Goal: Task Accomplishment & Management: Manage account settings

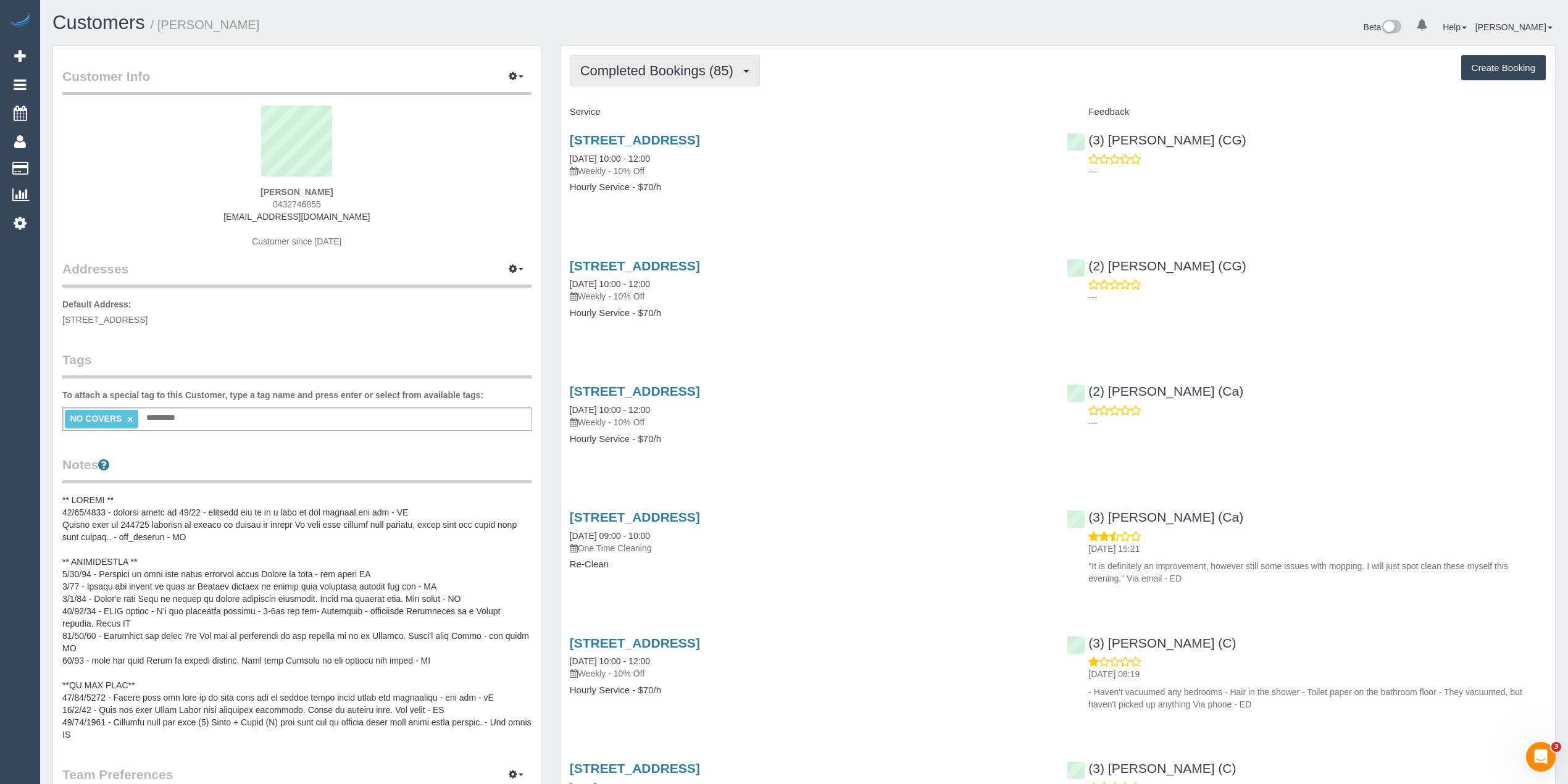
click at [637, 73] on span "Completed Bookings (85)" at bounding box center [659, 70] width 159 height 16
click at [635, 110] on link "Upcoming Bookings (14)" at bounding box center [637, 115] width 133 height 16
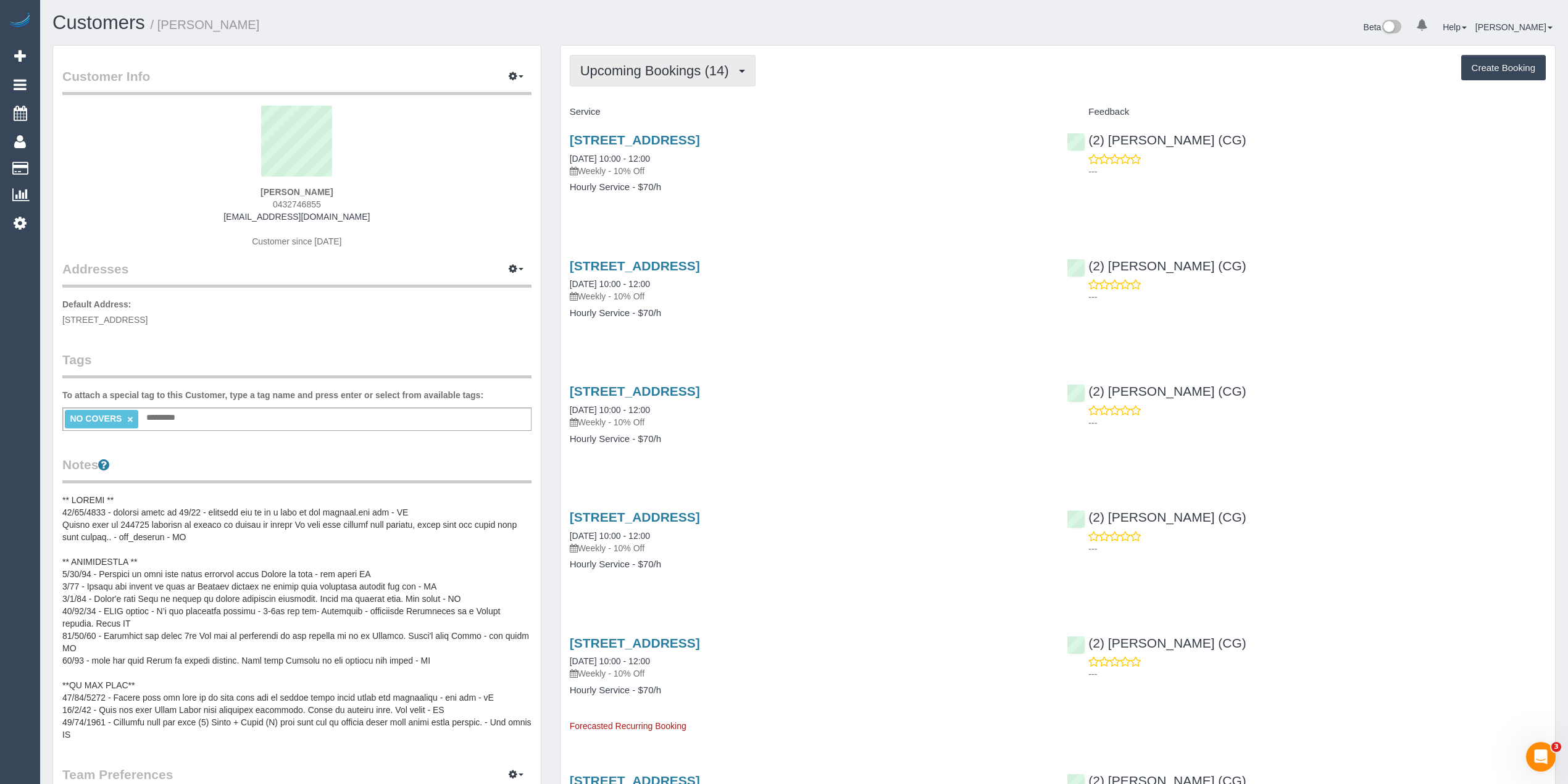
click at [633, 84] on button "Upcoming Bookings (14)" at bounding box center [662, 70] width 186 height 32
click at [641, 118] on link "Upcoming Bookings (14)" at bounding box center [637, 115] width 133 height 16
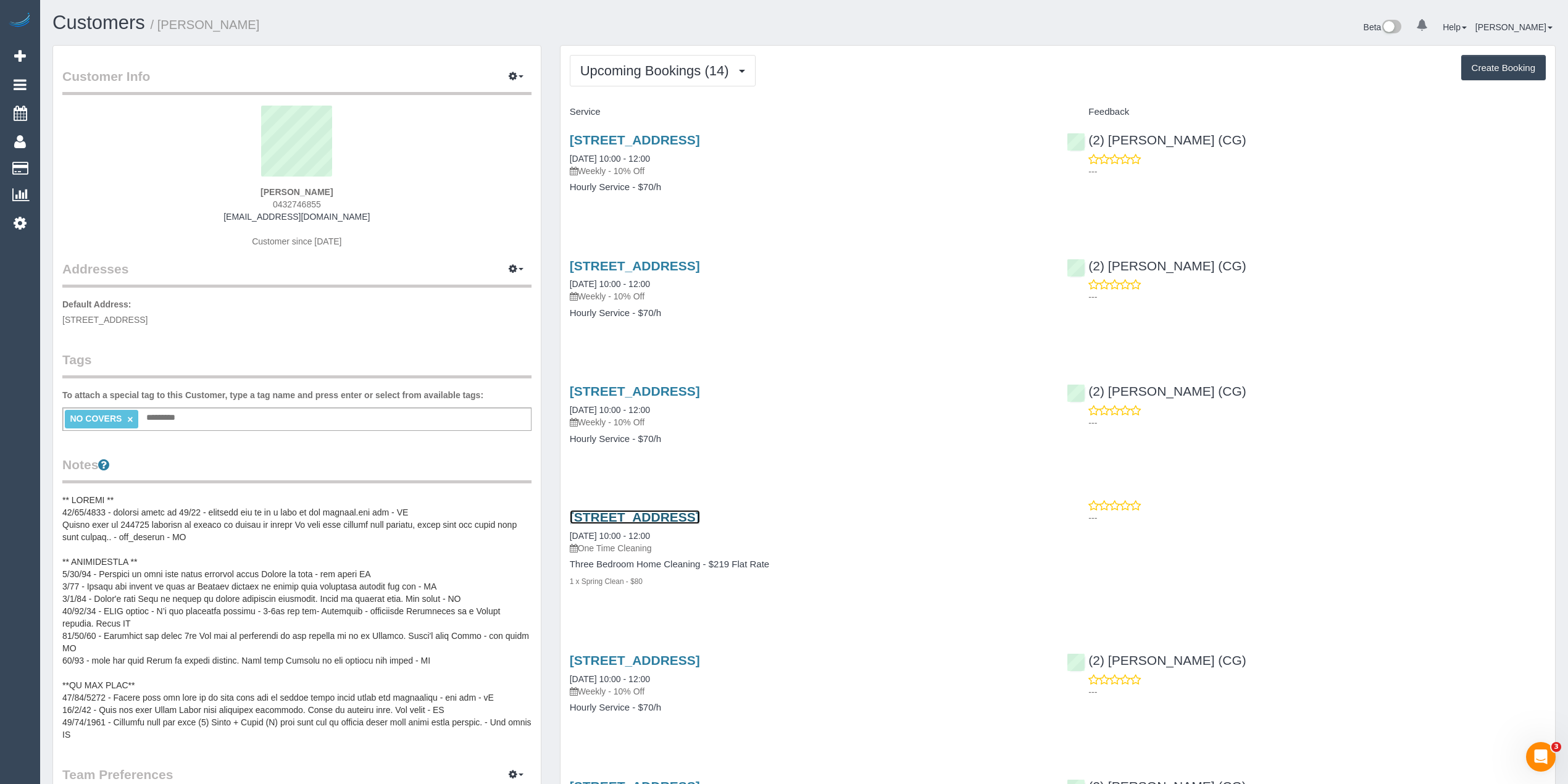
click at [700, 518] on link "3, Kuala Close, St. Albans, VIC 3021" at bounding box center [635, 517] width 130 height 14
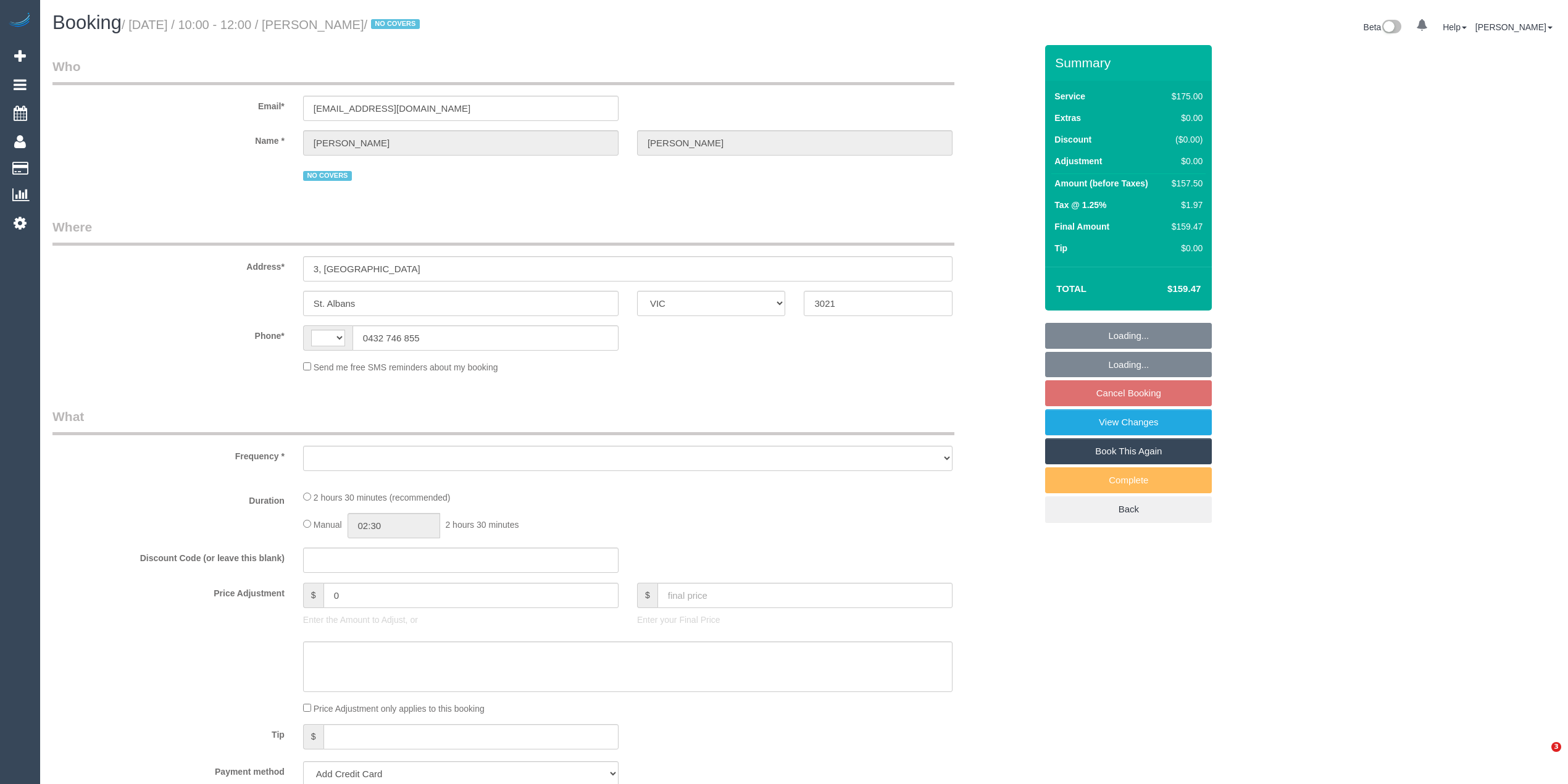
select select "VIC"
select select "string:stripe-pm_1NdrsU2GScqysDRViDc3dfiW"
select select "number:30"
select select "number:16"
select select "number:19"
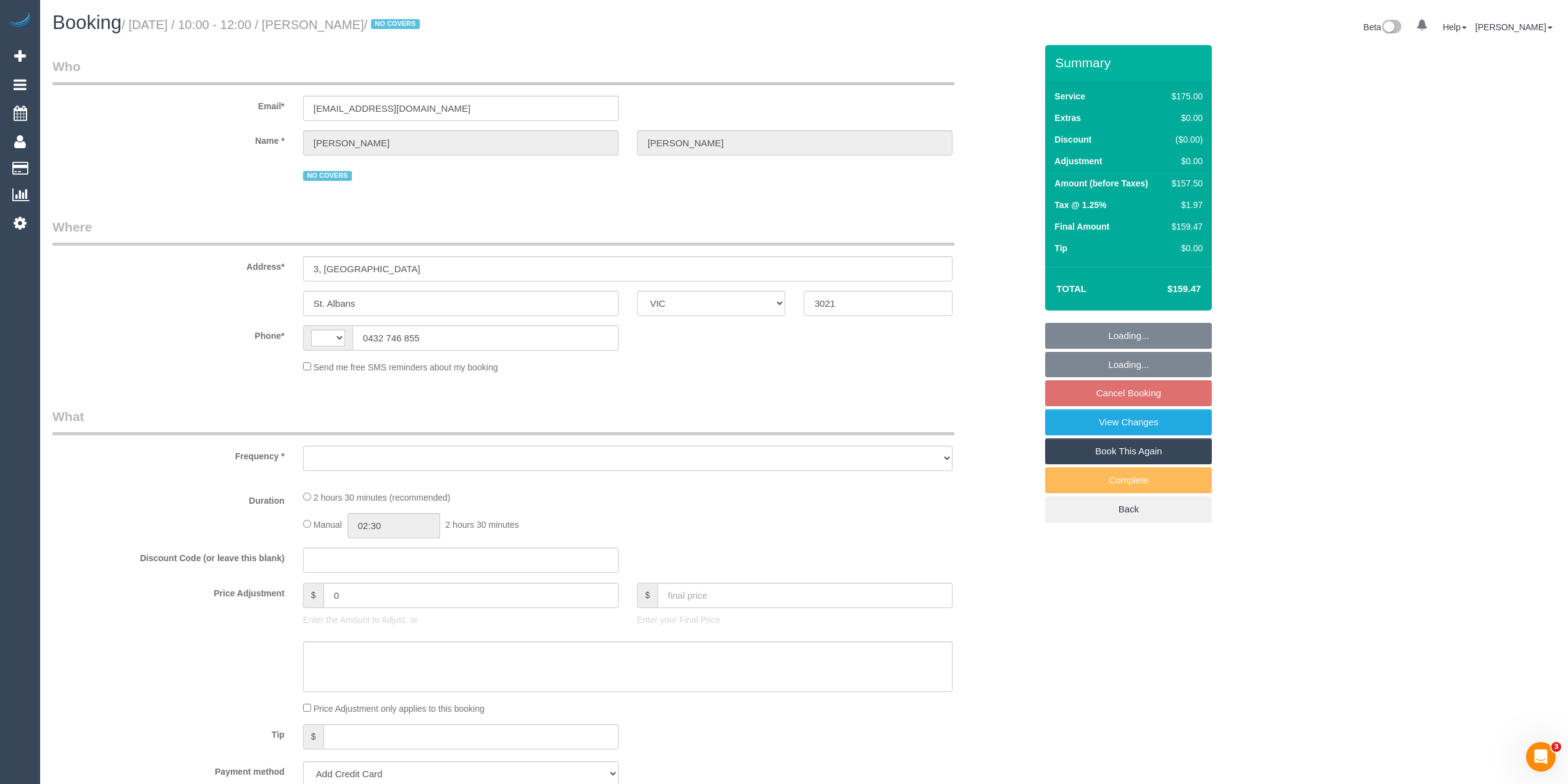
select select "number:23"
select select "number:34"
select select "number:26"
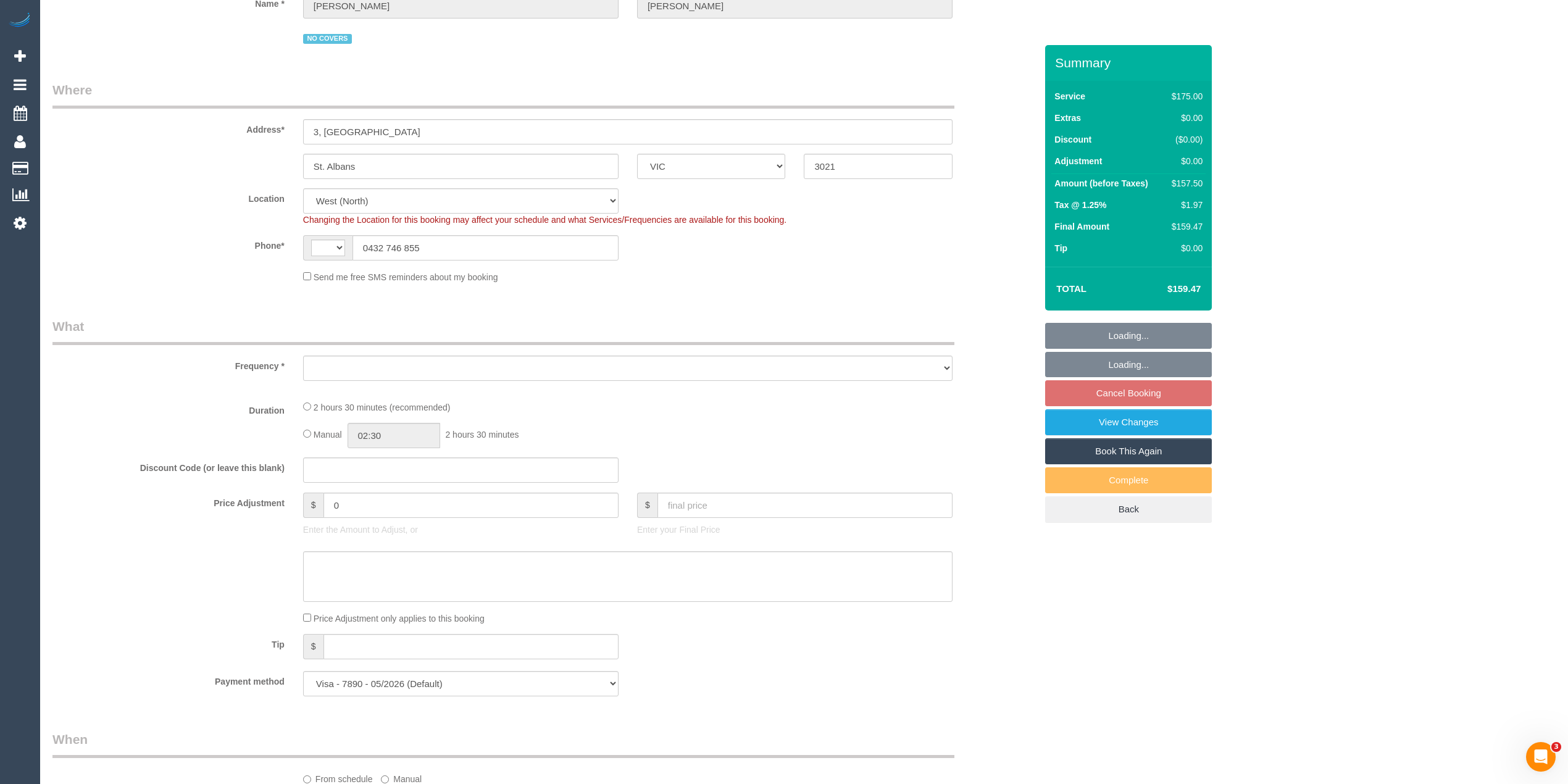
select select "string:AU"
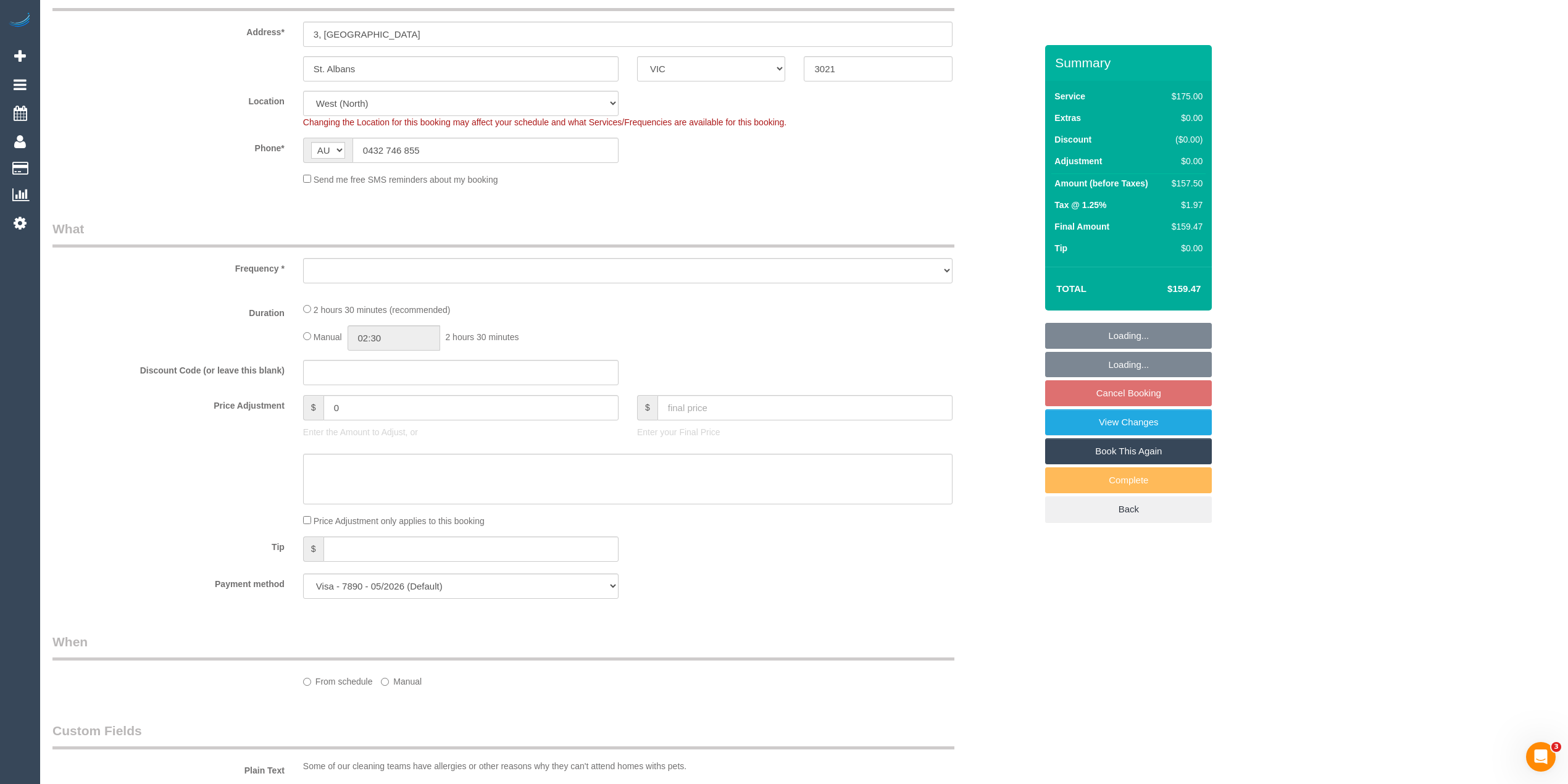
select select "object:1406"
select select "150"
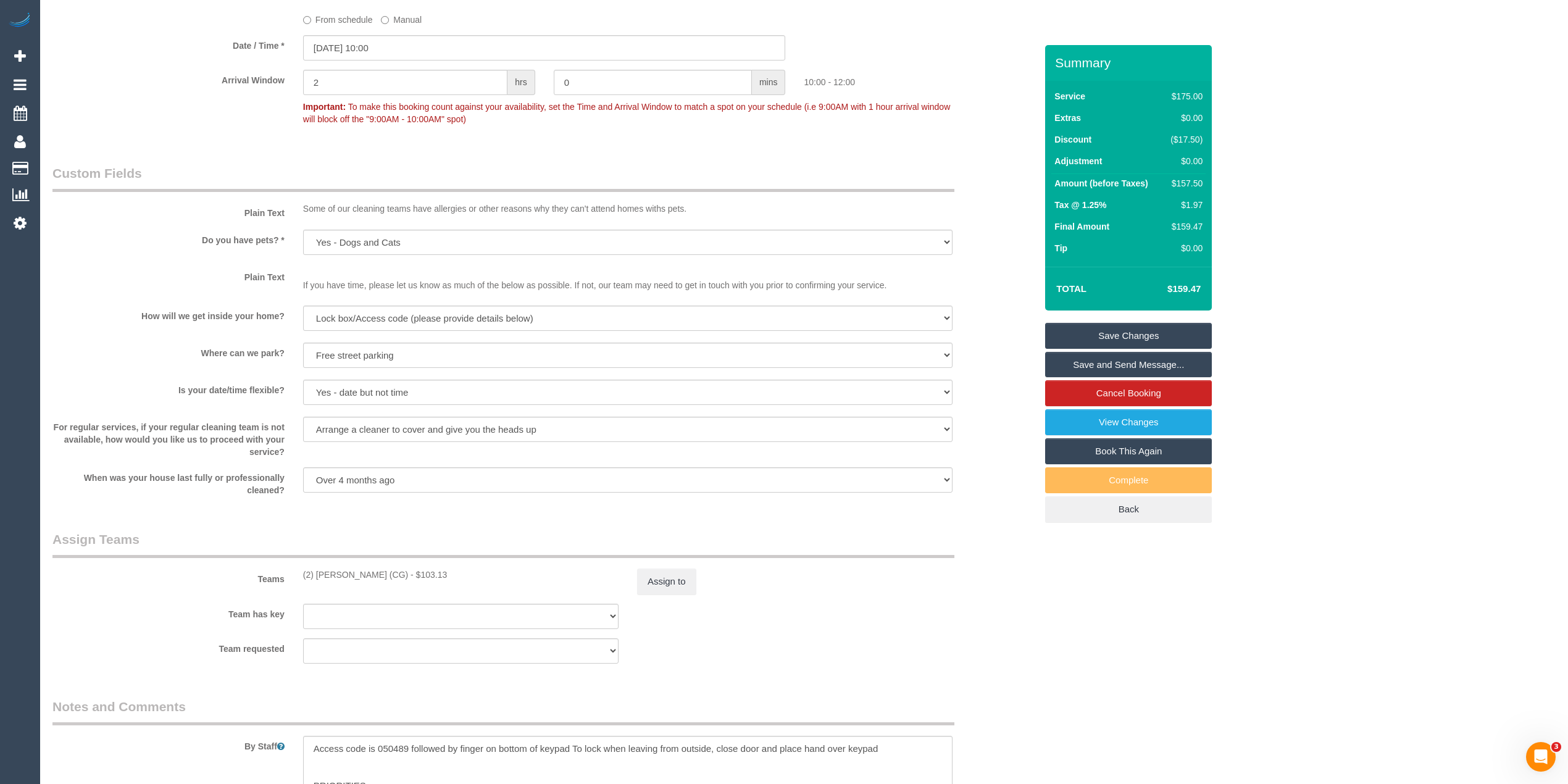
scroll to position [1646, 0]
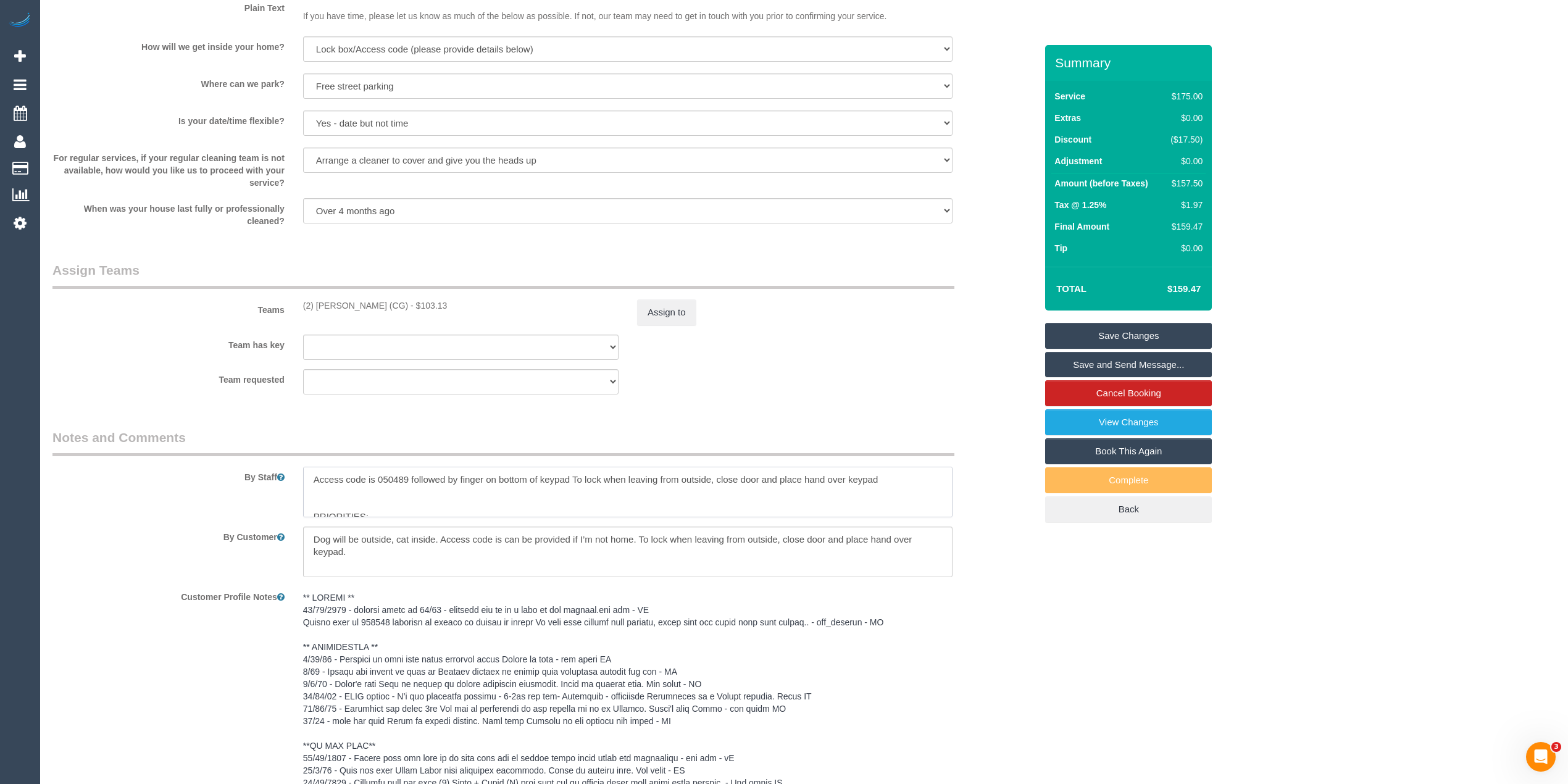
drag, startPoint x: 312, startPoint y: 473, endPoint x: 910, endPoint y: 479, distance: 598.0
click at [910, 479] on textarea at bounding box center [628, 492] width 649 height 50
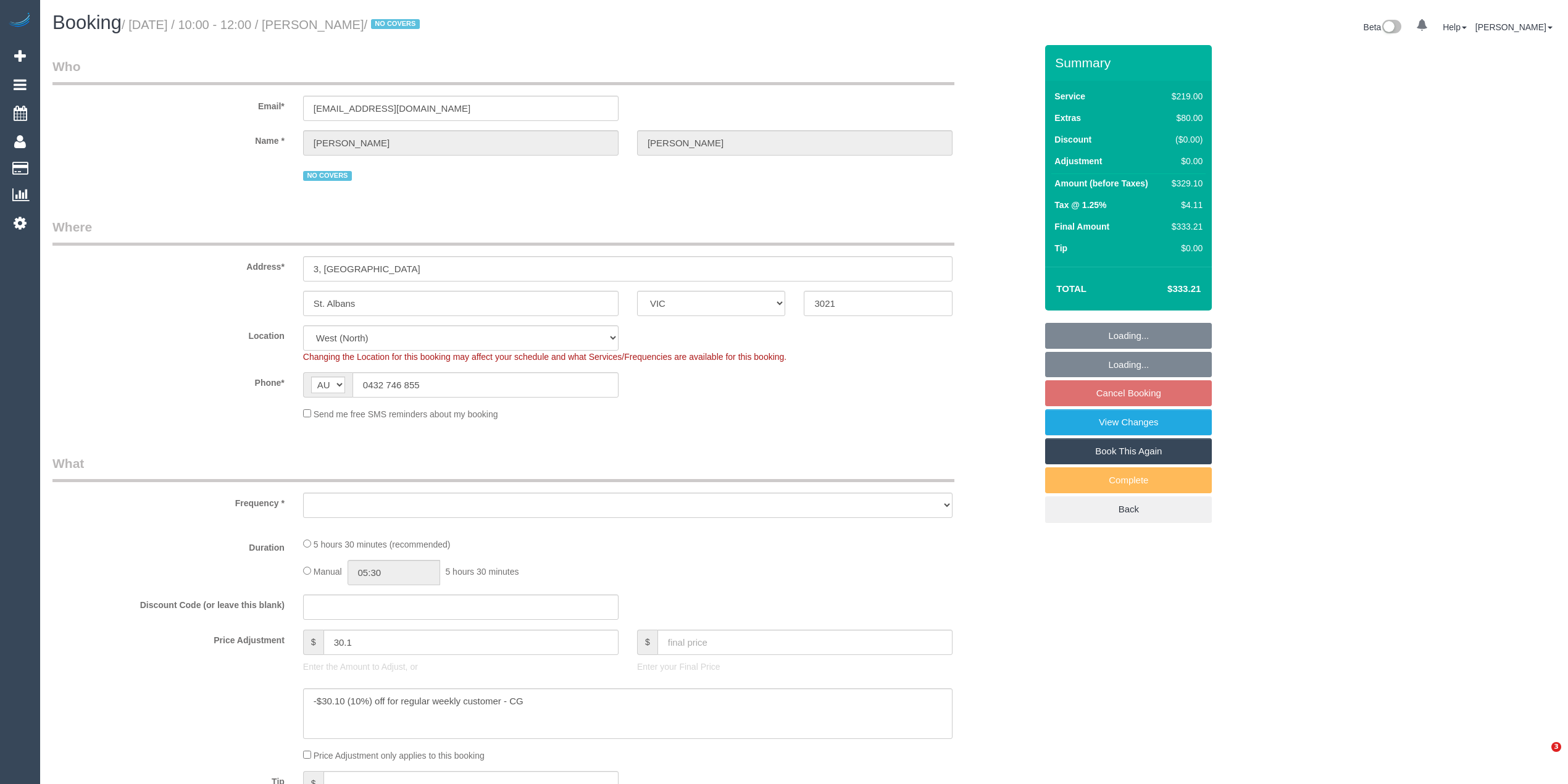
select select "VIC"
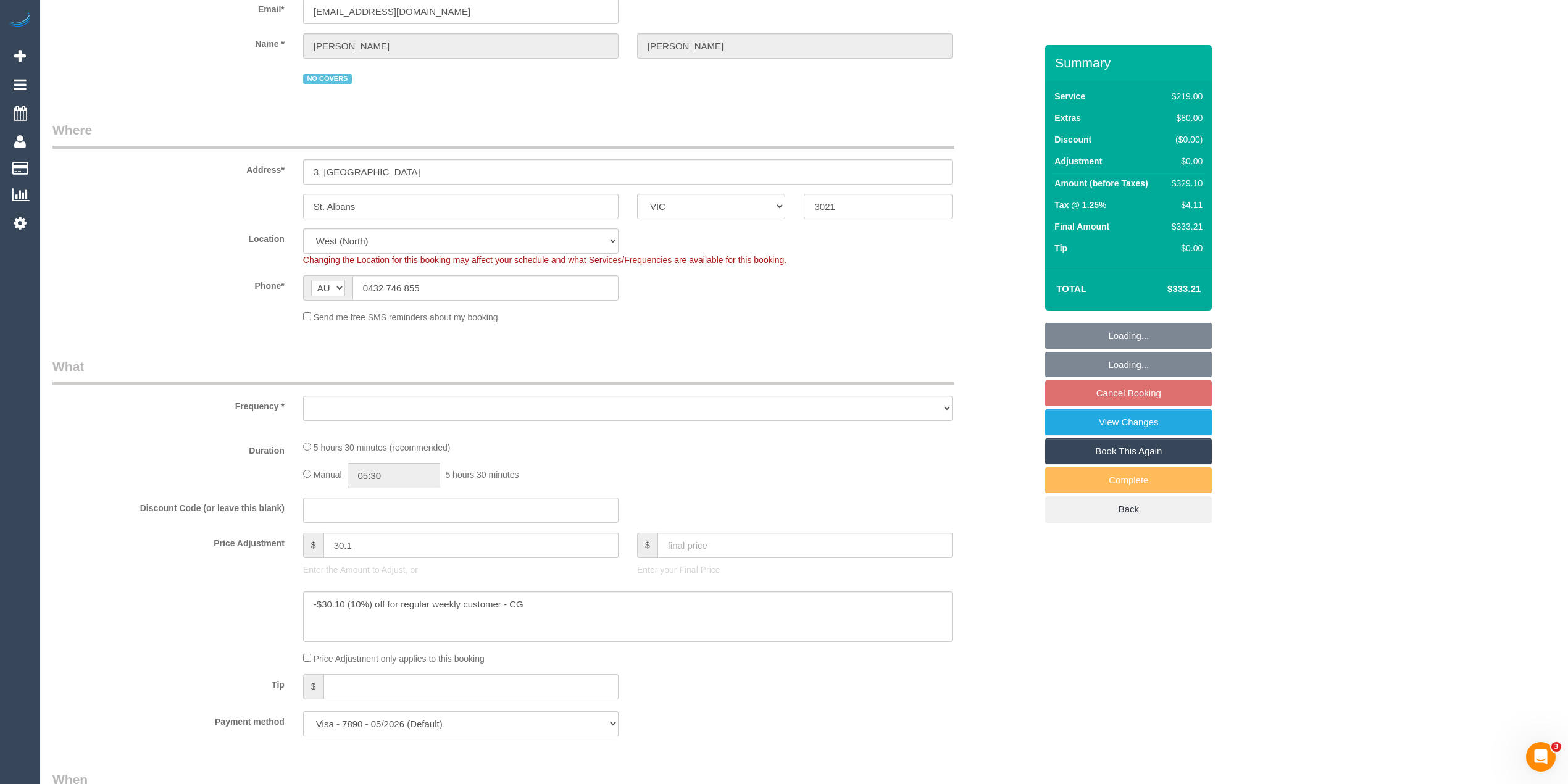
select select "object:629"
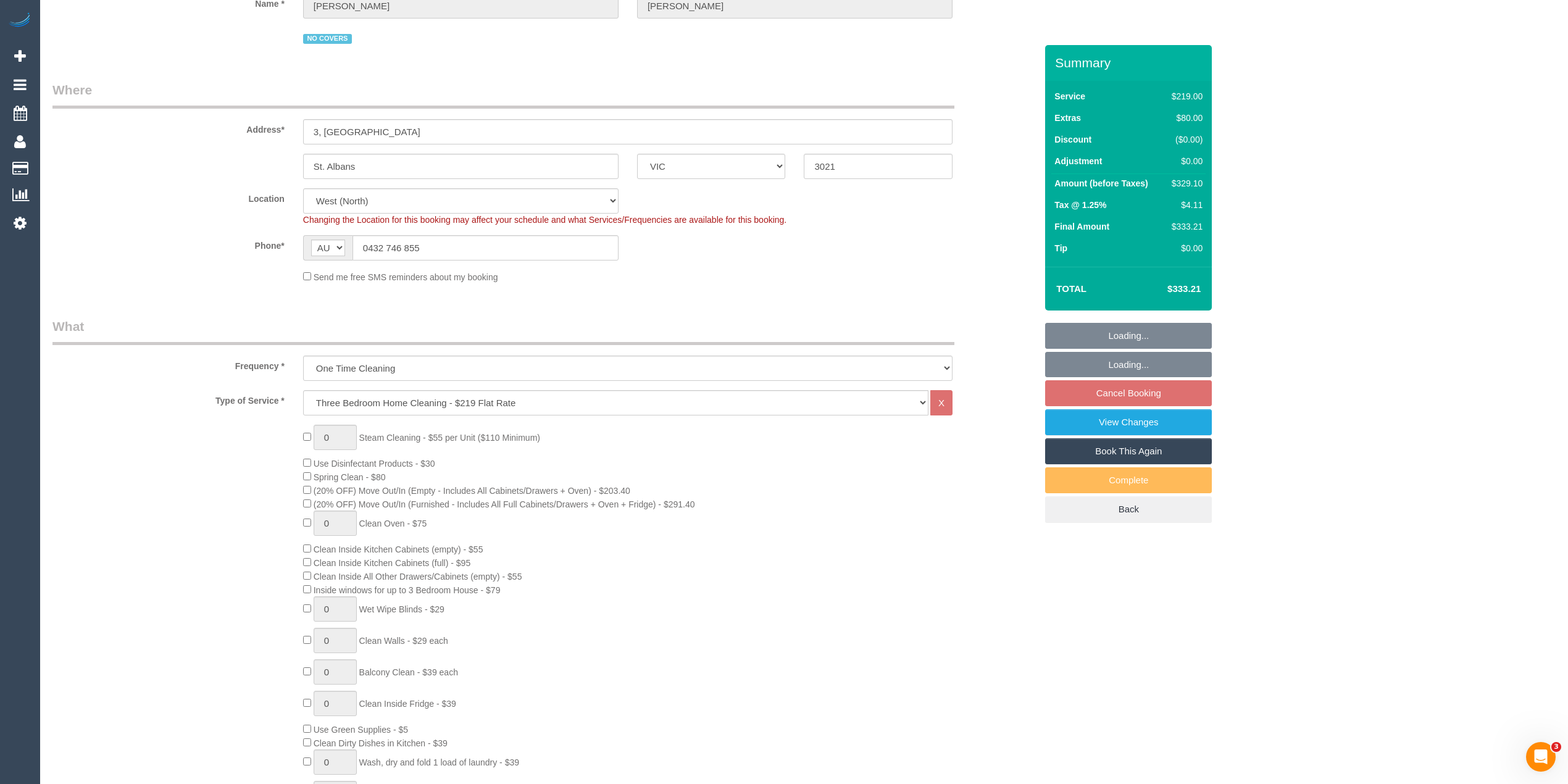
select select "number:30"
select select "number:16"
select select "number:19"
select select "number:24"
select select "object:1326"
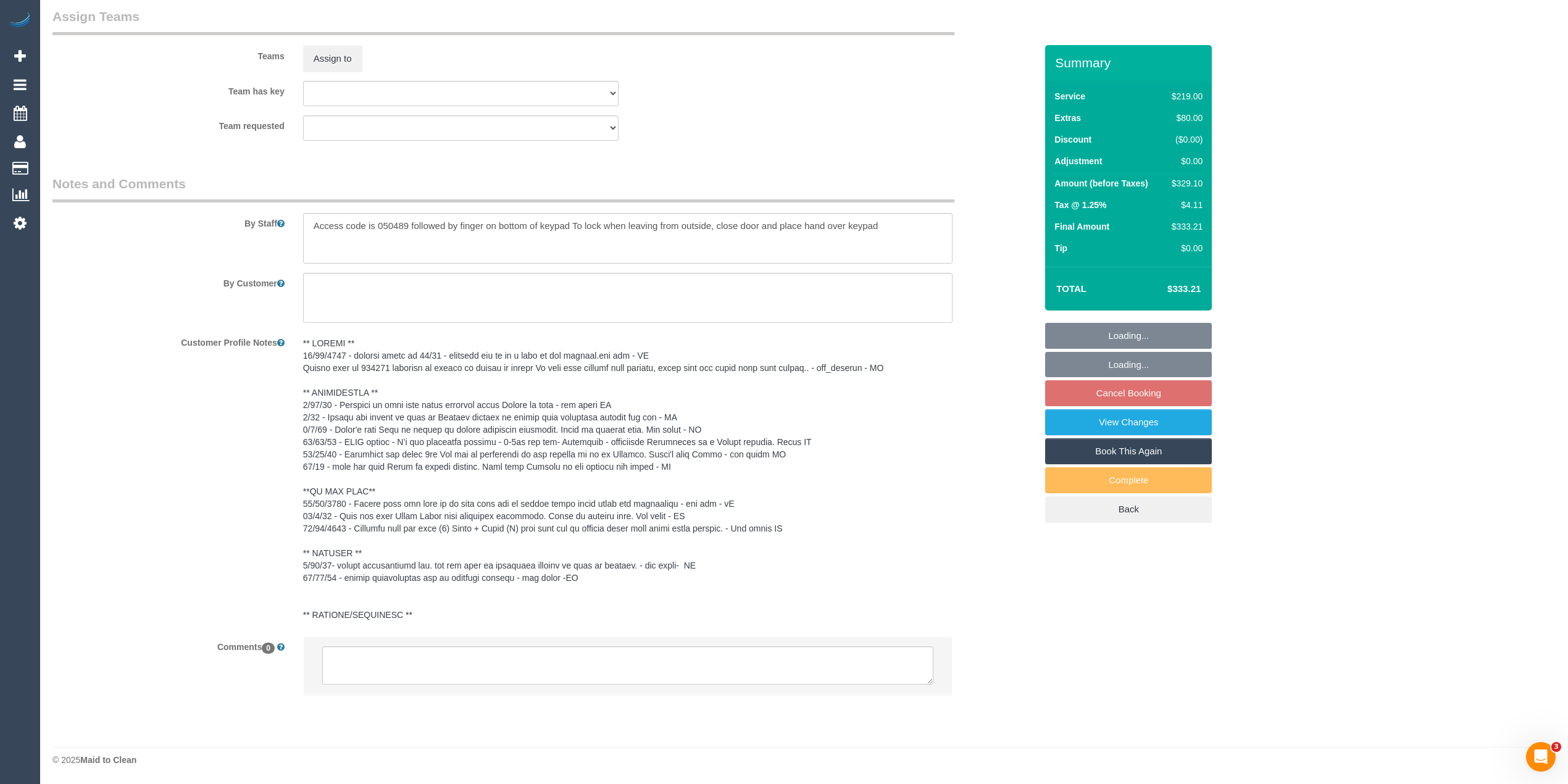
select select "spot3"
click at [486, 667] on textarea at bounding box center [628, 666] width 611 height 38
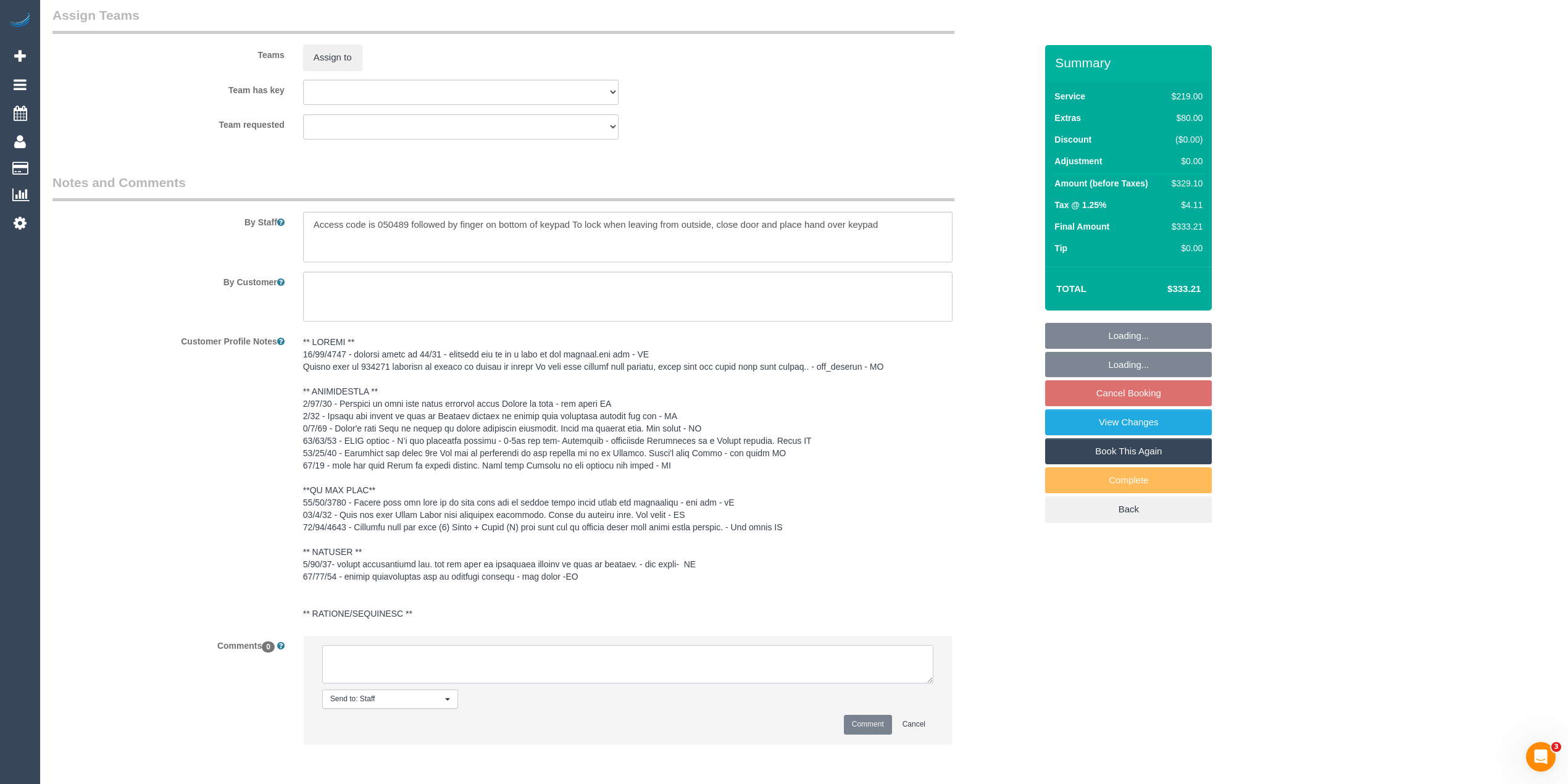
scroll to position [1898, 0]
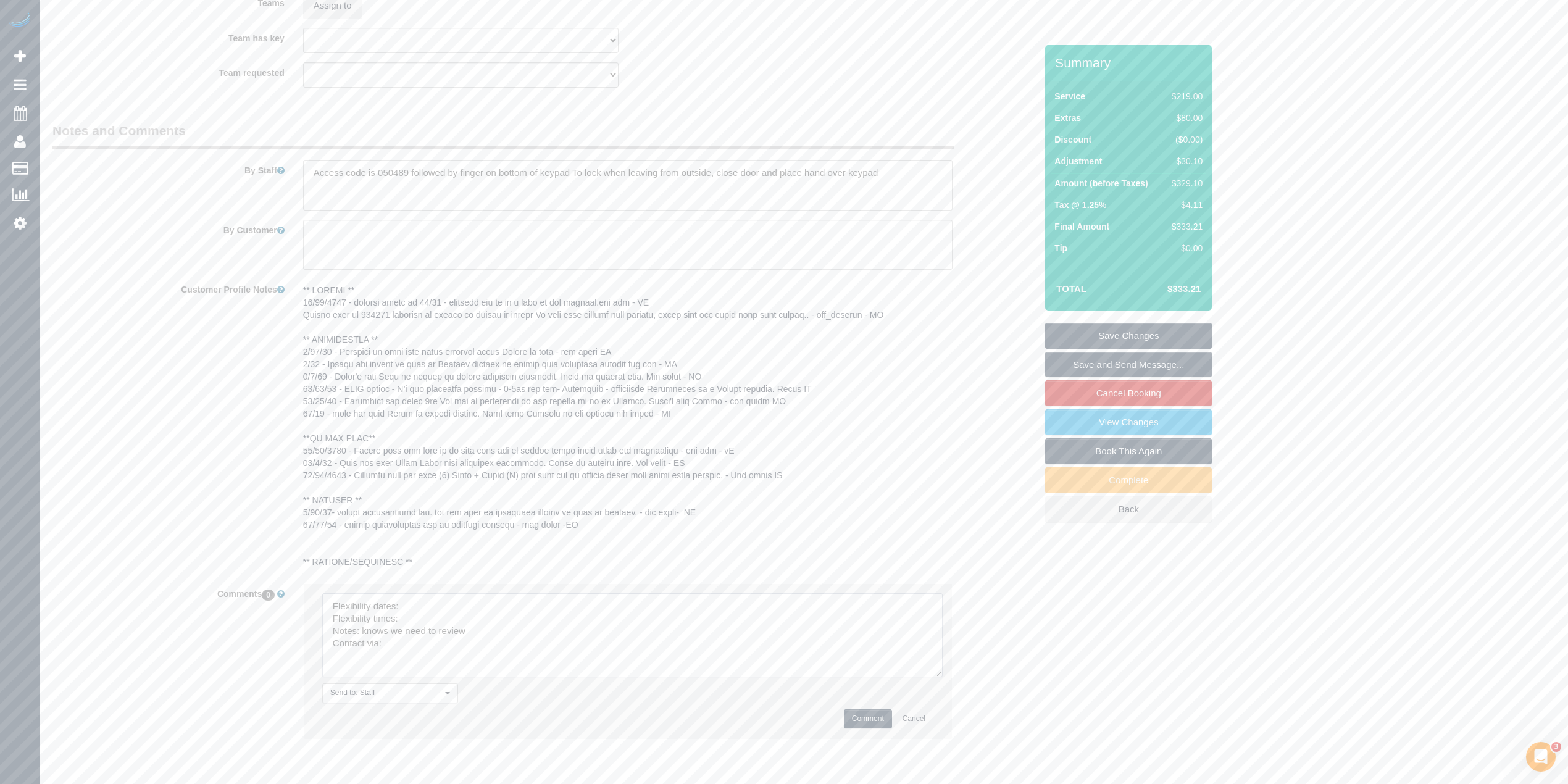
drag, startPoint x: 926, startPoint y: 625, endPoint x: 914, endPoint y: 693, distance: 69.1
click at [936, 677] on textarea at bounding box center [632, 635] width 620 height 84
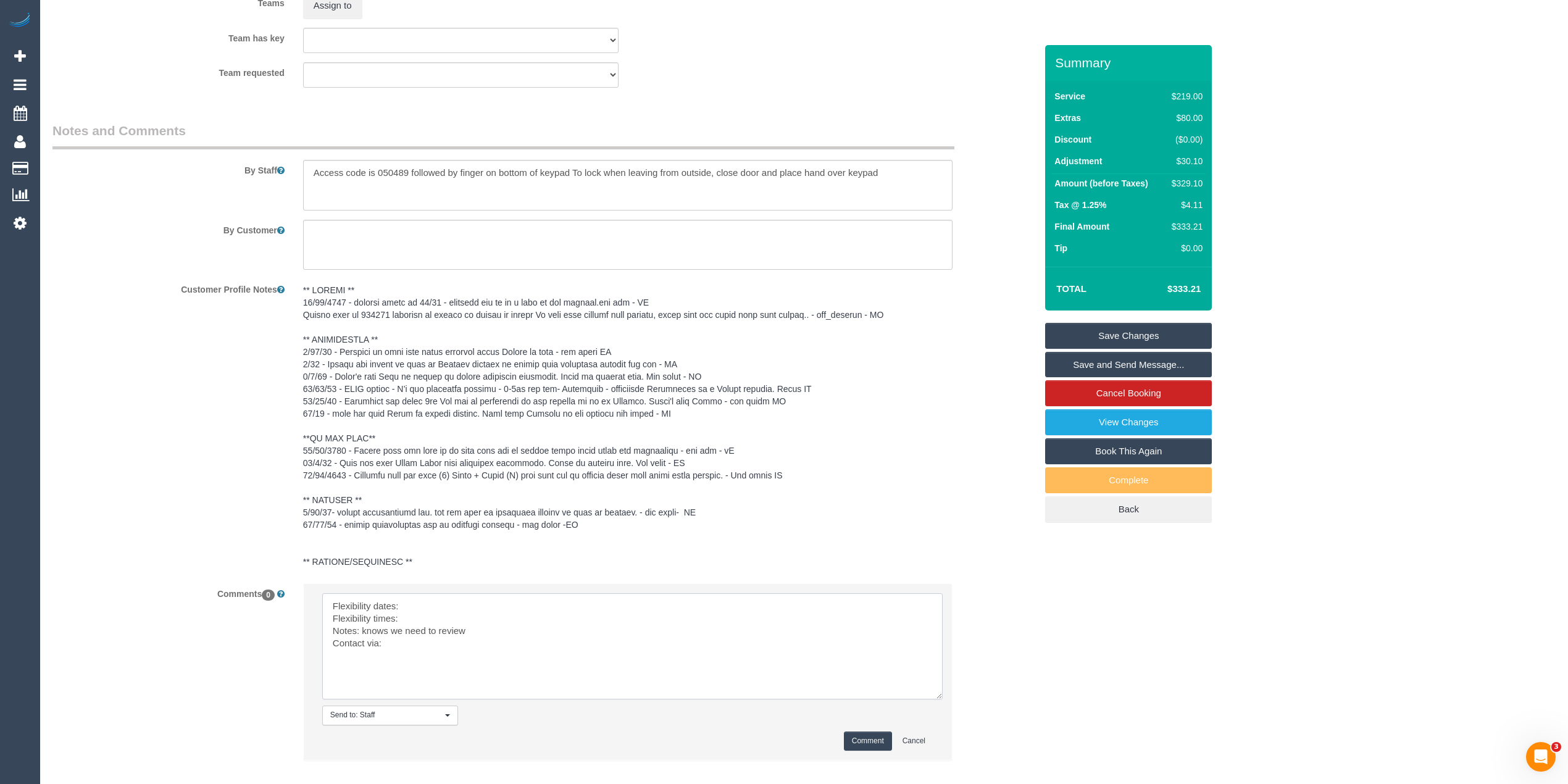
click at [472, 604] on textarea at bounding box center [632, 646] width 620 height 107
click at [427, 623] on textarea at bounding box center [632, 646] width 620 height 107
click at [413, 649] on textarea at bounding box center [632, 646] width 620 height 107
type textarea "Flexibility dates: Booked as a one off for 19/9 Flexibility times: checking fle…"
click at [863, 747] on button "Comment" at bounding box center [867, 741] width 48 height 19
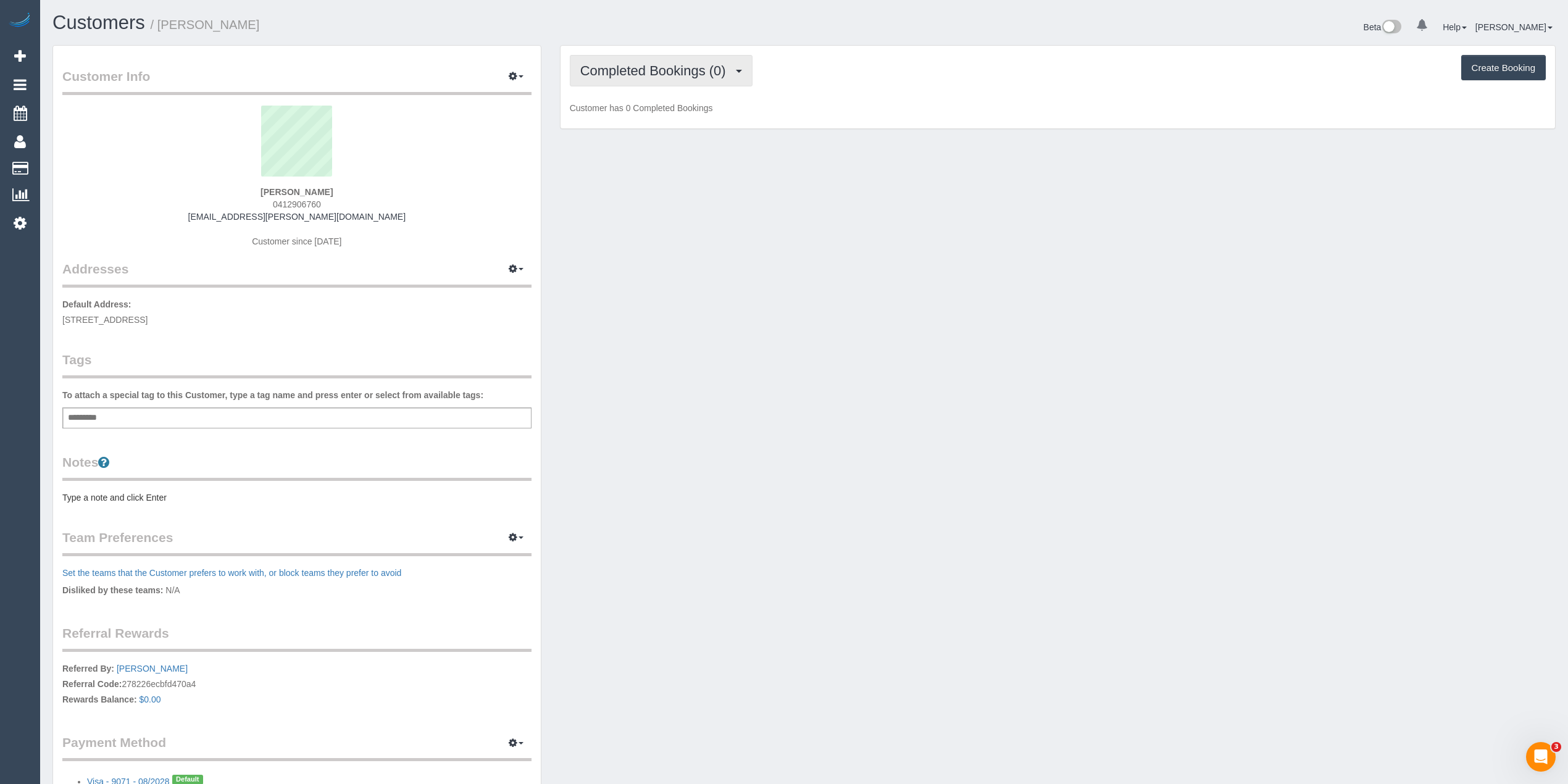
click at [615, 65] on span "Completed Bookings (0)" at bounding box center [656, 70] width 152 height 16
click at [638, 115] on link "Upcoming Bookings (1)" at bounding box center [634, 115] width 129 height 16
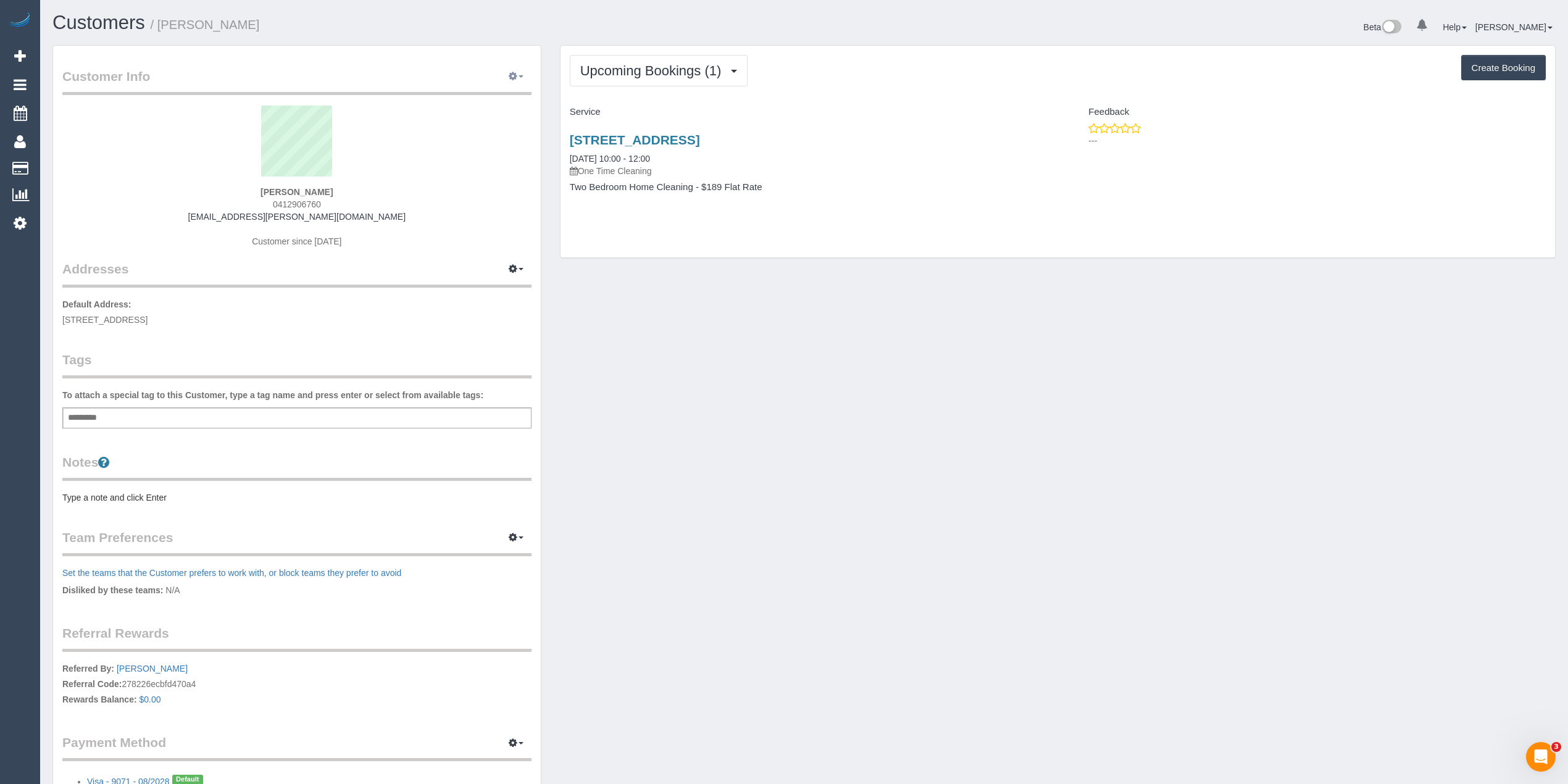
click at [509, 67] on button "button" at bounding box center [516, 77] width 31 height 19
click at [489, 99] on link "Edit Contact Info" at bounding box center [478, 100] width 106 height 16
select select "VIC"
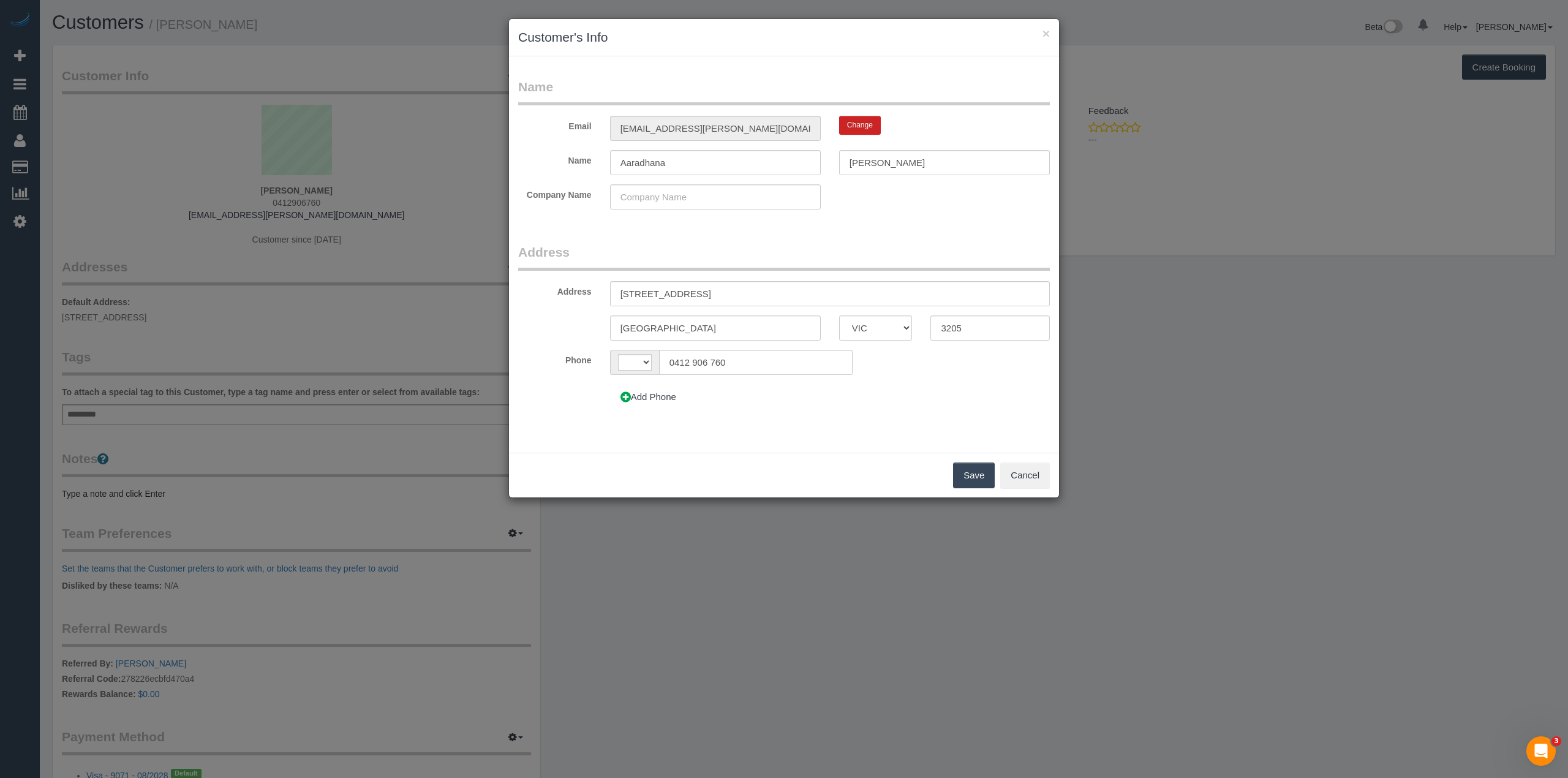
select select "string:AU"
click at [624, 395] on icon at bounding box center [626, 397] width 10 height 10
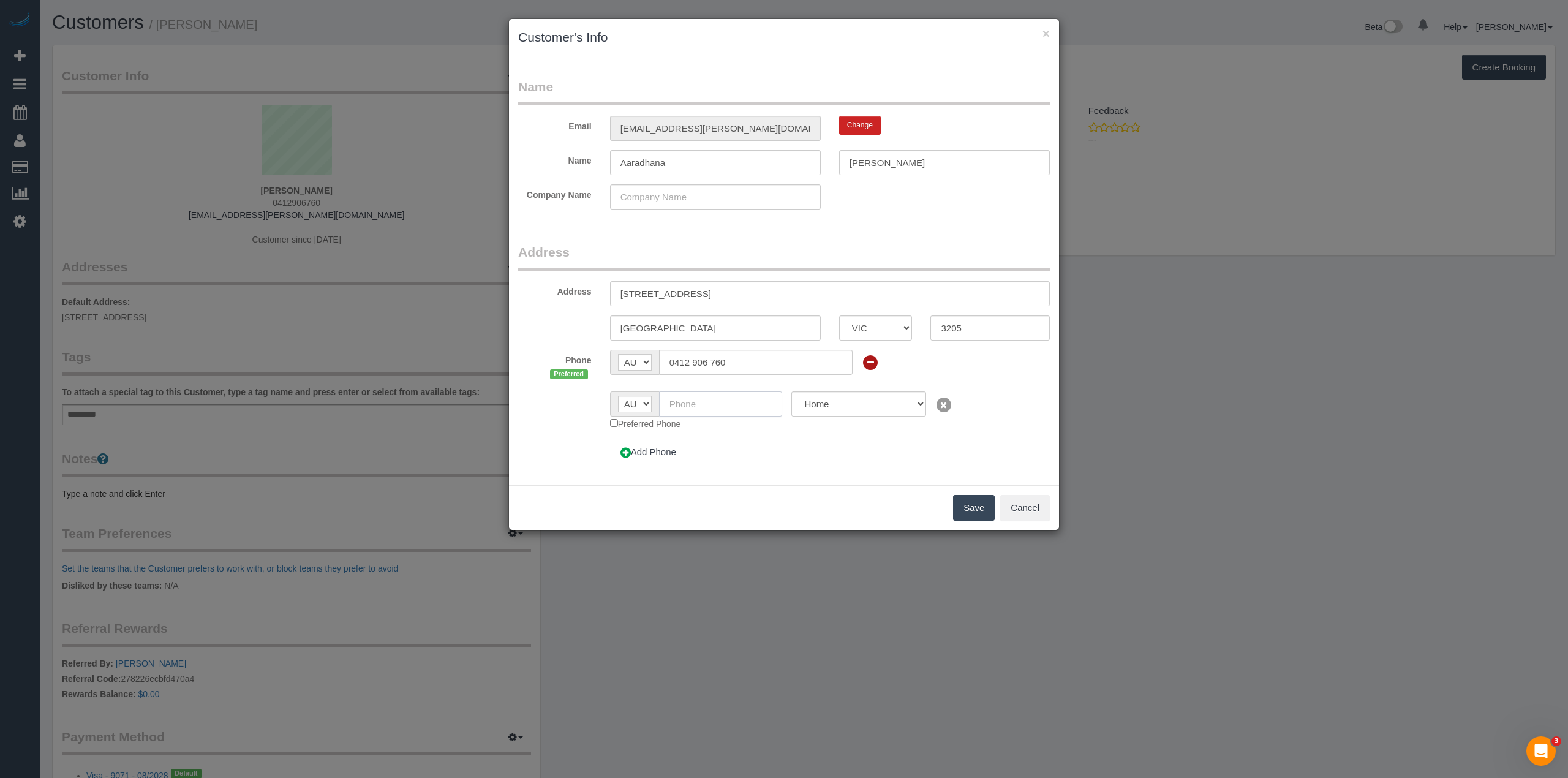
click at [718, 406] on input "text" at bounding box center [721, 404] width 124 height 25
paste input "61 412 906 760"
drag, startPoint x: 679, startPoint y: 403, endPoint x: 659, endPoint y: 399, distance: 20.4
click at [660, 401] on input "61 412 906 760" at bounding box center [721, 404] width 124 height 25
type input "0412 906 760"
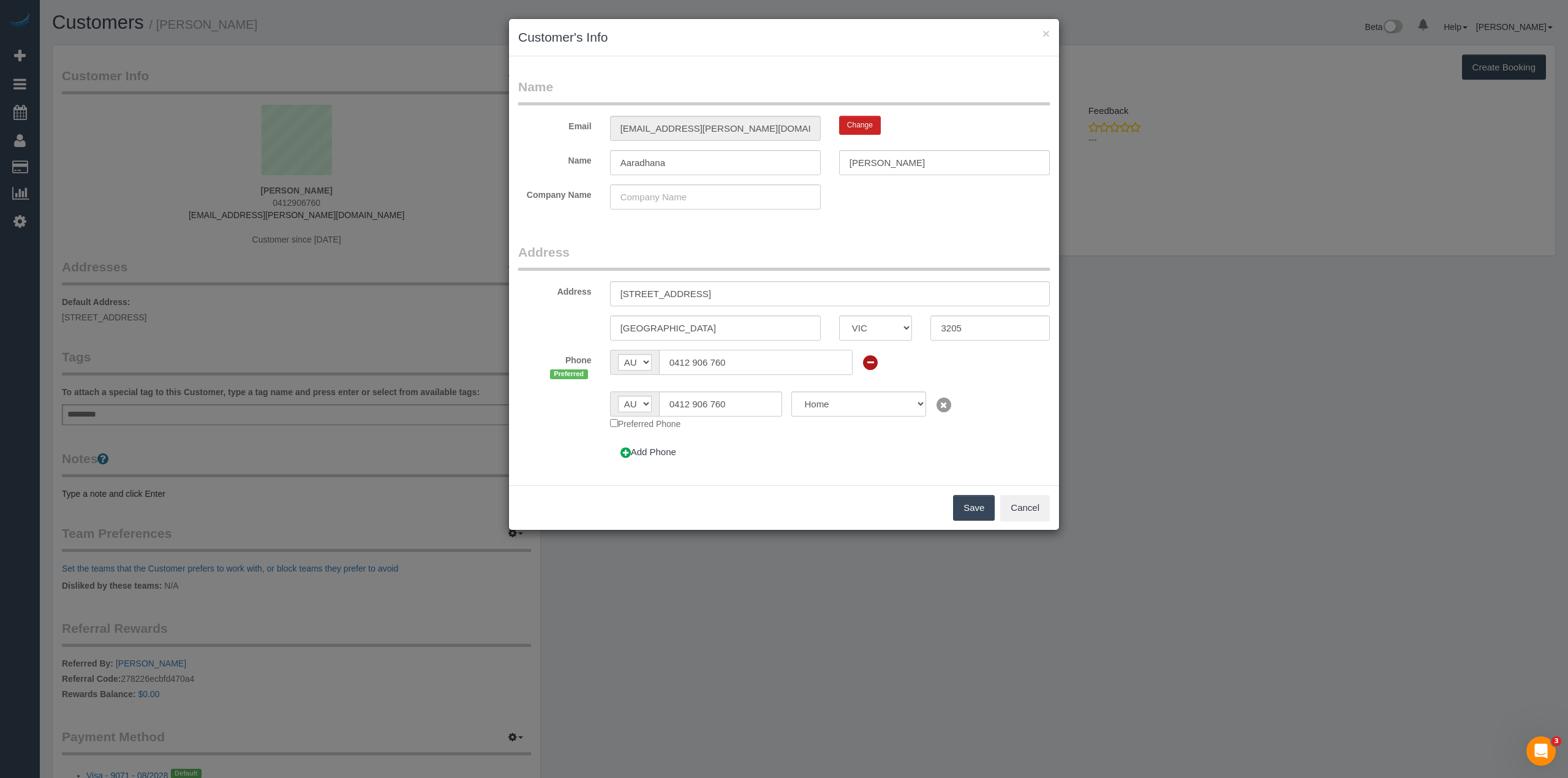
drag, startPoint x: 682, startPoint y: 363, endPoint x: 655, endPoint y: 362, distance: 27.0
click at [655, 362] on div "AF AL DZ AD AO AI AQ AG AR AM AW AU AT AZ BS BH BD BB BY BE BZ BJ BM BT BO BA B…" at bounding box center [732, 363] width 243 height 25
type input "0432 448 232"
click at [963, 511] on button "Save" at bounding box center [974, 508] width 42 height 26
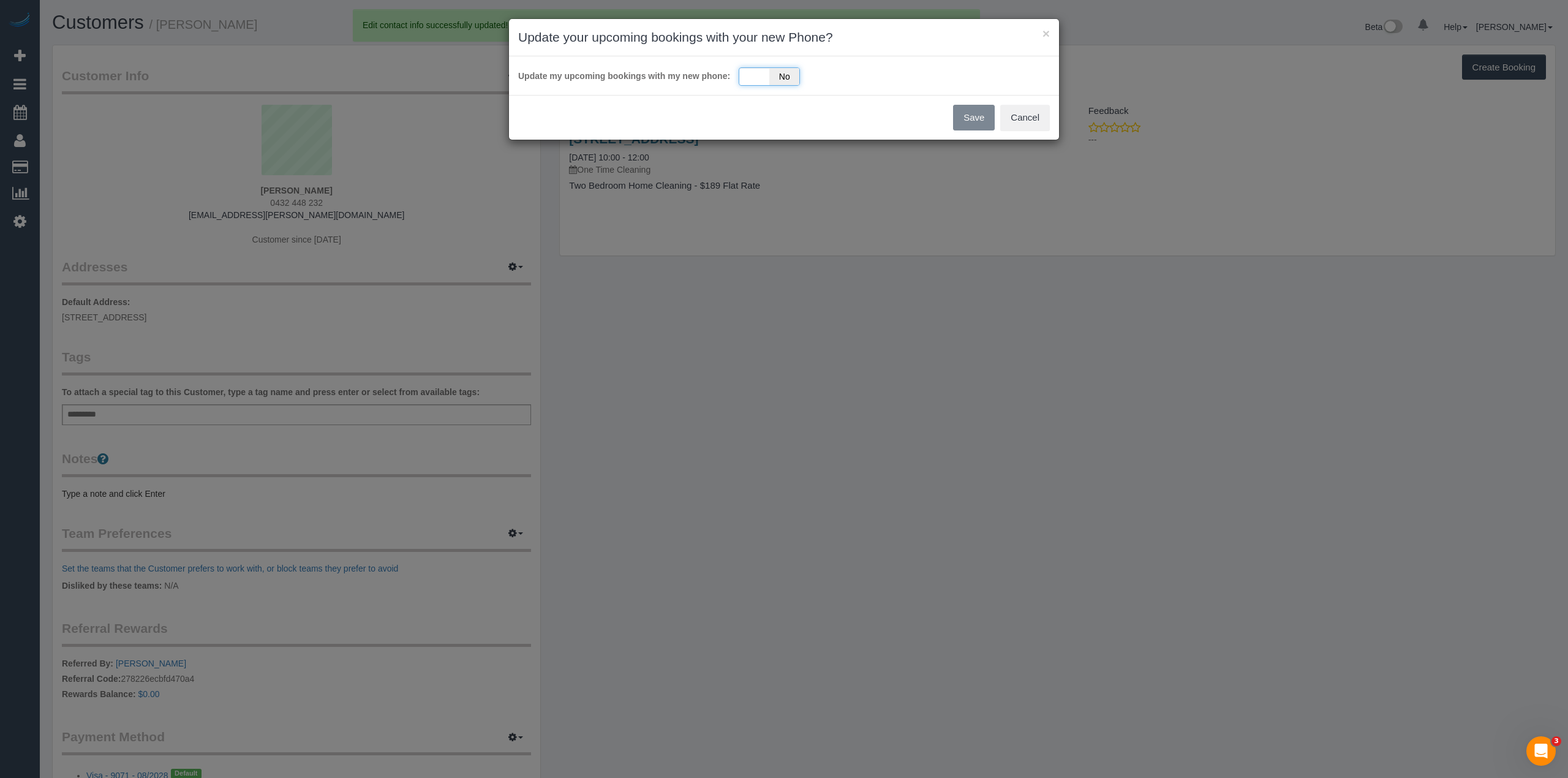
click at [740, 84] on div "Yes No" at bounding box center [769, 76] width 61 height 18
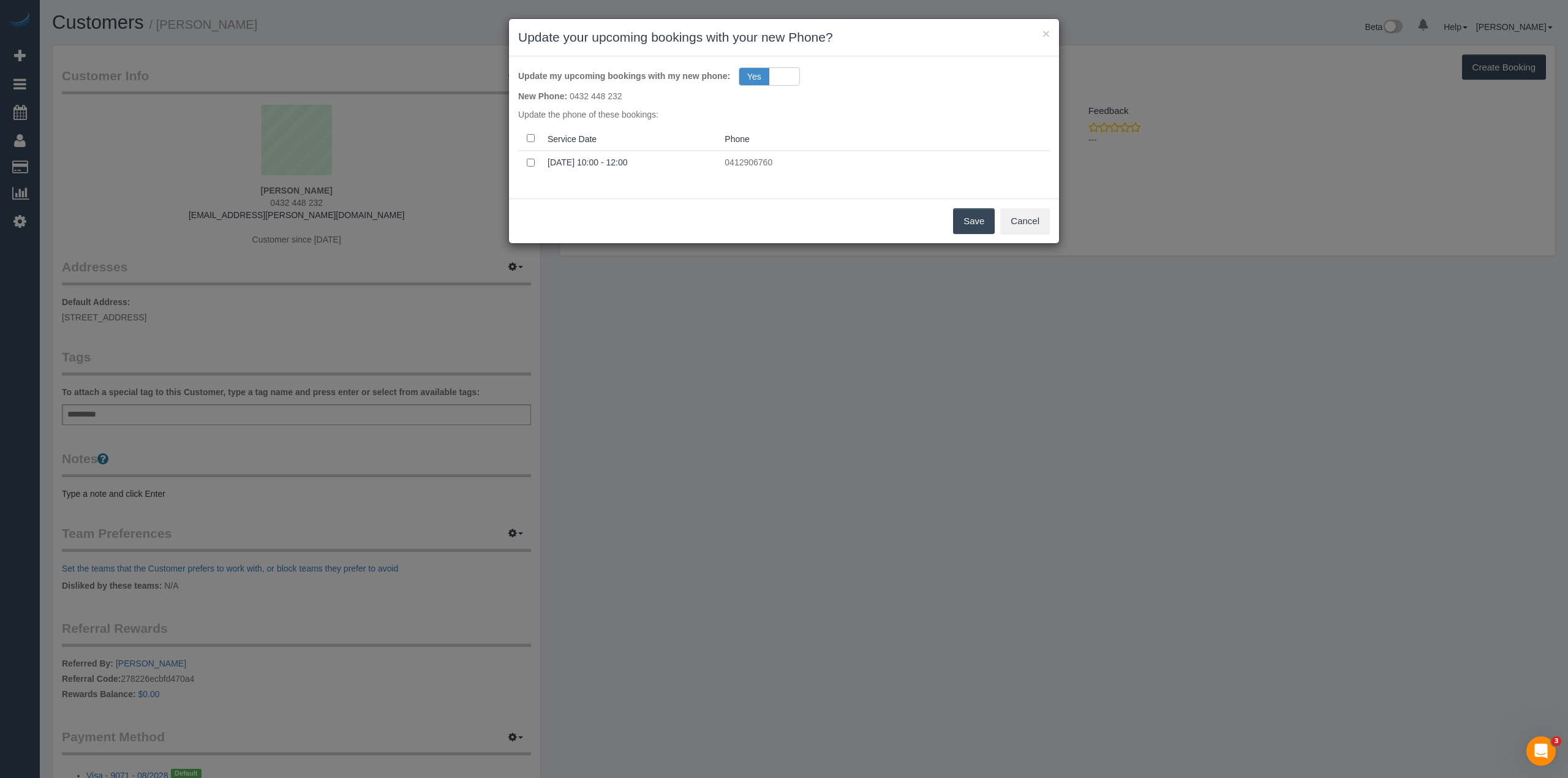
click at [979, 225] on button "Save" at bounding box center [974, 221] width 42 height 26
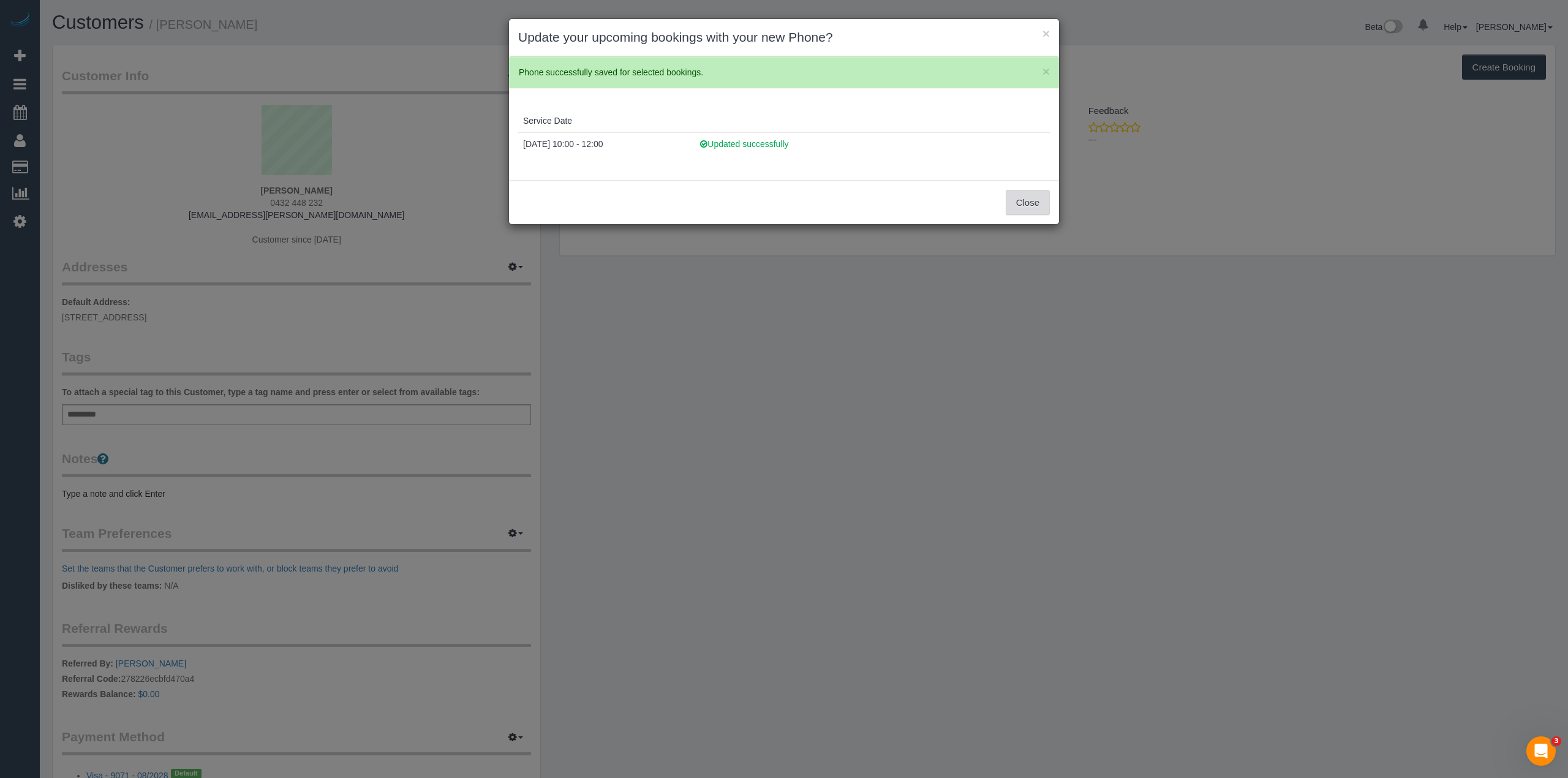
click at [1022, 203] on button "Close" at bounding box center [1028, 203] width 44 height 26
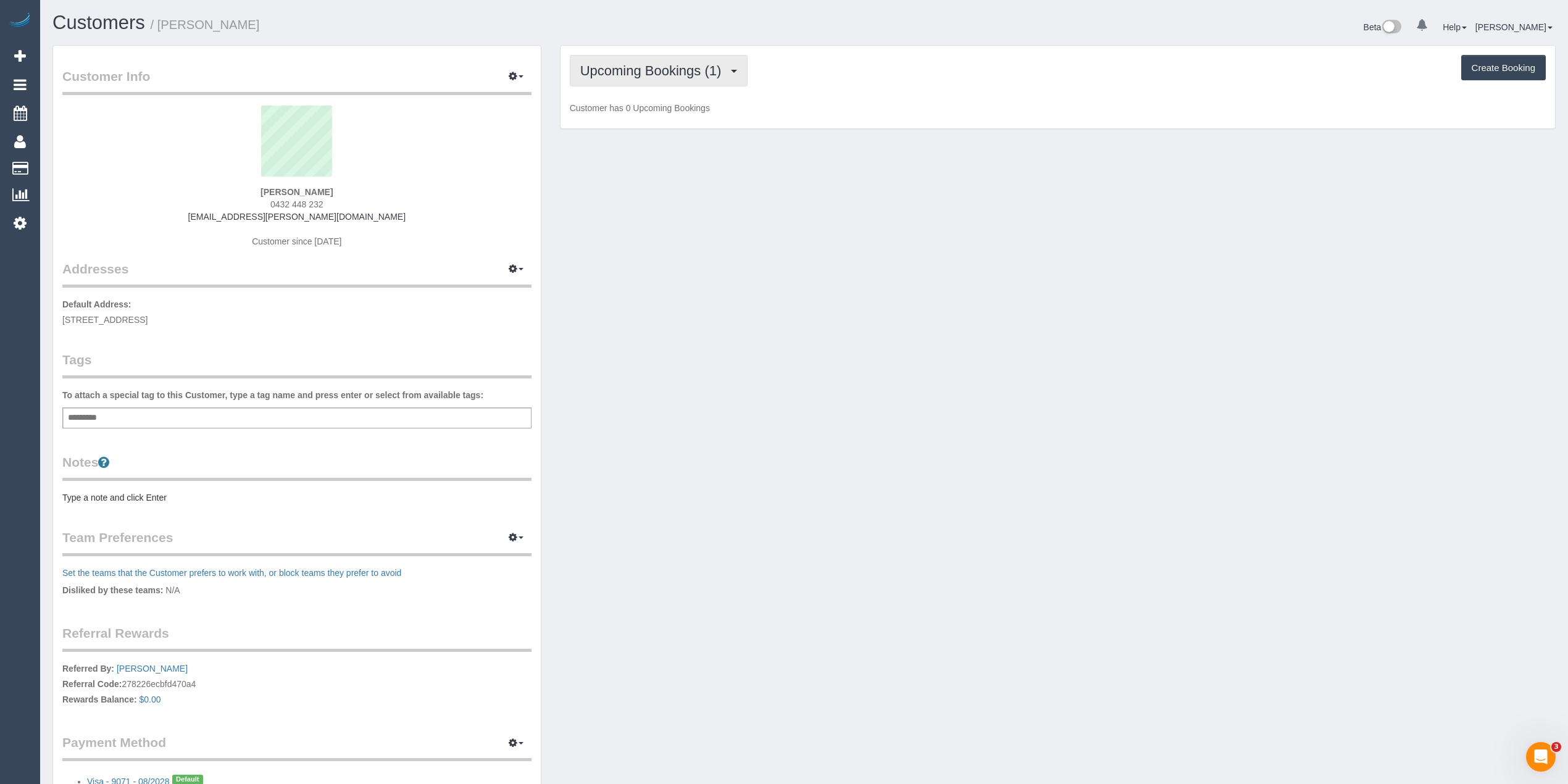
click at [604, 62] on div "Upcoming Bookings (1) Completed Bookings (0) Upcoming Bookings (1) Cancelled Bo…" at bounding box center [1057, 87] width 994 height 84
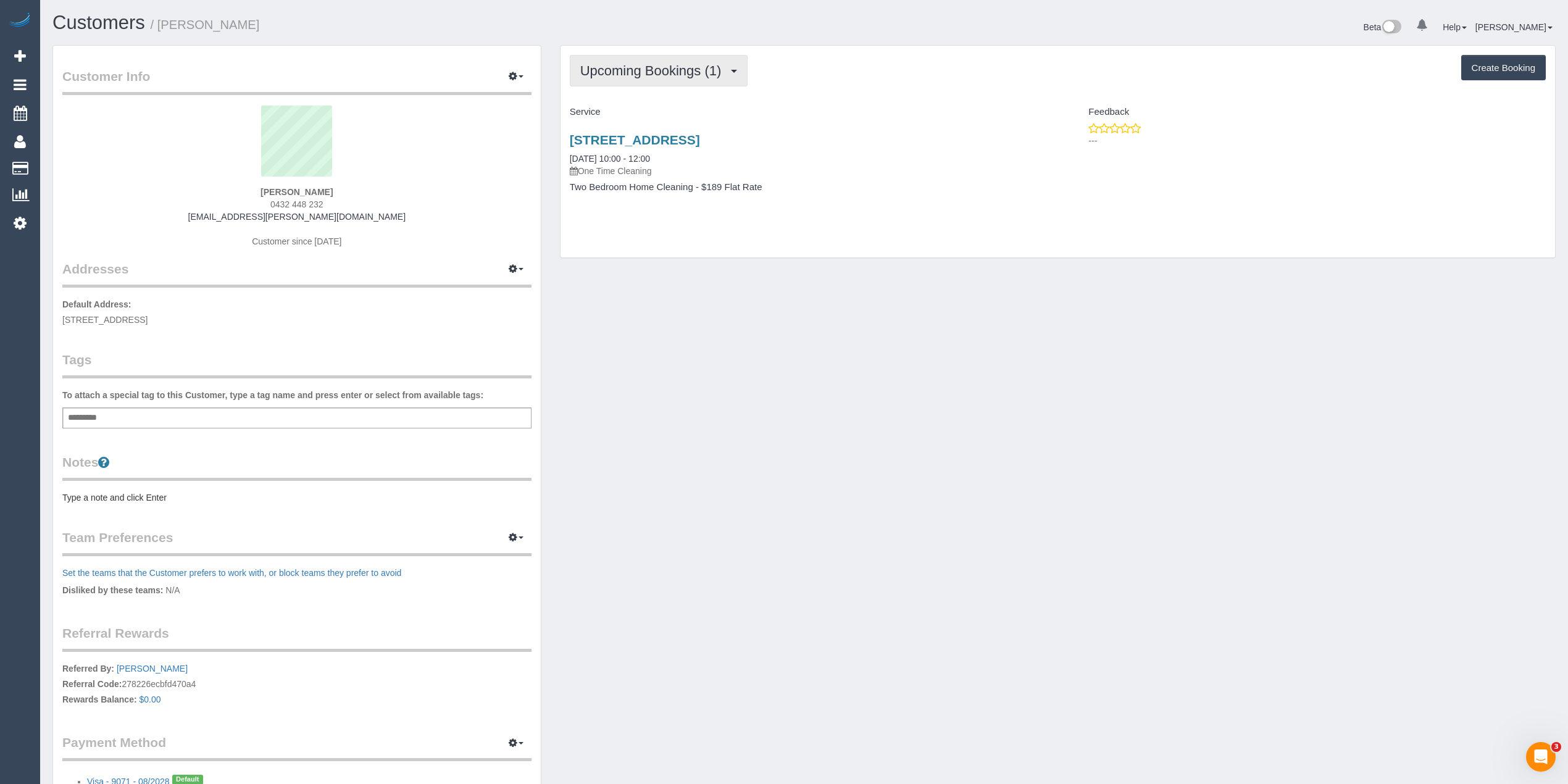
click at [600, 55] on button "Upcoming Bookings (1)" at bounding box center [659, 70] width 178 height 32
click at [583, 47] on div "Upcoming Bookings (1) Completed Bookings (0) Upcoming Bookings (1) Cancelled Bo…" at bounding box center [1057, 152] width 994 height 212
click at [600, 73] on span "Upcoming Bookings (1)" at bounding box center [654, 70] width 148 height 16
click at [628, 116] on link "Upcoming Bookings (1)" at bounding box center [634, 115] width 129 height 16
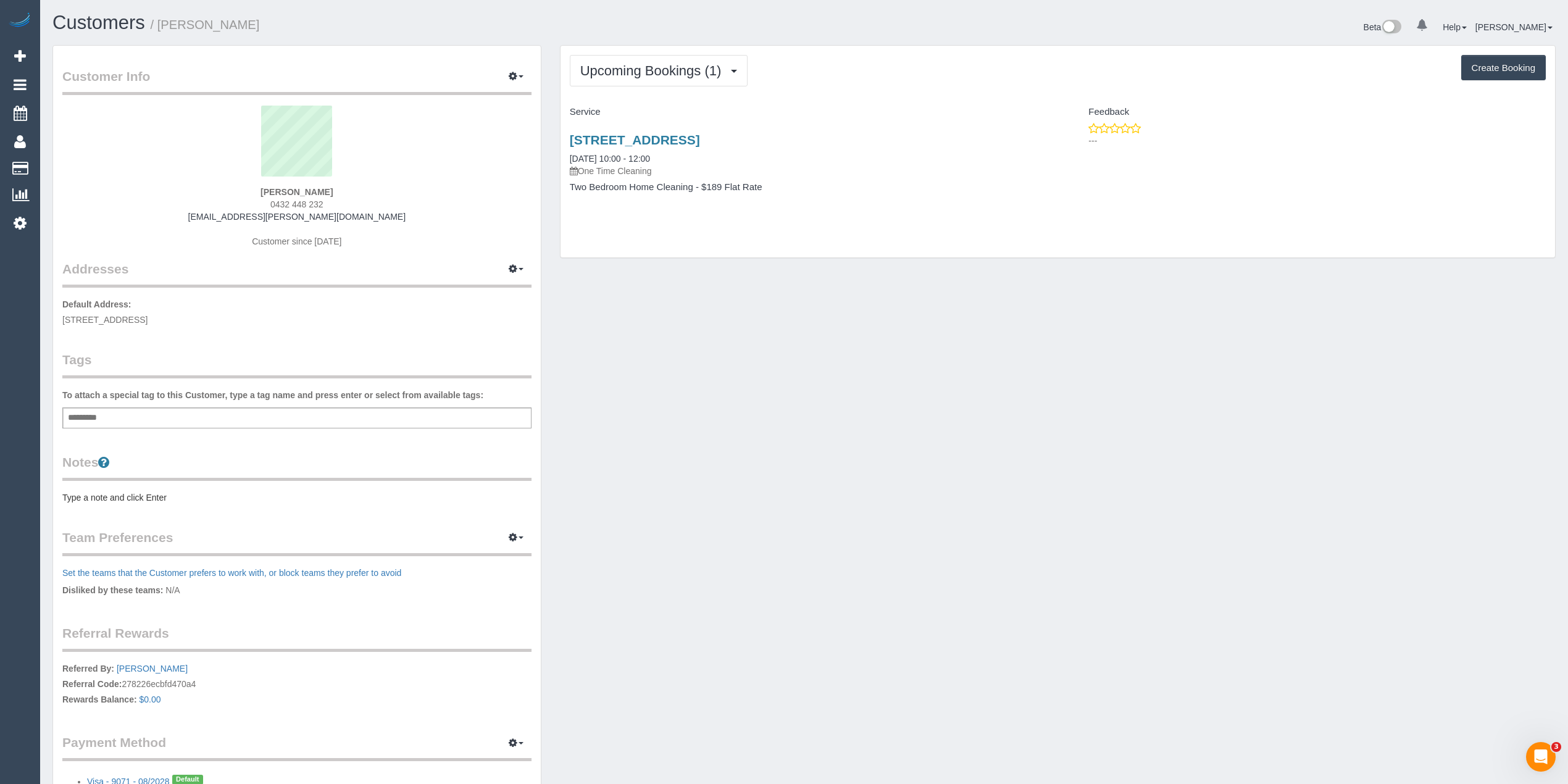
click at [131, 500] on pre "Type a note and click Enter" at bounding box center [296, 498] width 469 height 13
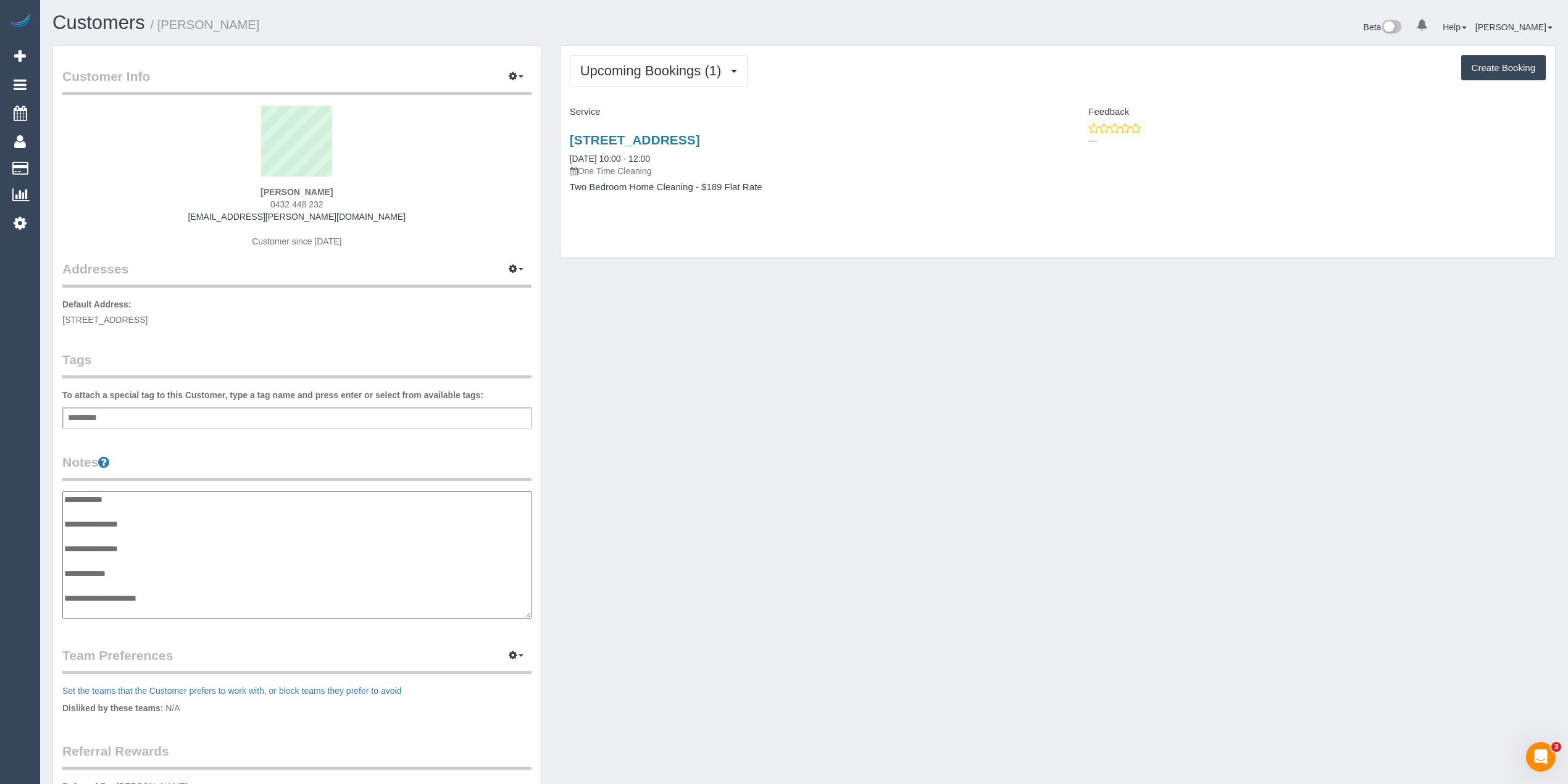
scroll to position [10, 0]
click at [159, 558] on textarea "**********" at bounding box center [296, 555] width 469 height 128
click at [346, 576] on textarea "**********" at bounding box center [296, 555] width 469 height 128
paste textarea "**********"
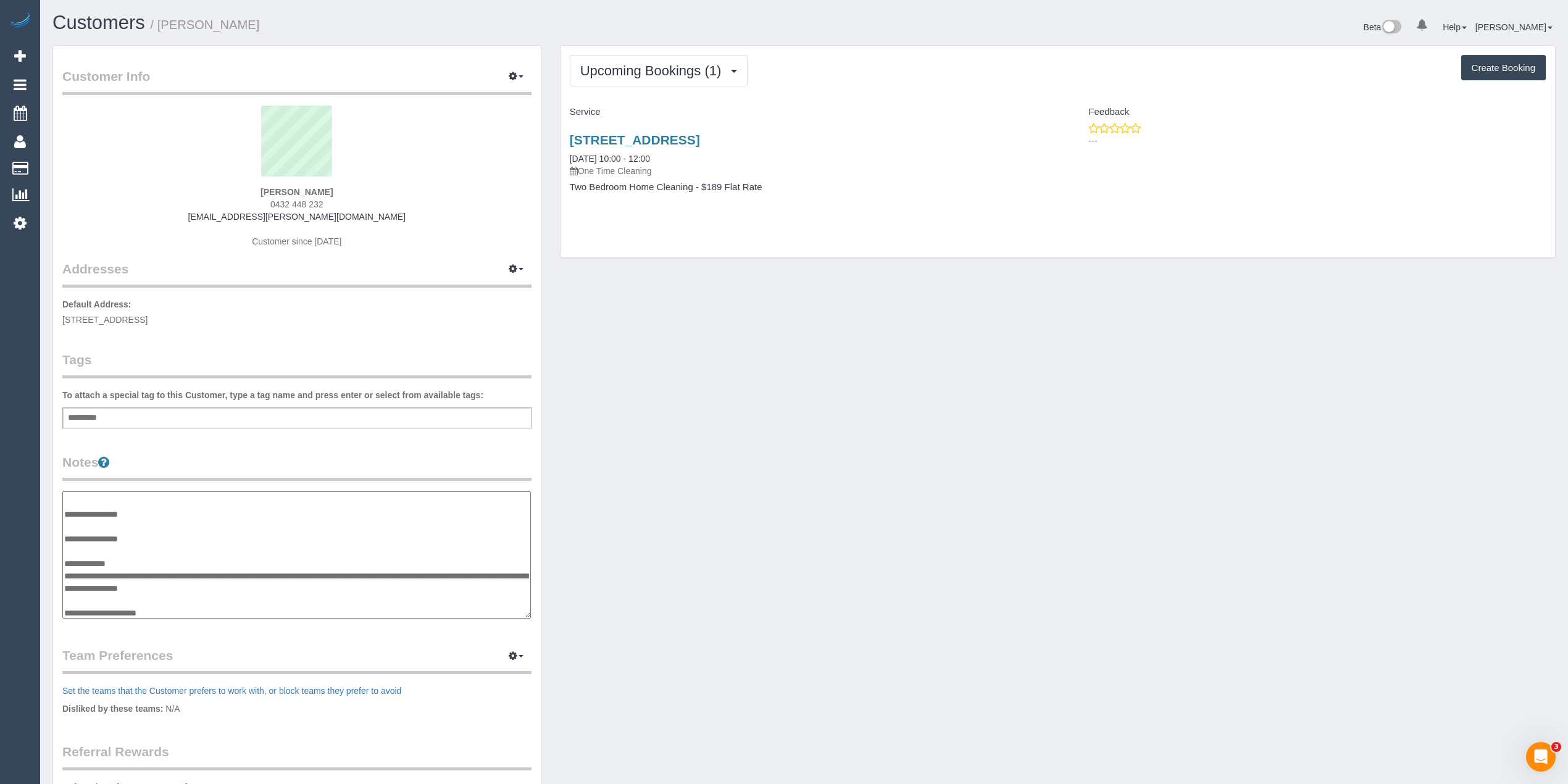
type textarea "**********"
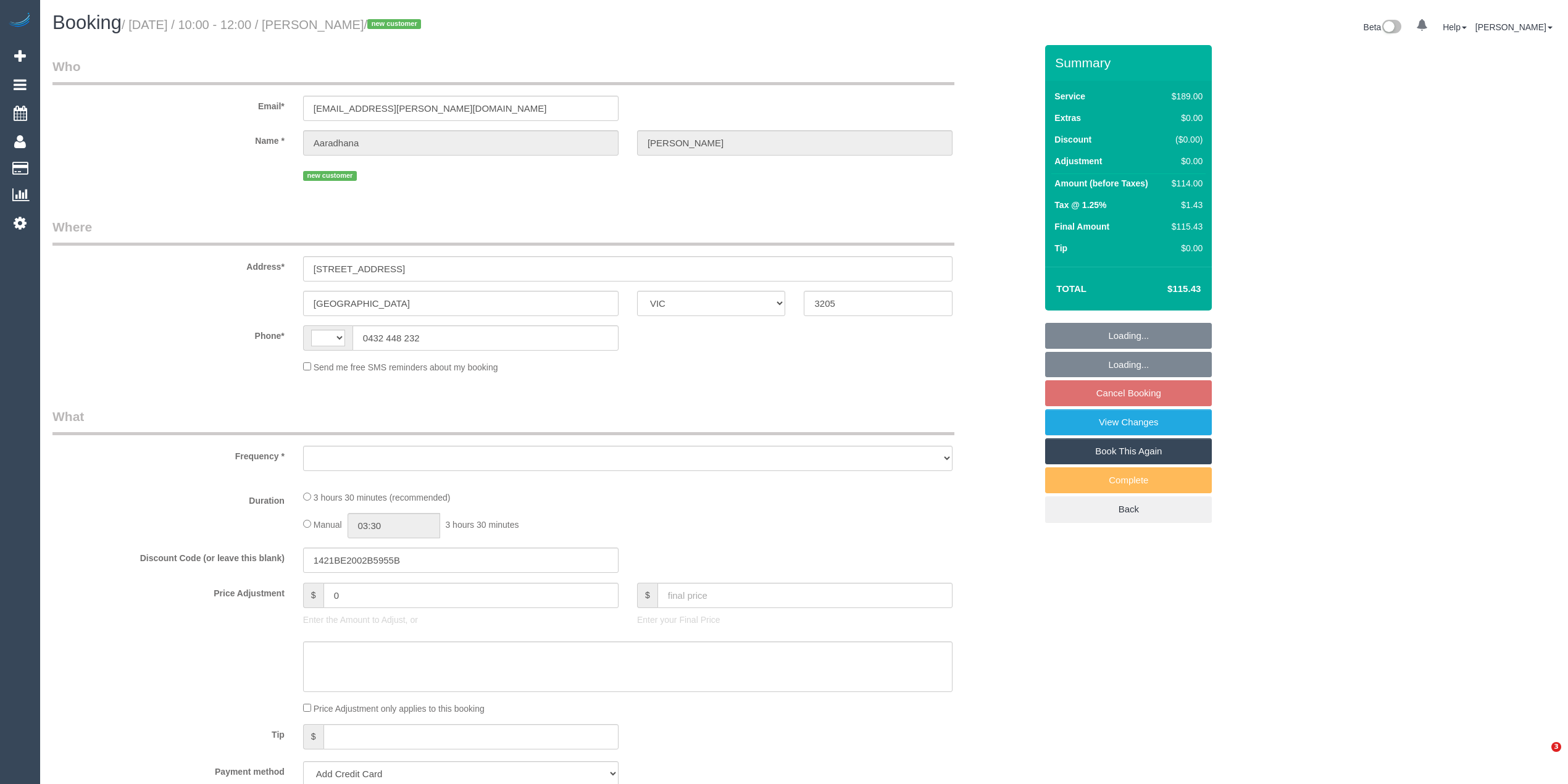
select select "VIC"
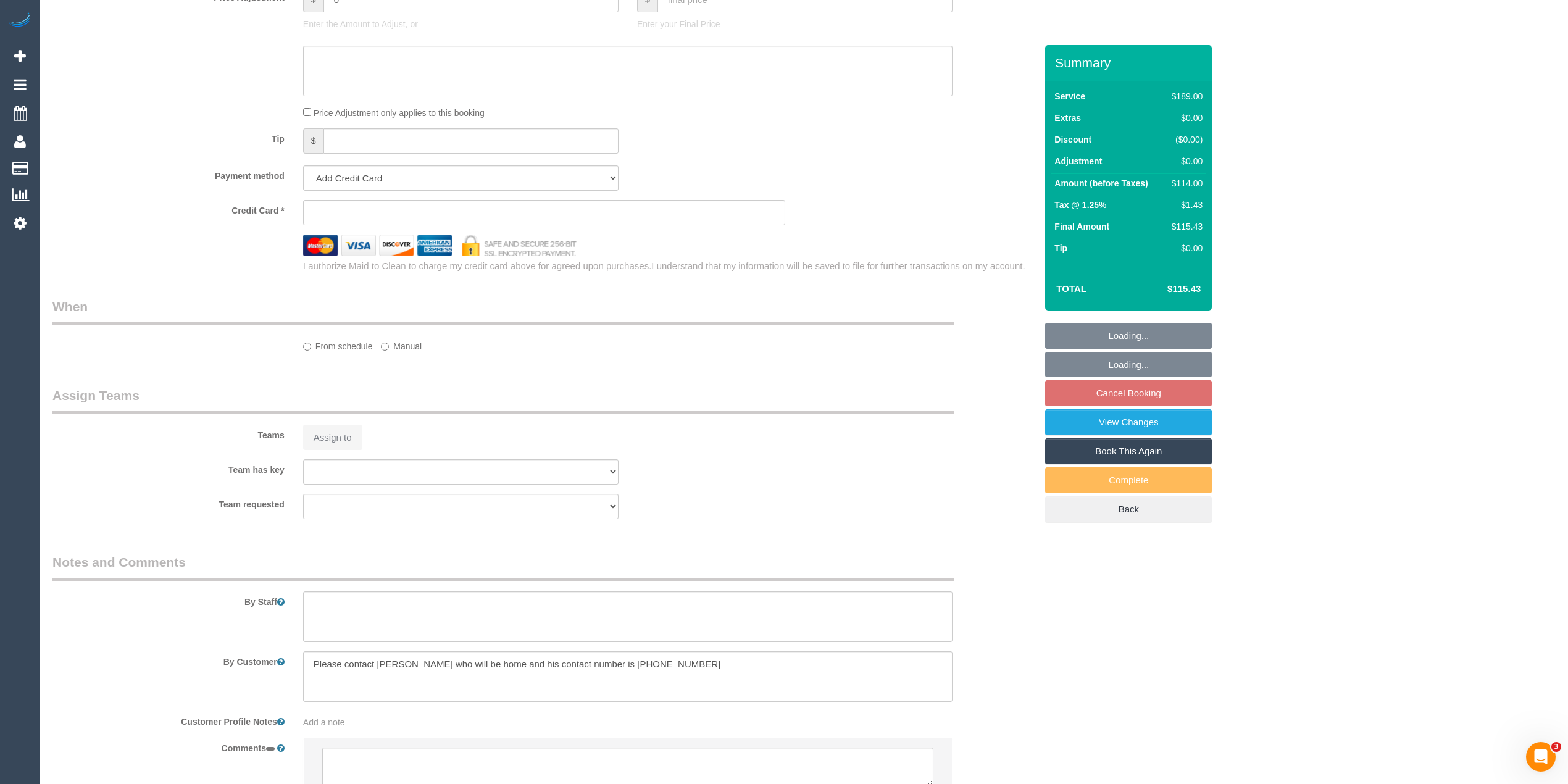
select select "string:AU"
select select "object:531"
select select "string:stripe-pm_1S0C462GScqysDRVOf0WAbDj"
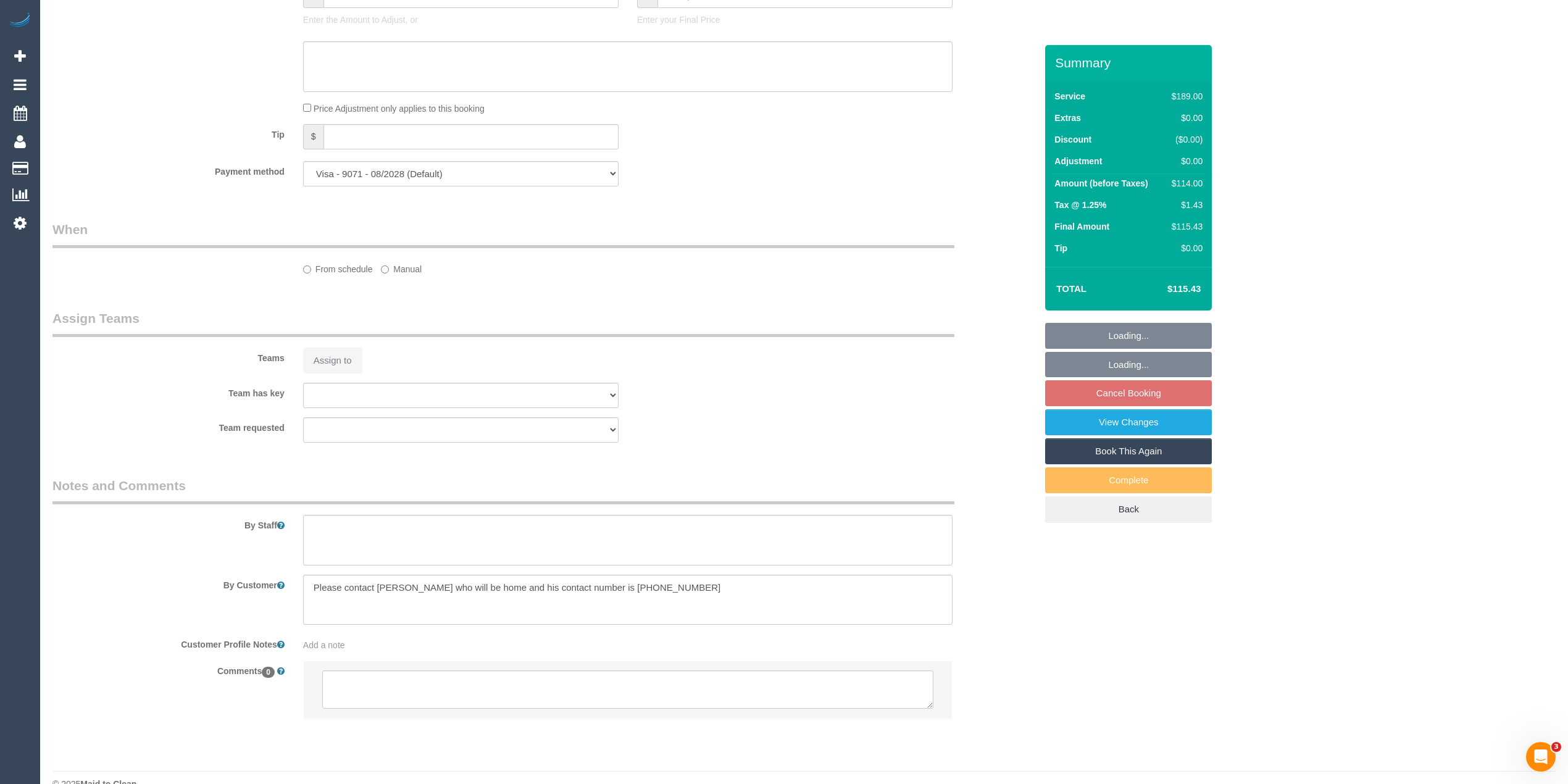
scroll to position [1166, 0]
select select "number:30"
select select "number:14"
select select "number:19"
select select "number:24"
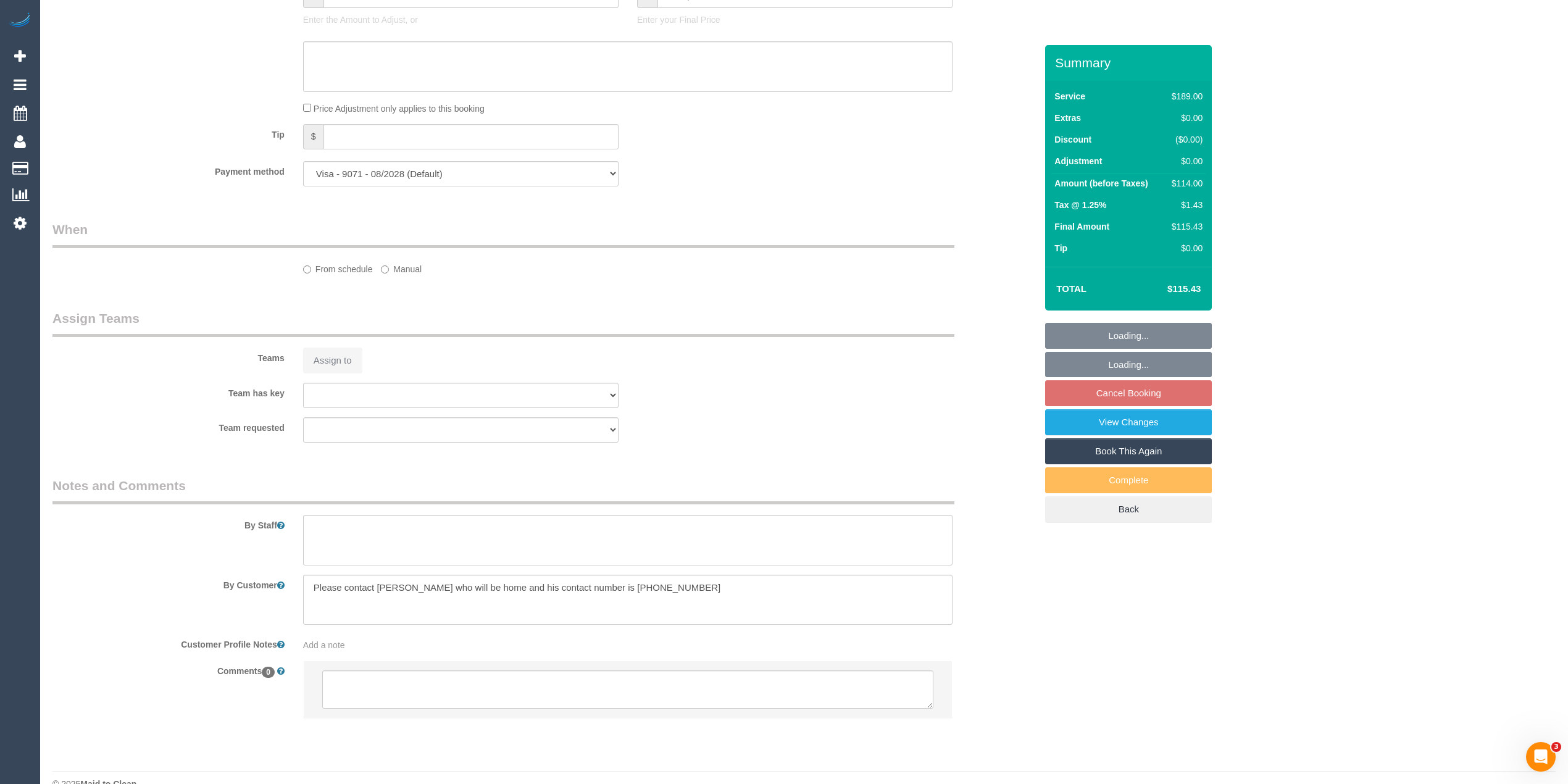
select select "number:13"
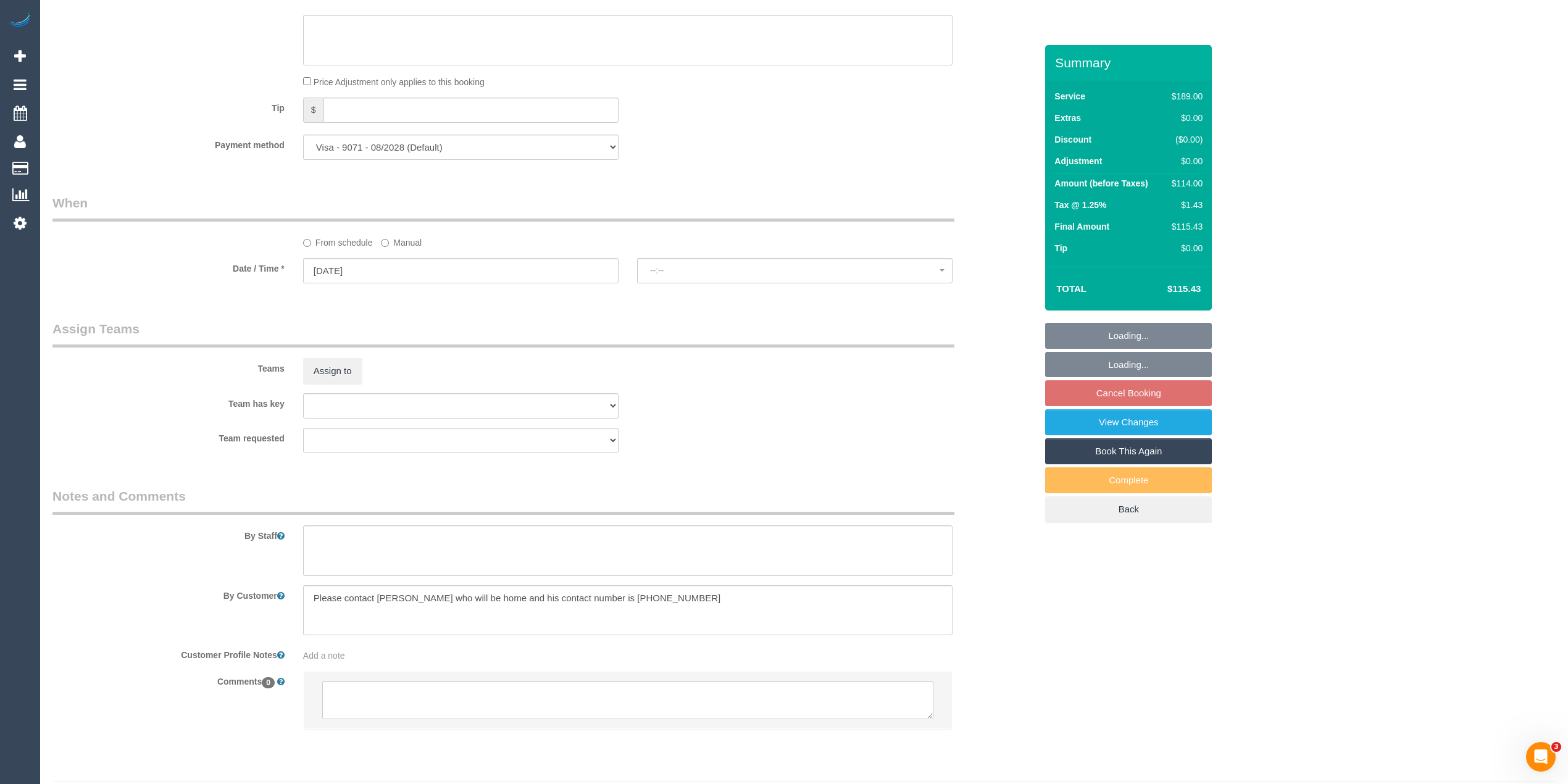
select select "object:1185"
select select "spot3"
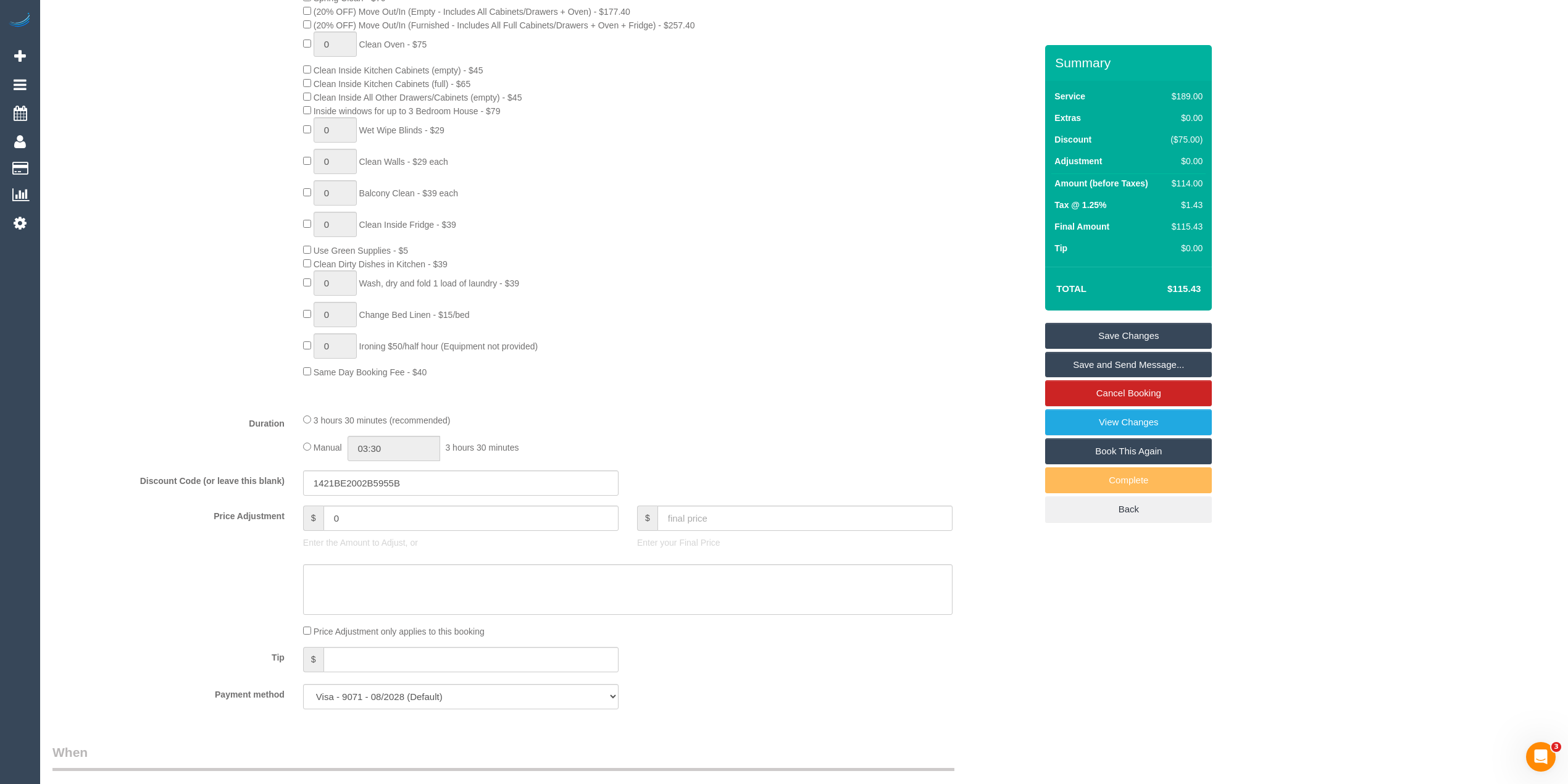
scroll to position [0, 0]
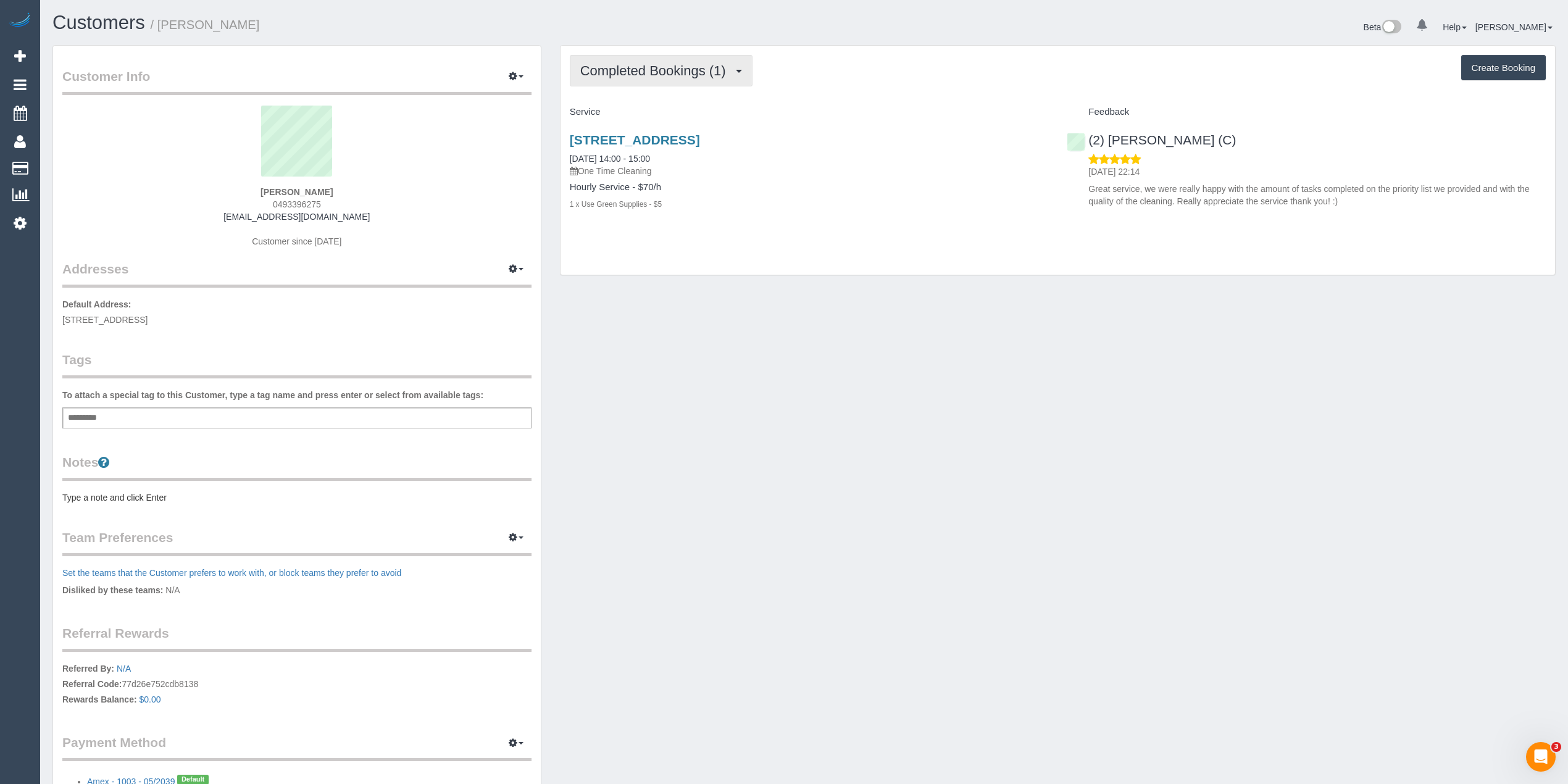
click at [667, 70] on span "Completed Bookings (1)" at bounding box center [656, 70] width 152 height 16
drag, startPoint x: 307, startPoint y: 203, endPoint x: 272, endPoint y: 205, distance: 35.1
click at [272, 205] on div "Niki Shukla 0493396275 nikishukla@yahoo.co.uk Customer since 2025" at bounding box center [296, 183] width 469 height 155
copy span "0493396275"
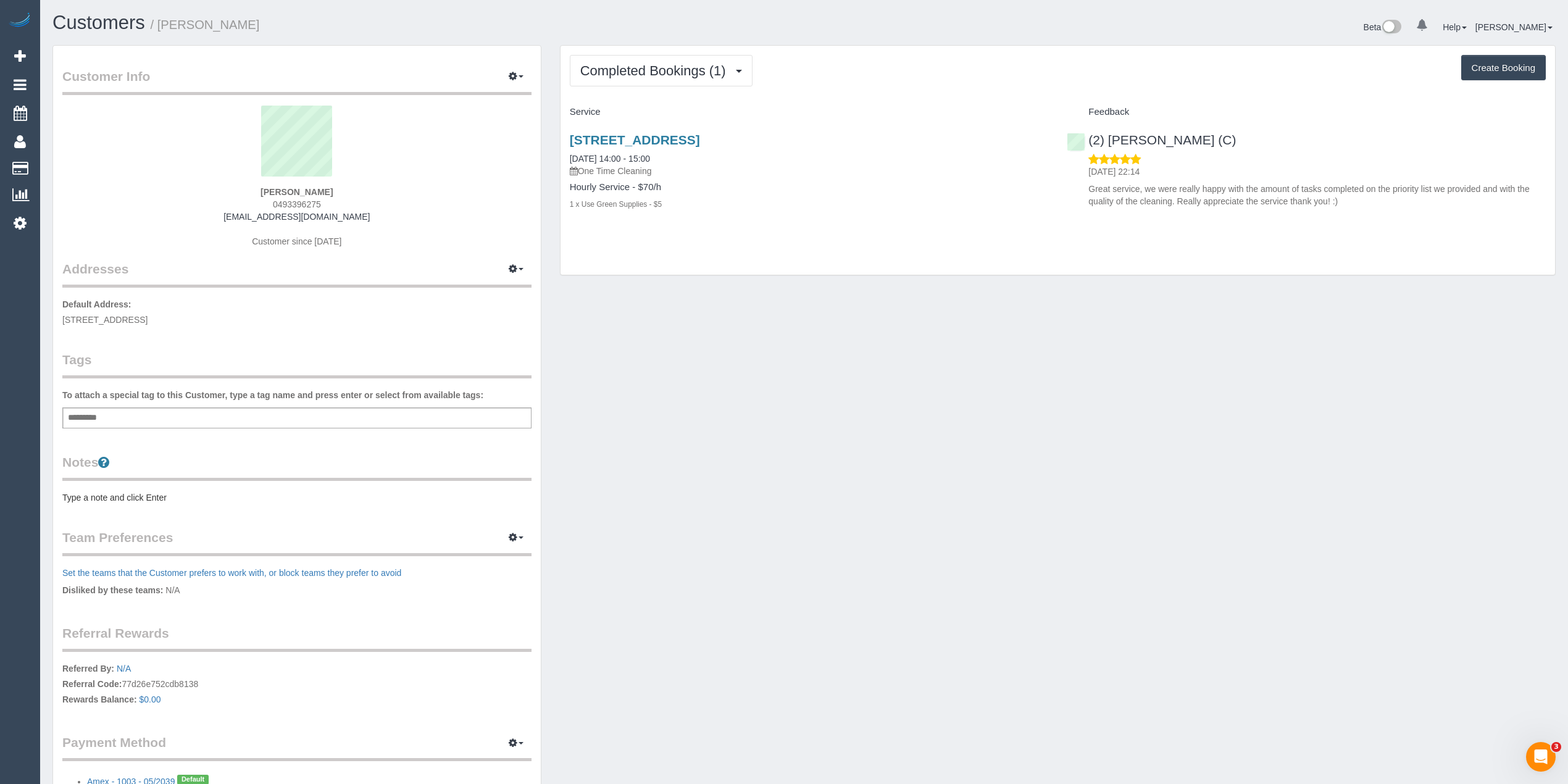
drag, startPoint x: 352, startPoint y: 212, endPoint x: 245, endPoint y: 218, distance: 107.2
click at [245, 218] on div "Niki Shukla 0493396275 nikishukla@yahoo.co.uk Customer since 2025" at bounding box center [296, 183] width 469 height 155
copy link "nikishukla@yahoo.co.uk"
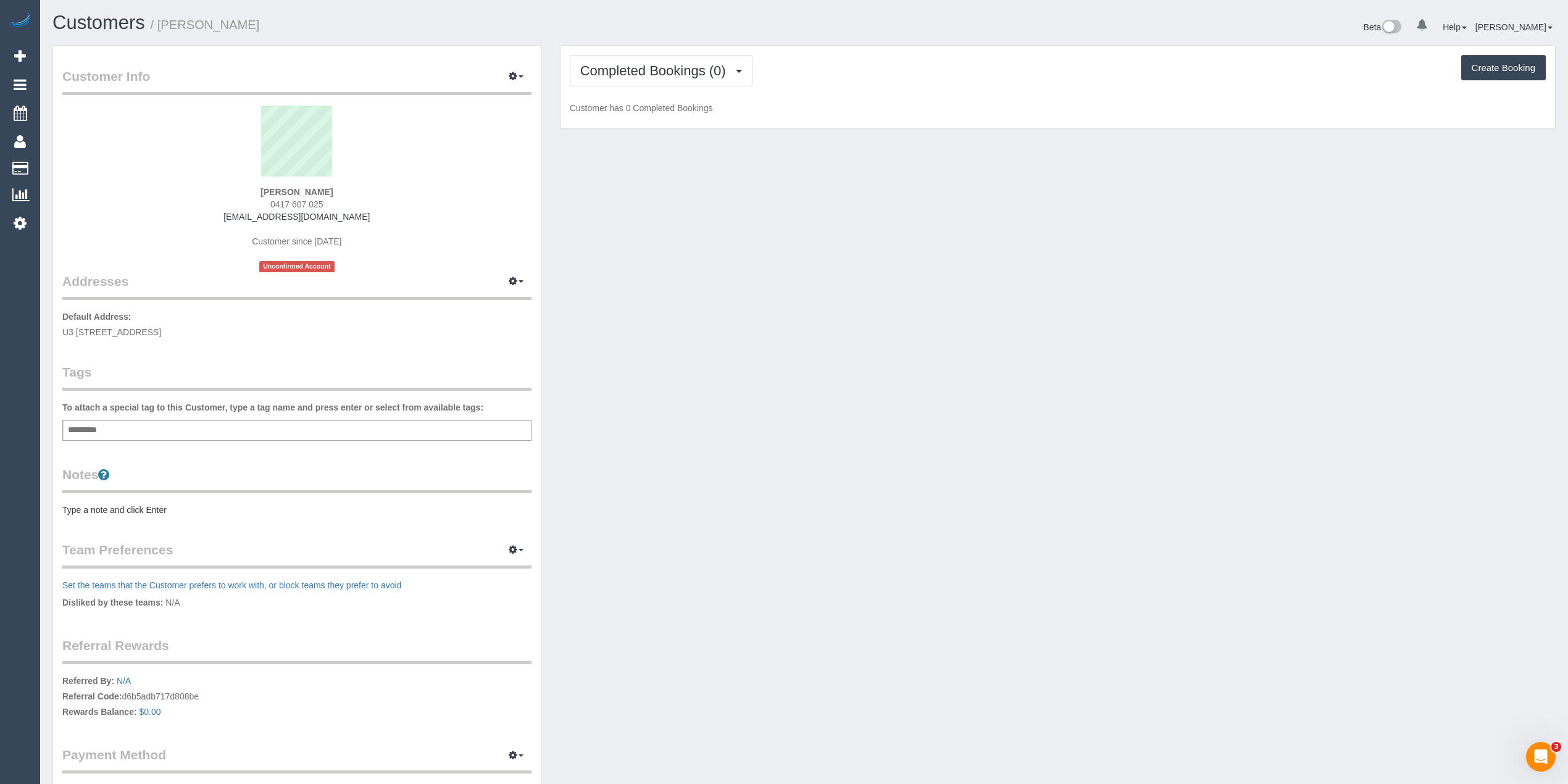
click at [109, 432] on div "Add a tag" at bounding box center [296, 430] width 469 height 21
type input "****"
type input "*******"
click at [110, 507] on pre "Type a note and click Enter" at bounding box center [296, 513] width 469 height 13
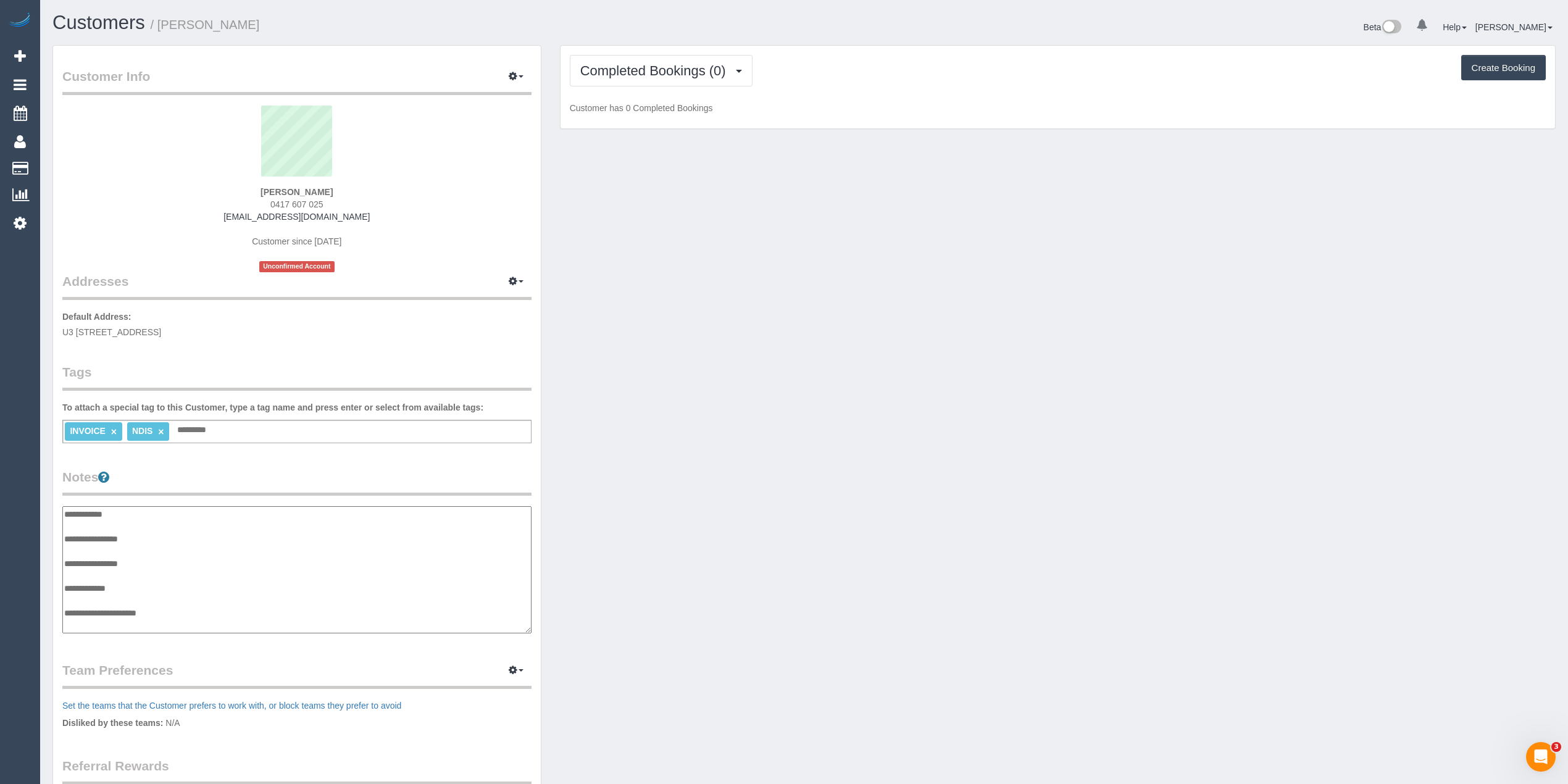
scroll to position [10, 0]
click at [163, 527] on textarea "**********" at bounding box center [296, 570] width 469 height 128
click at [183, 615] on textarea "**********" at bounding box center [296, 570] width 469 height 128
paste textarea "**********"
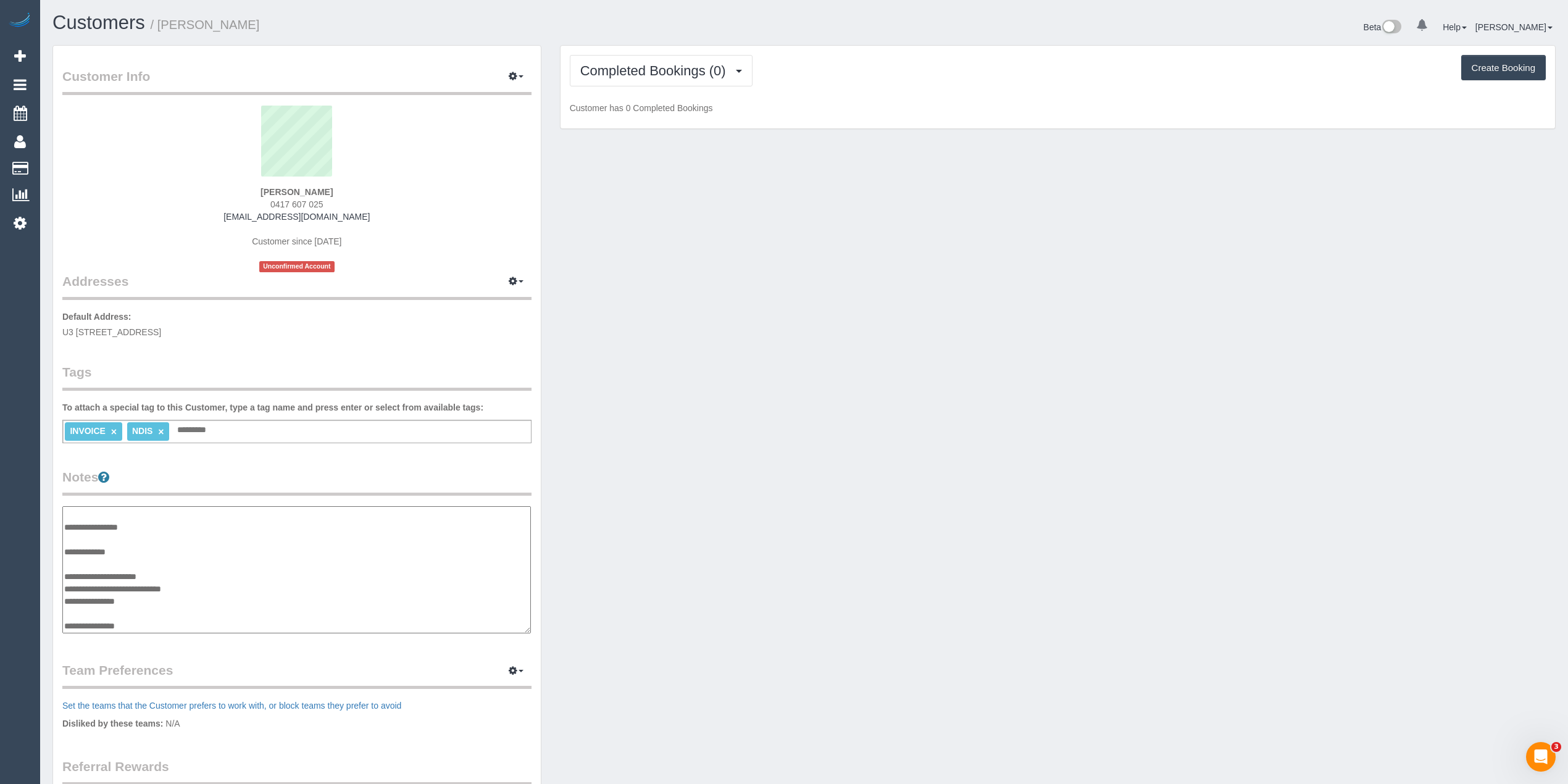
click at [96, 614] on textarea "**********" at bounding box center [296, 570] width 469 height 128
click at [155, 626] on textarea "**********" at bounding box center [296, 570] width 469 height 128
click at [154, 598] on textarea "**********" at bounding box center [296, 570] width 469 height 128
paste textarea "**********"
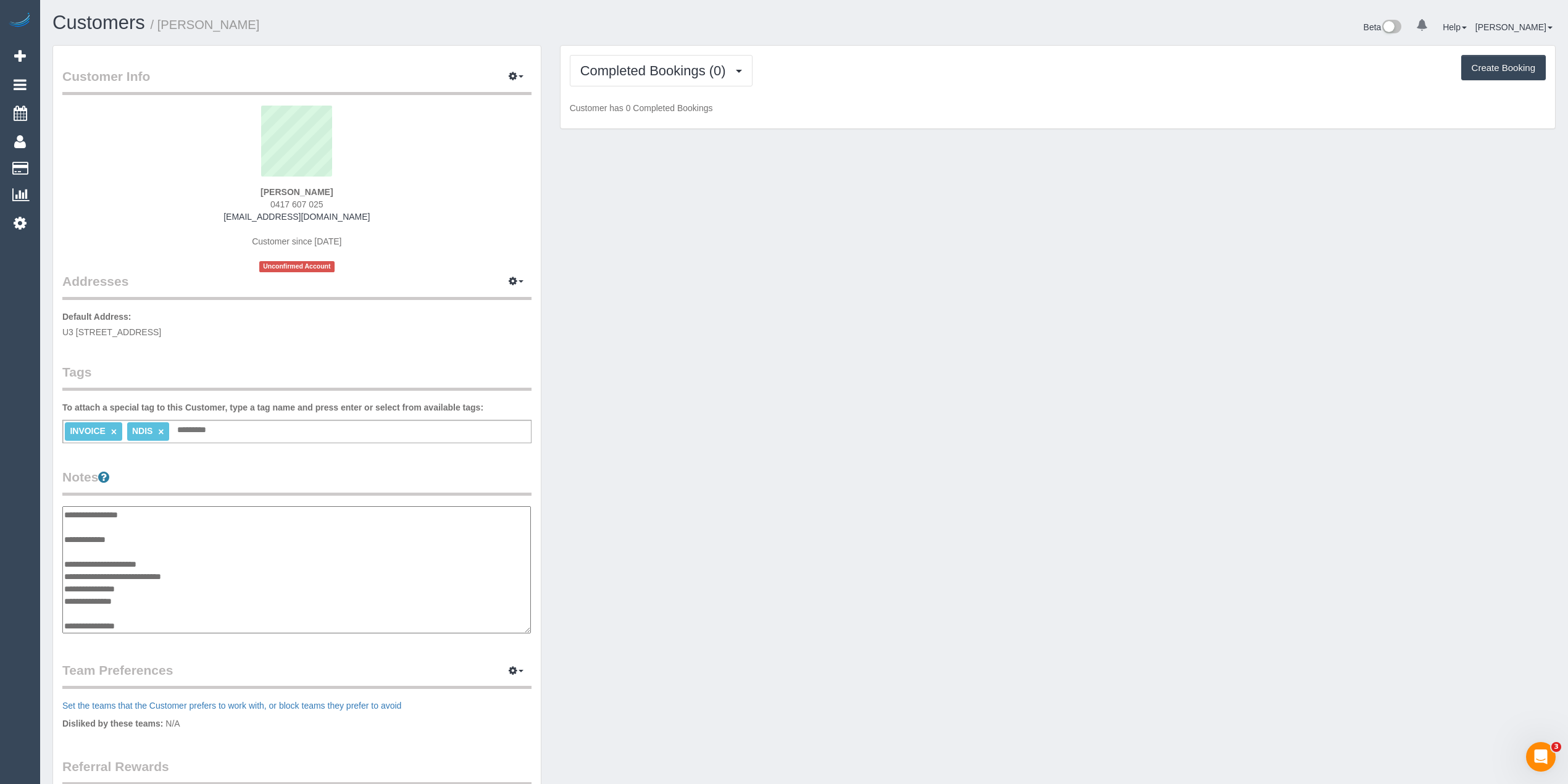
click at [175, 623] on textarea "**********" at bounding box center [296, 570] width 469 height 128
paste textarea "**********"
type textarea "**********"
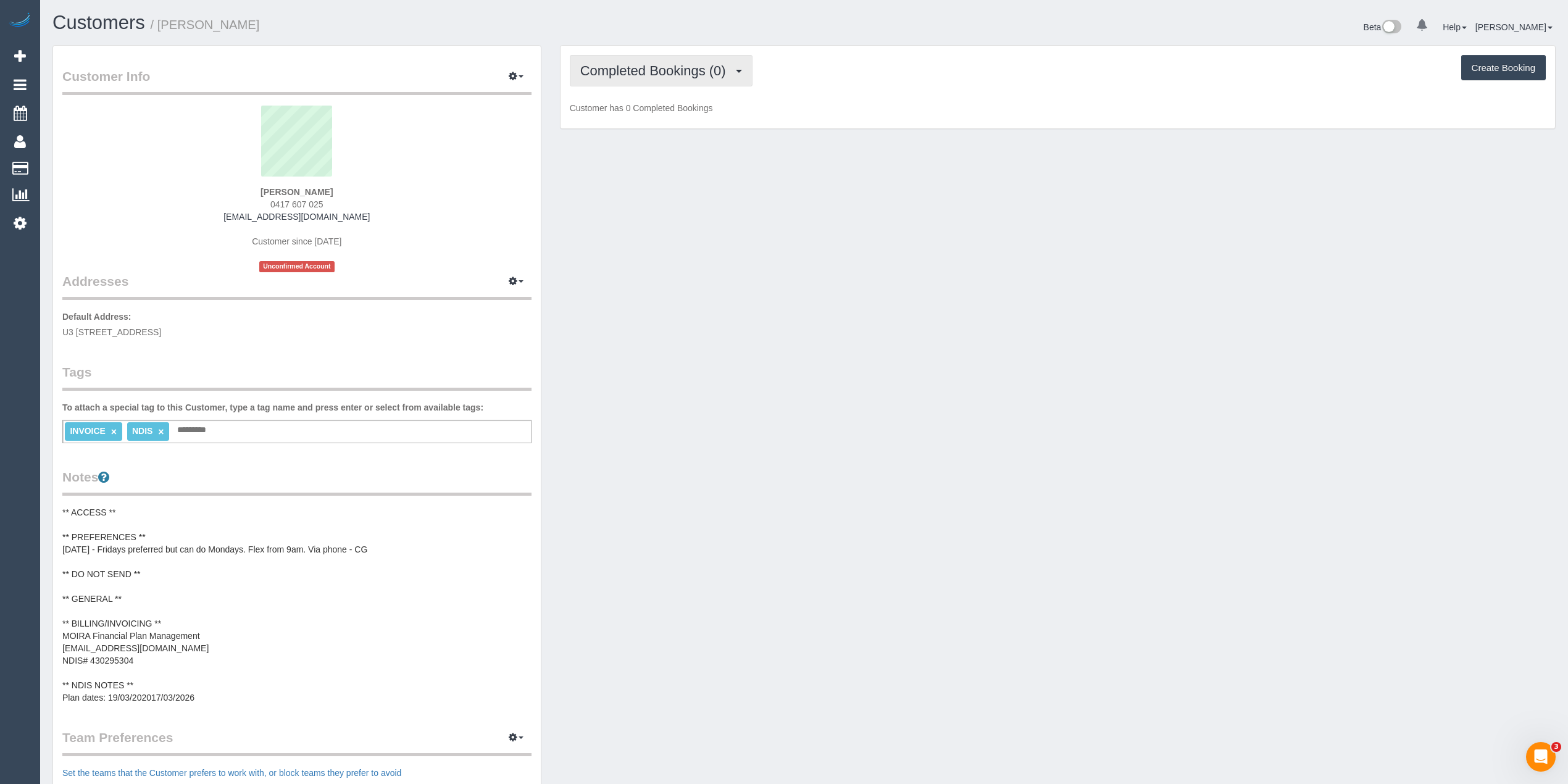
click at [597, 65] on span "Completed Bookings (0)" at bounding box center [656, 70] width 152 height 16
click at [649, 115] on link "Upcoming Bookings (11)" at bounding box center [635, 115] width 130 height 16
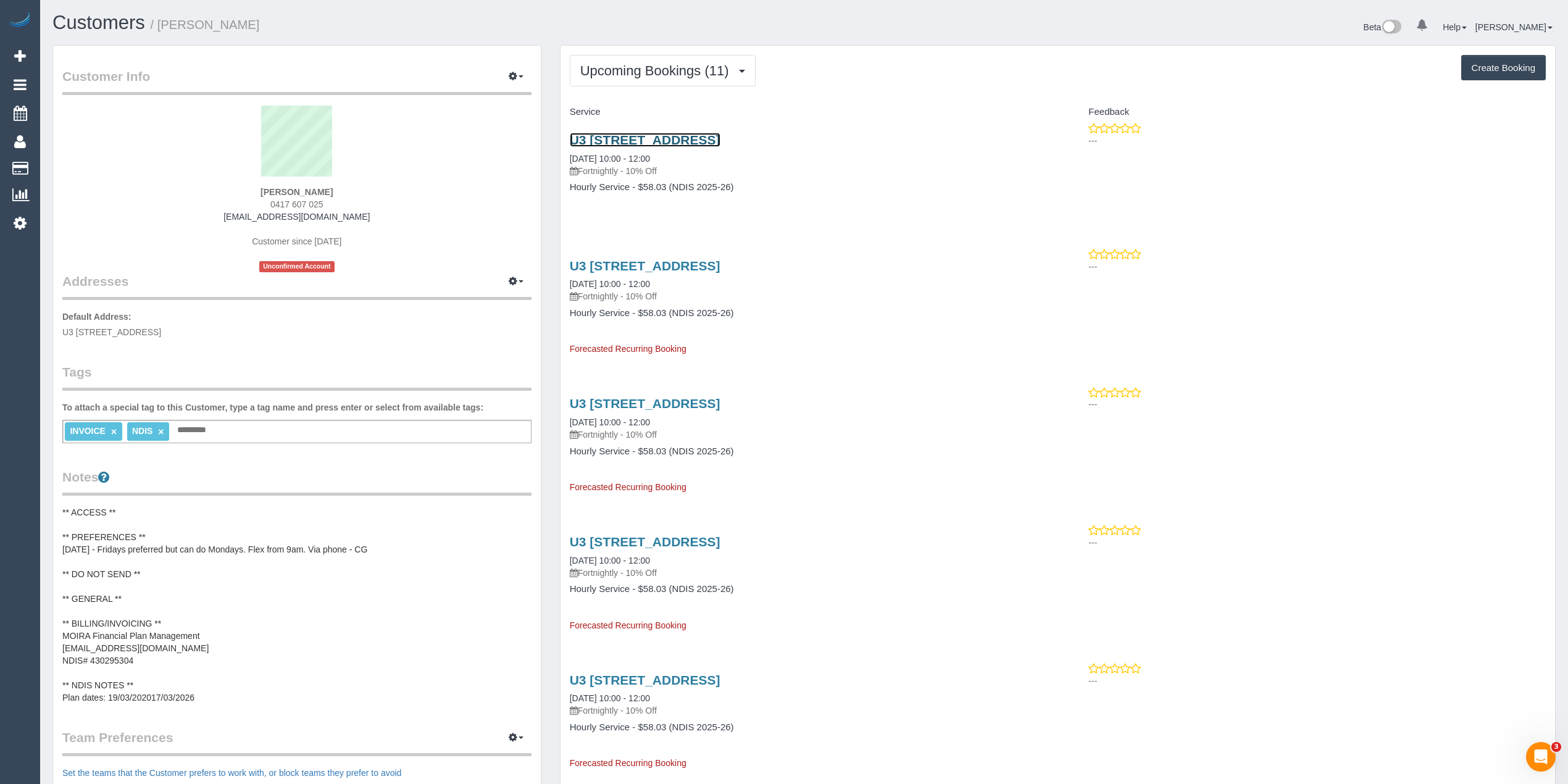
click at [720, 141] on link "U3 44 Rathcown Road, Reservoir, VIC 3073" at bounding box center [645, 139] width 151 height 14
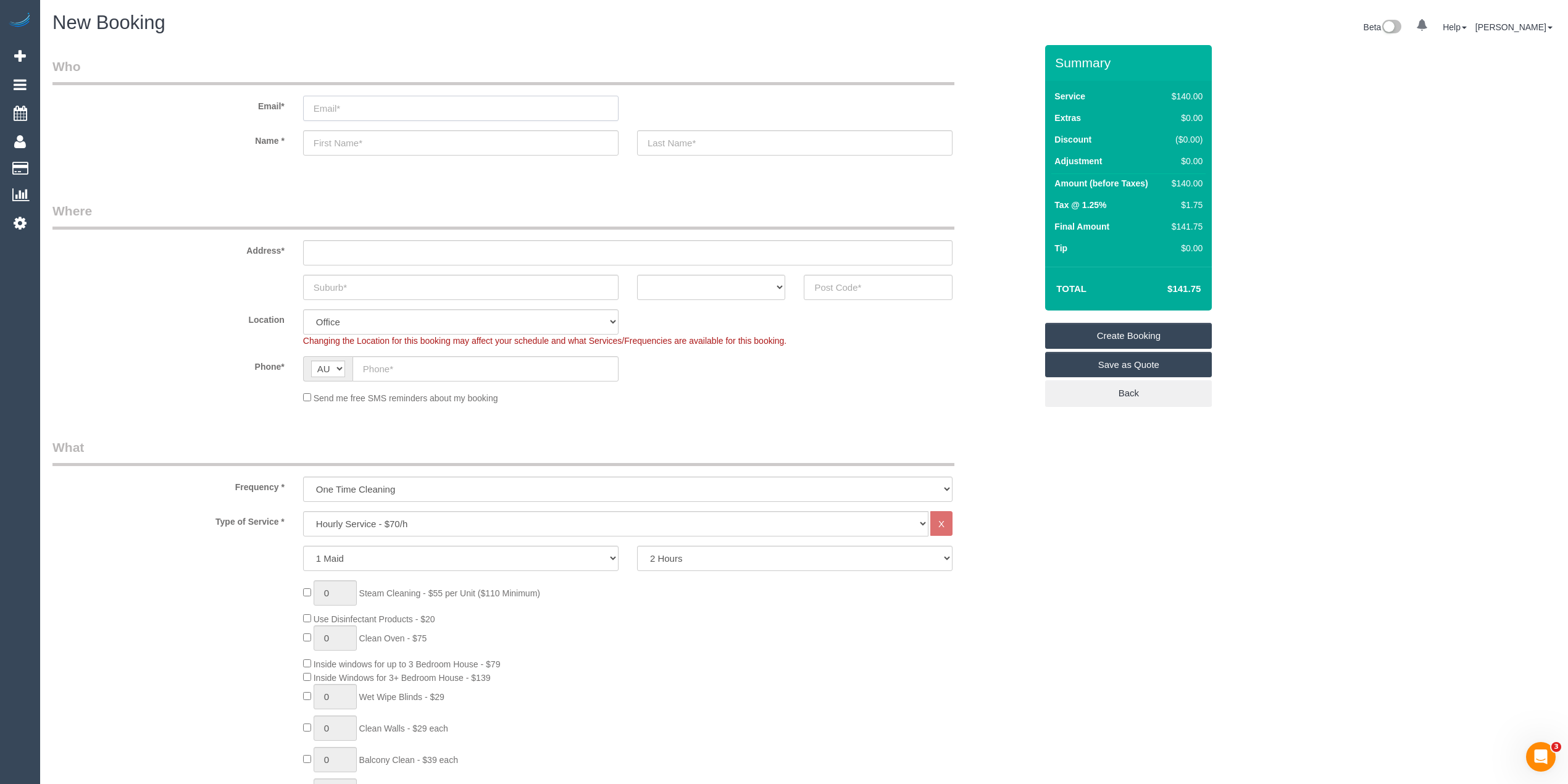
click at [380, 109] on input "email" at bounding box center [461, 108] width 316 height 25
type input "mary.tanti.amcservices@fake.com"
click at [380, 140] on input "text" at bounding box center [461, 143] width 316 height 25
paste input "Mrs. Mary TANTI"
type input "Mrs. Mary Tanti"
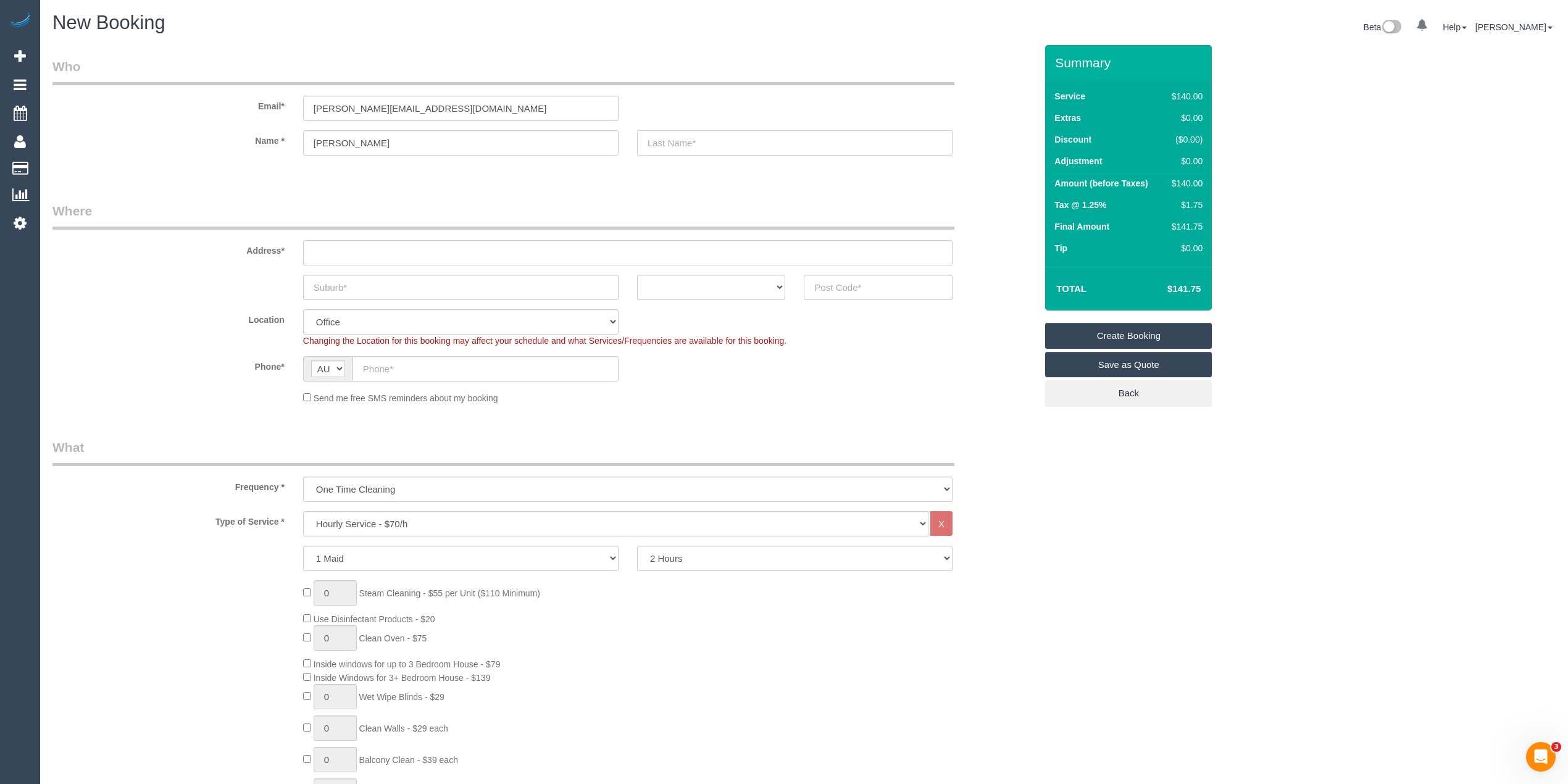
click at [679, 138] on input "text" at bounding box center [795, 143] width 316 height 25
type input "AMC Services"
click at [309, 249] on input "text" at bounding box center [628, 253] width 649 height 25
paste input "2 Holzgrefe Court"
type input "2 Holzgrefe Court"
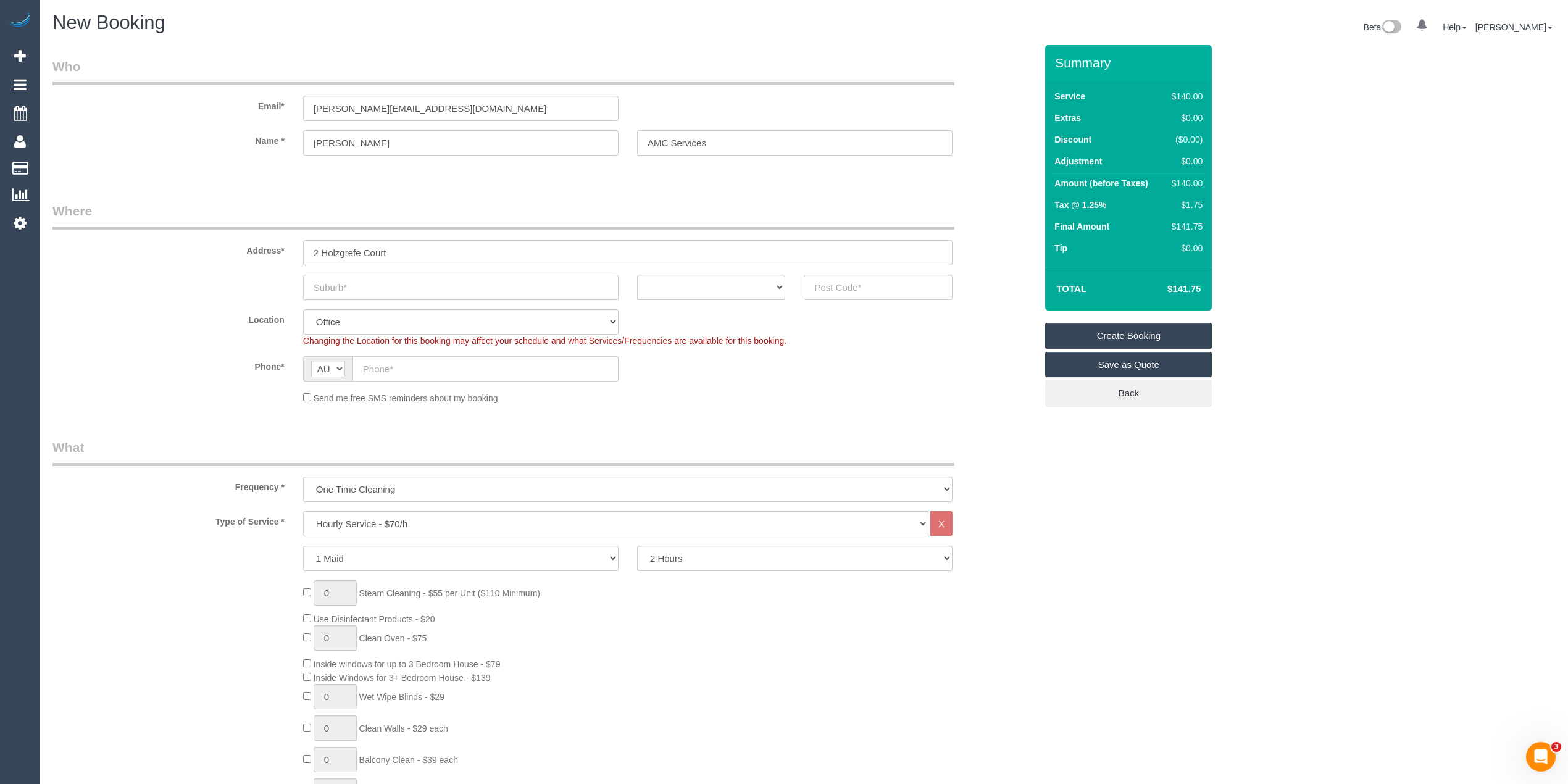
click at [376, 283] on input "text" at bounding box center [461, 288] width 316 height 25
paste input "[GEOGRAPHIC_DATA][PERSON_NAME]"
type input "[GEOGRAPHIC_DATA][PERSON_NAME]"
drag, startPoint x: 667, startPoint y: 280, endPoint x: 671, endPoint y: 289, distance: 9.8
click at [667, 280] on select "ACT NSW NT QLD SA TAS VIC WA" at bounding box center [711, 288] width 149 height 25
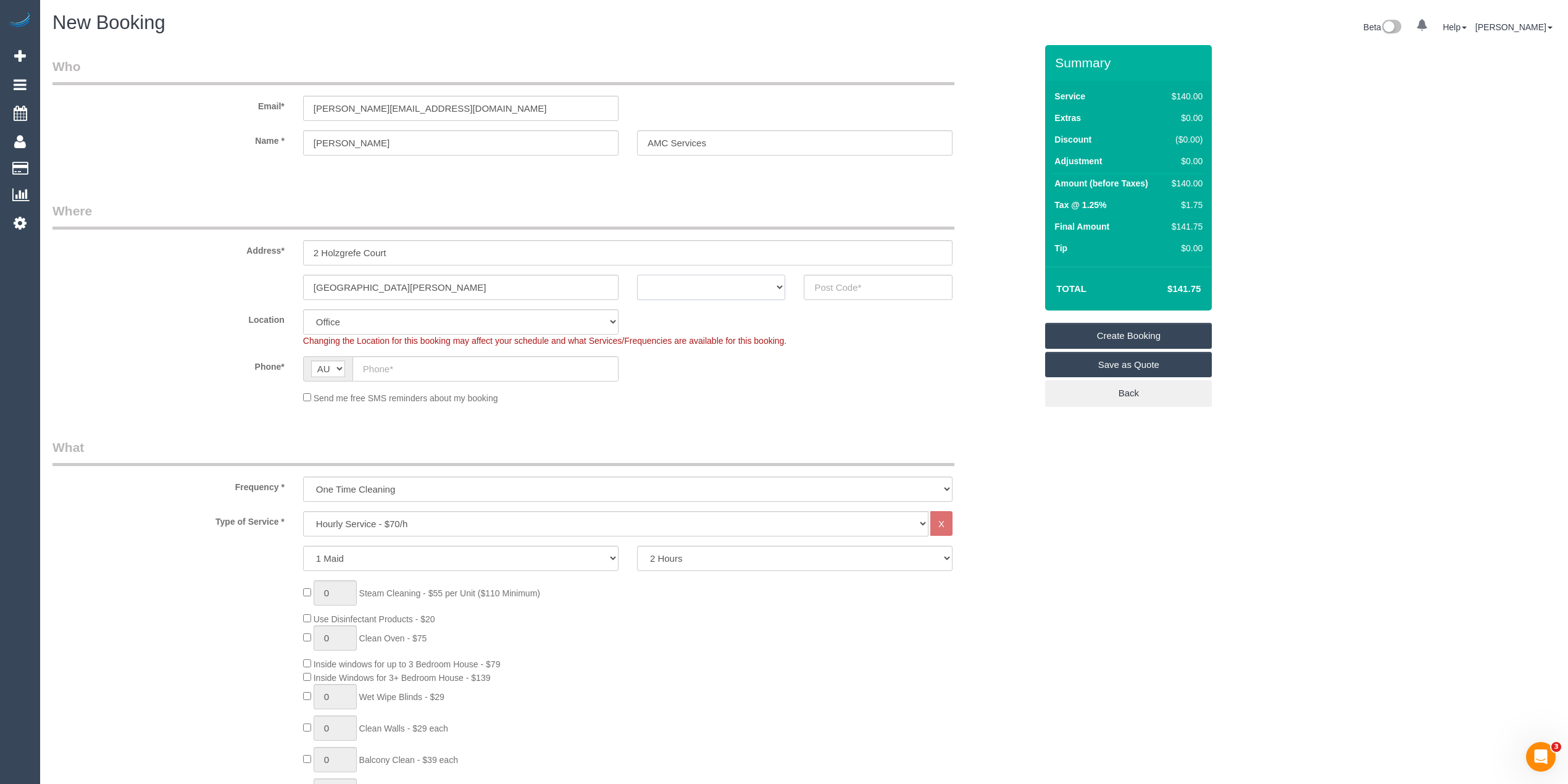
select select "VIC"
click at [637, 275] on select "ACT NSW NT QLD SA TAS VIC WA" at bounding box center [711, 288] width 149 height 25
click at [852, 283] on input "text" at bounding box center [878, 288] width 149 height 25
type input "3028"
click at [413, 365] on input "text" at bounding box center [486, 369] width 266 height 25
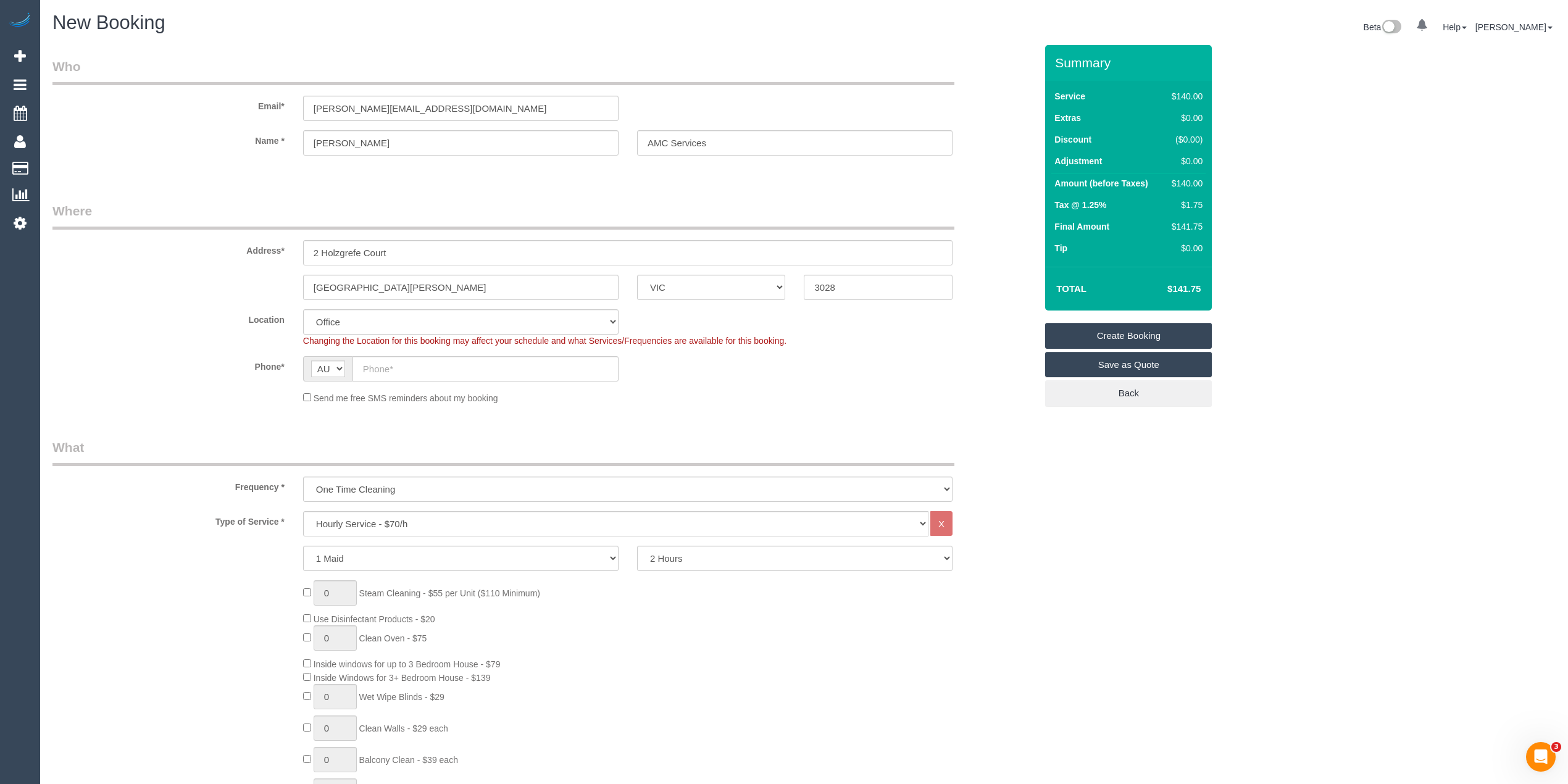
select select "65"
select select "object:2356"
click at [393, 359] on input "text" at bounding box center [486, 369] width 266 height 25
paste input "0487 202 903"
type input "0487 202 903"
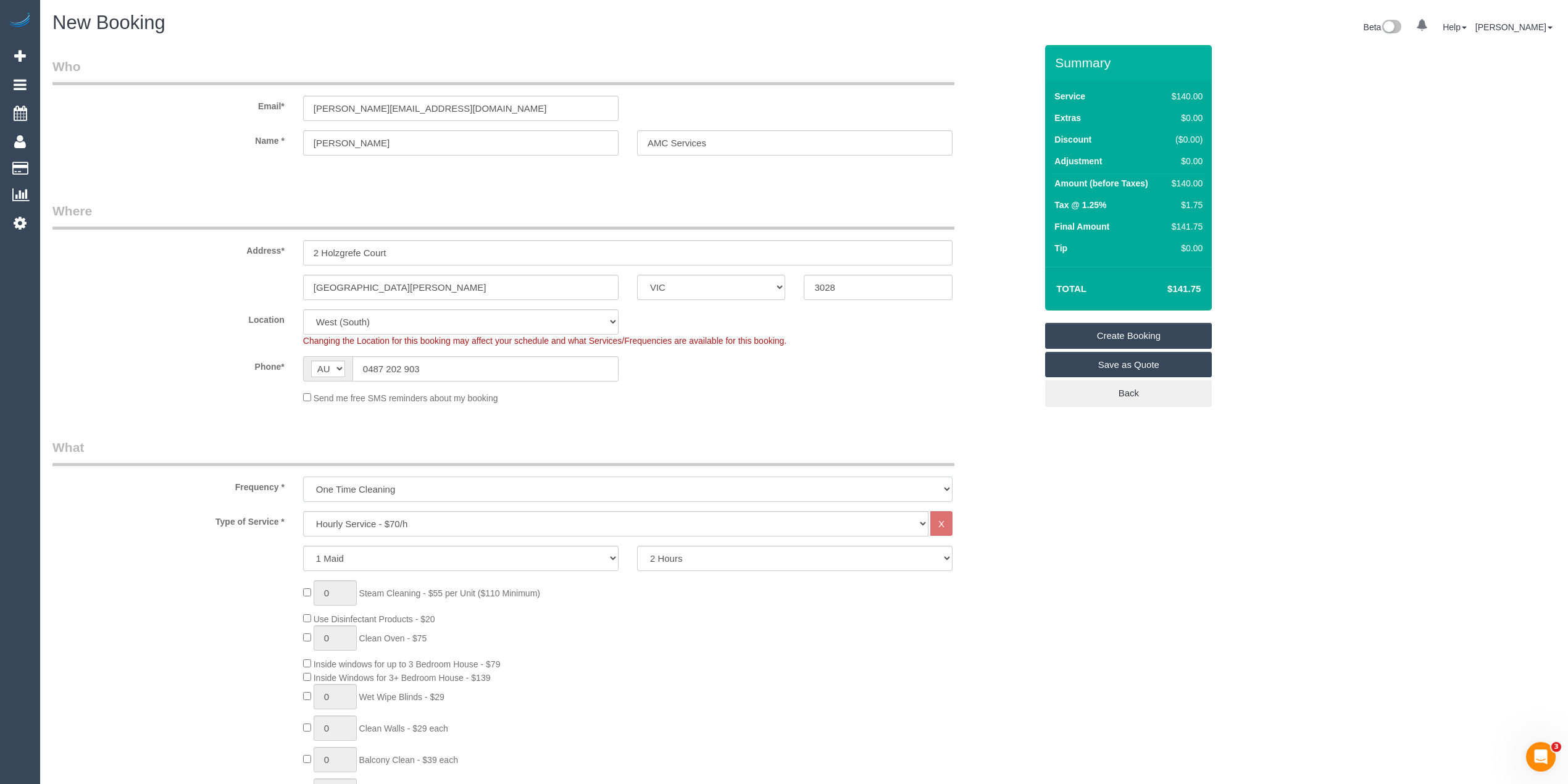
click at [341, 490] on select "One Time Cleaning Weekly - 10% Off - 10.00% (0% for the First Booking) Fortnigh…" at bounding box center [628, 490] width 649 height 25
select select "object:2358"
click at [303, 477] on select "One Time Cleaning Weekly - 10% Off - 10.00% (0% for the First Booking) Fortnigh…" at bounding box center [628, 490] width 649 height 25
drag, startPoint x: 344, startPoint y: 522, endPoint x: 344, endPoint y: 513, distance: 9.0
click at [344, 522] on select "Hourly Service - $70/h Hourly Service - $65/h Hourly Service - $60/h Hourly Ser…" at bounding box center [616, 524] width 625 height 25
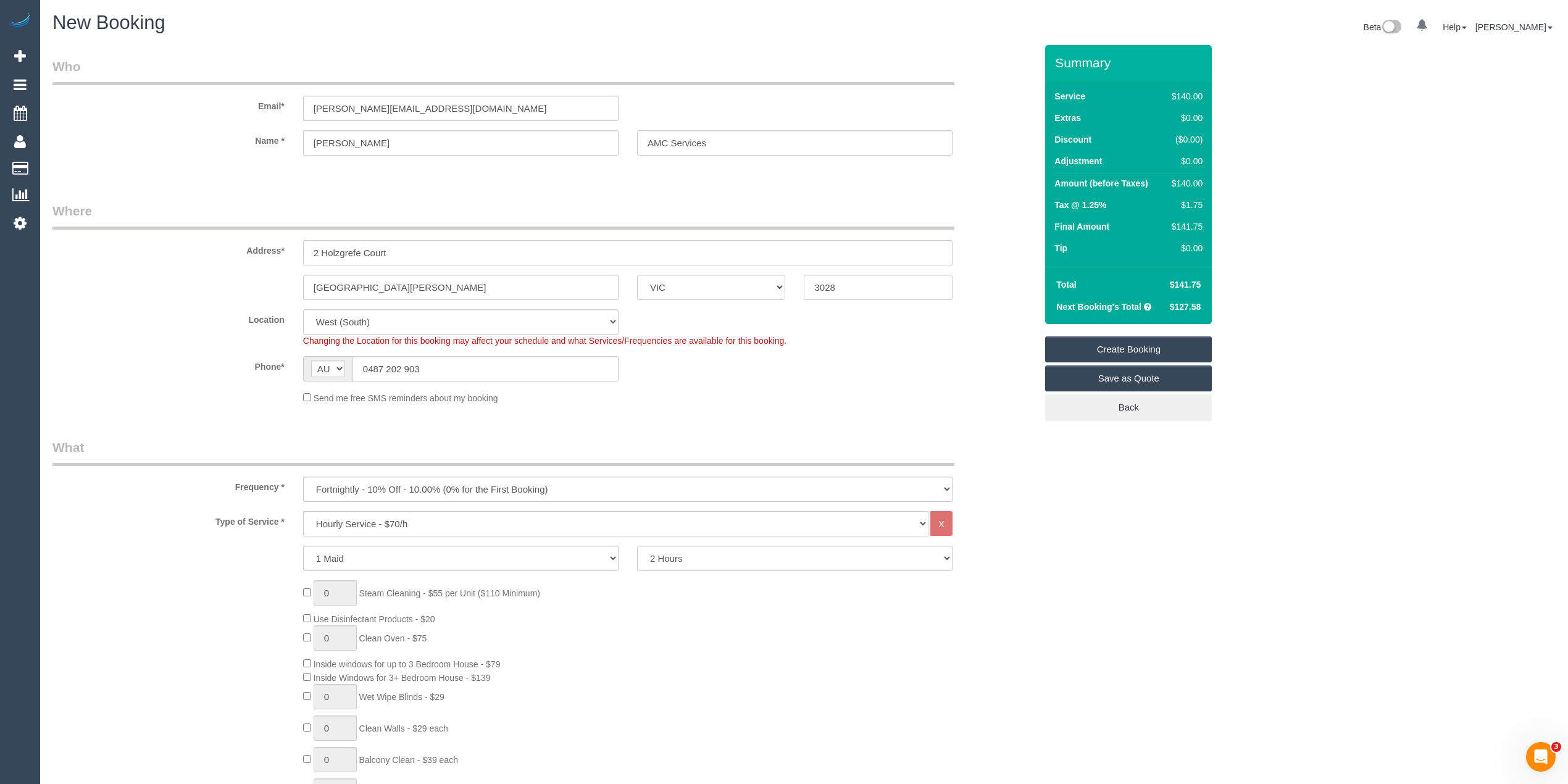
select select "308"
click at [303, 511] on select "Hourly Service - $70/h Hourly Service - $65/h Hourly Service - $60/h Hourly Ser…" at bounding box center [616, 524] width 625 height 25
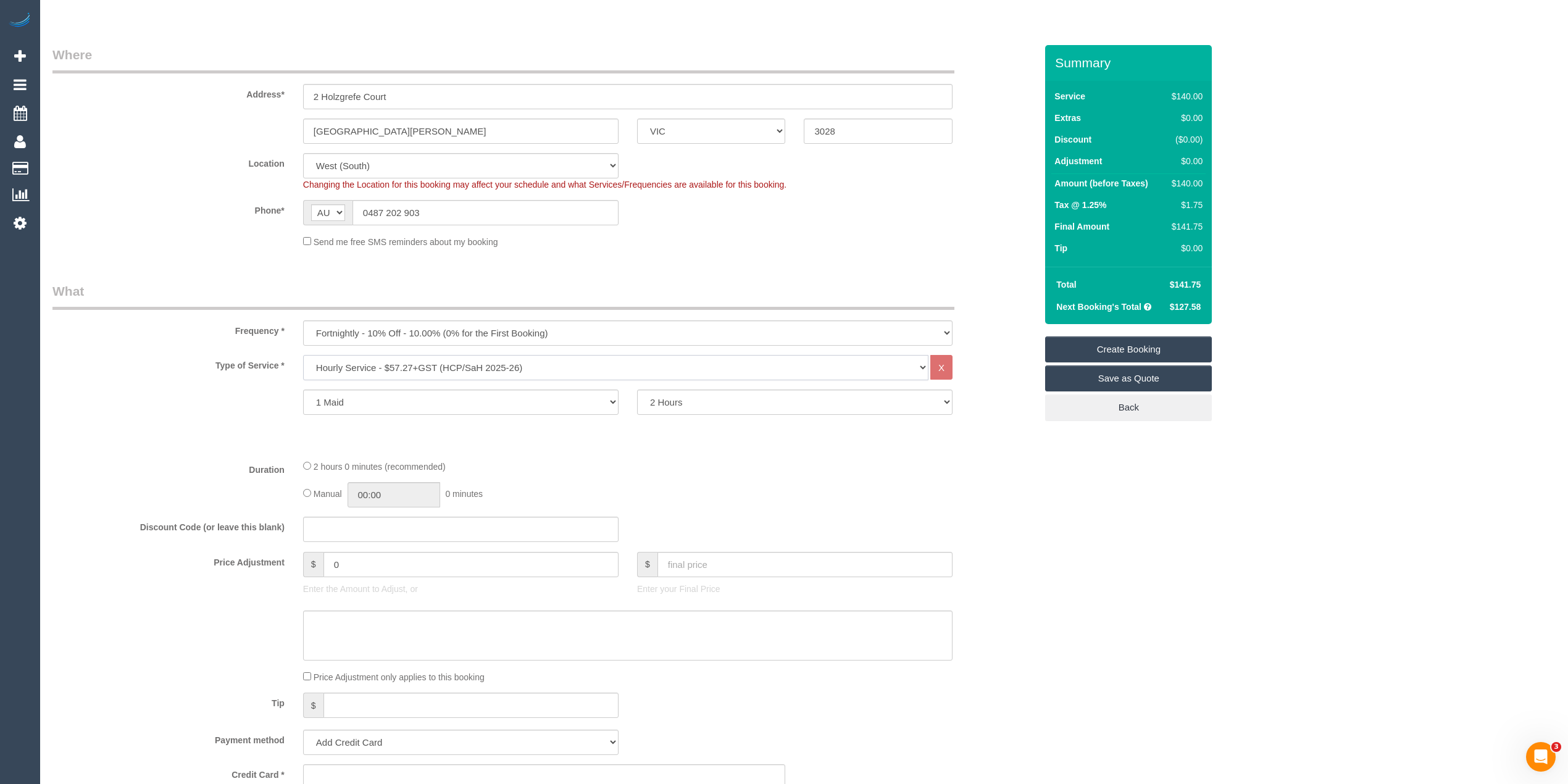
scroll to position [549, 0]
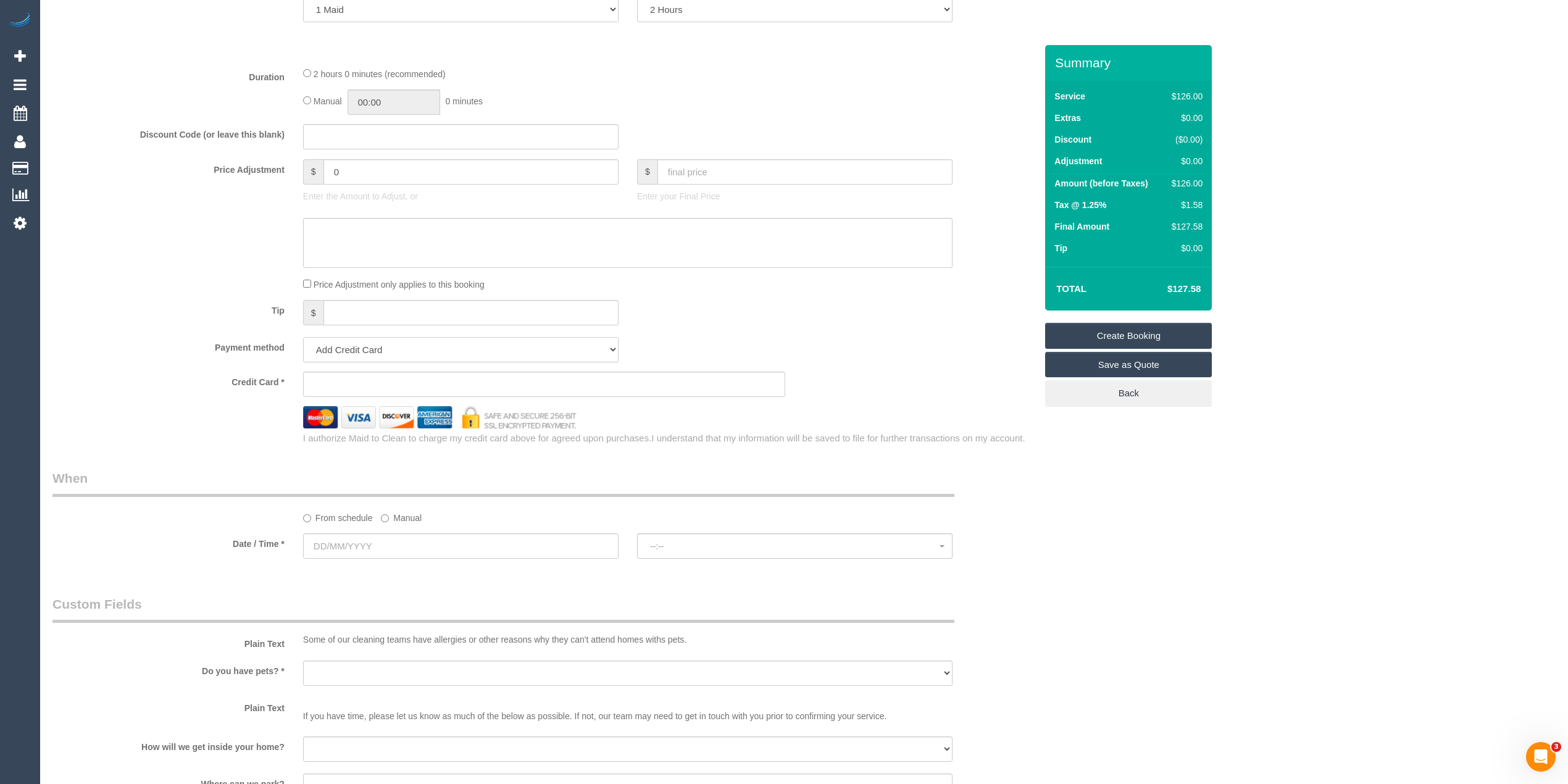
click at [343, 346] on select "Add Credit Card Cash Check Paypal" at bounding box center [461, 350] width 316 height 25
select select "string:check"
click at [303, 337] on select "Add Credit Card Cash Check Paypal" at bounding box center [461, 350] width 316 height 25
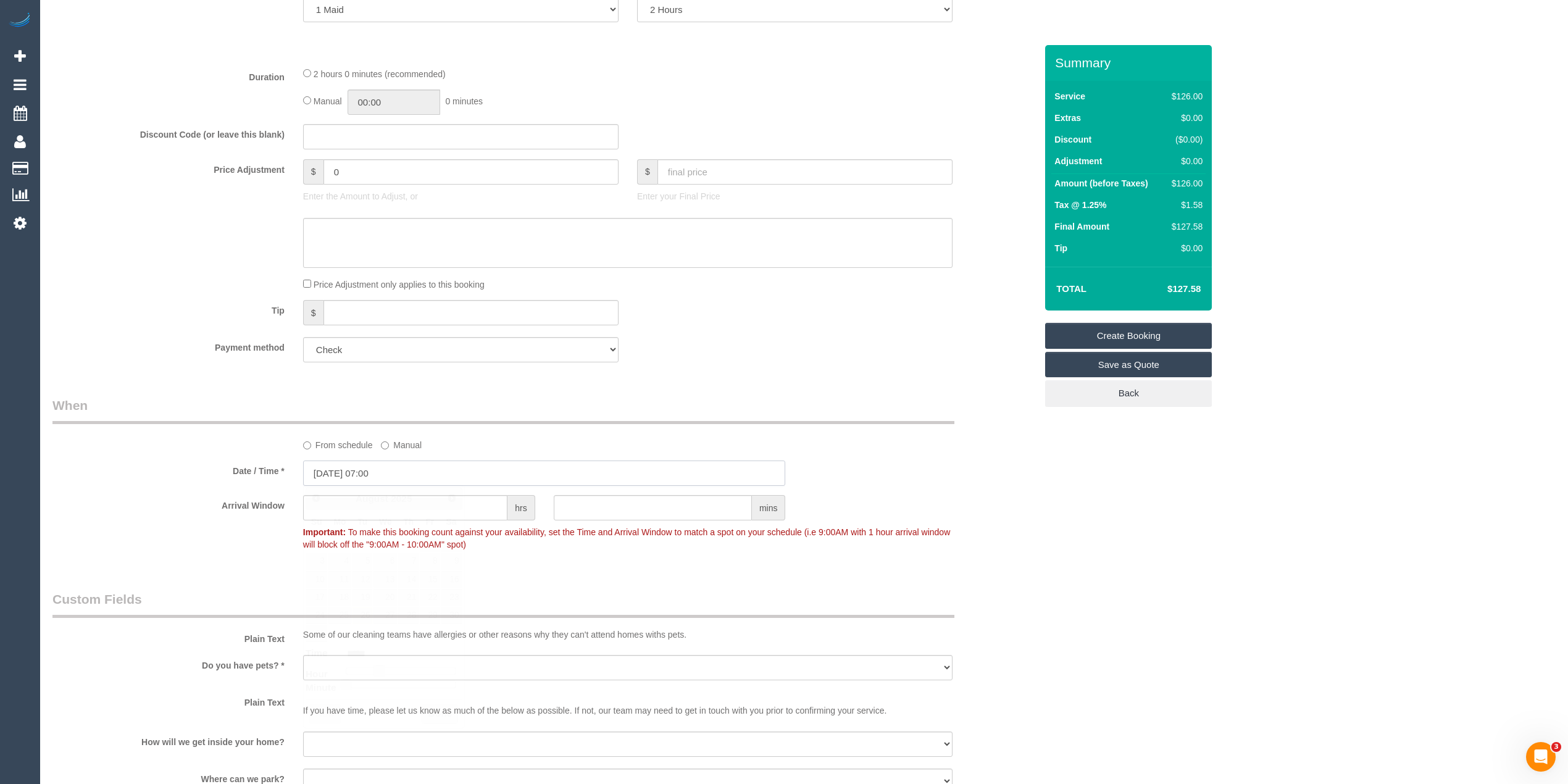
click at [337, 467] on input "26/08/2025 07:00" at bounding box center [544, 473] width 483 height 25
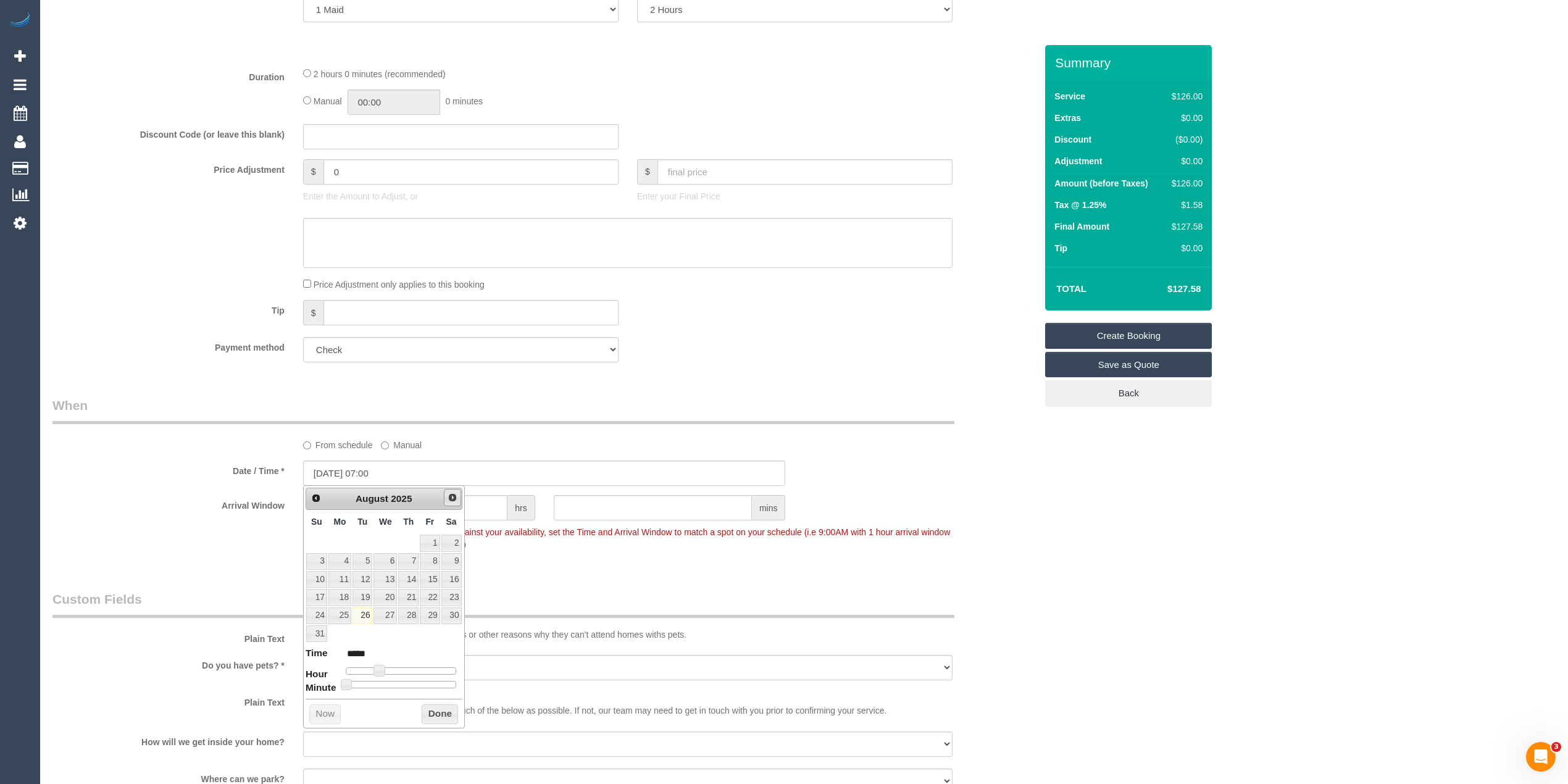
click at [452, 502] on span "Next" at bounding box center [452, 497] width 10 height 10
click at [346, 546] on link "1" at bounding box center [339, 543] width 23 height 17
drag, startPoint x: 380, startPoint y: 649, endPoint x: 390, endPoint y: 649, distance: 10.0
click at [390, 649] on dl "Time ***** Hour Minute Second Millisecond Microsecond Time Zone ***** ***** ***…" at bounding box center [384, 650] width 157 height 43
type input "01/09/2025 08:00"
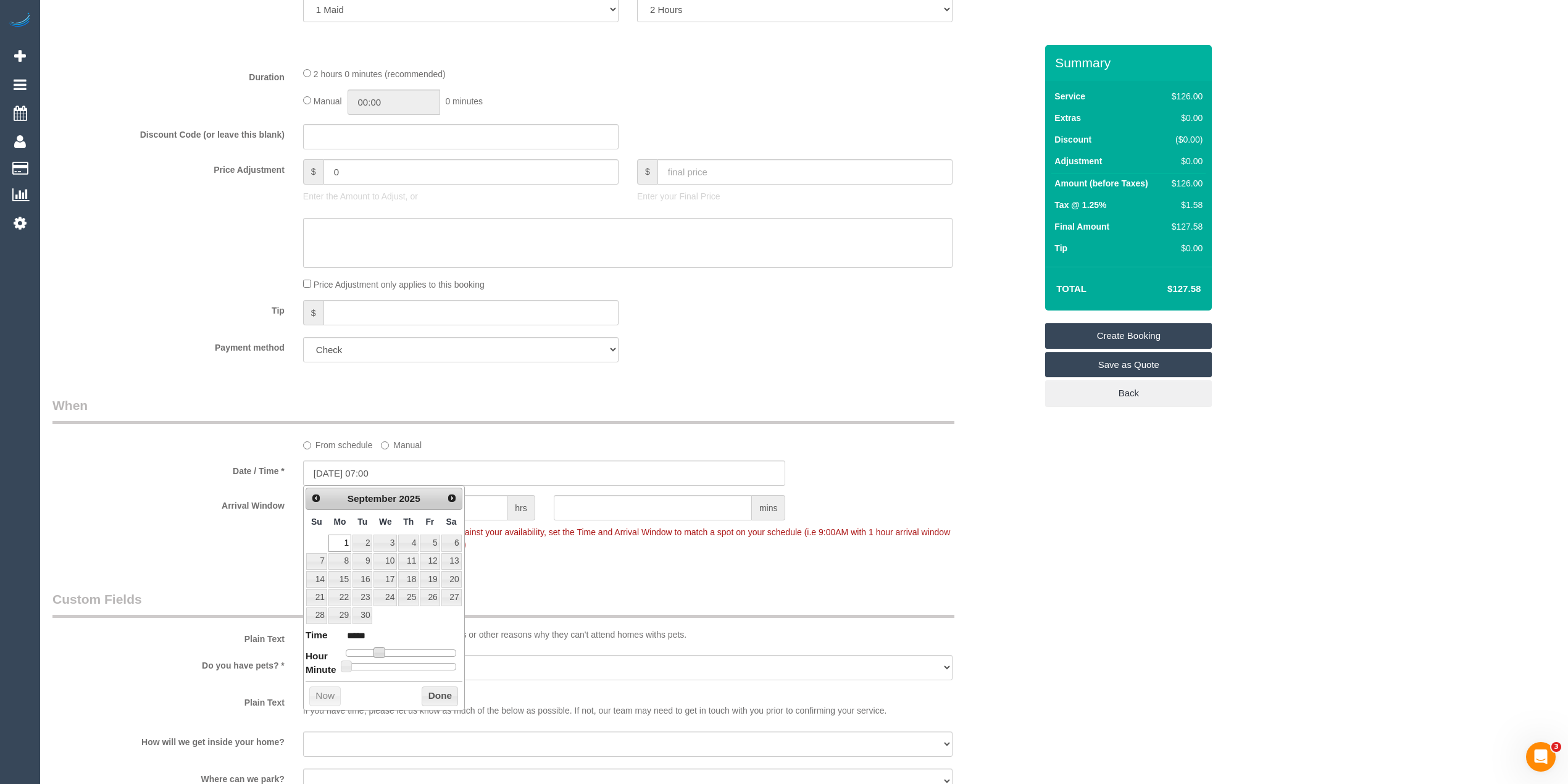
type input "*****"
type input "01/09/2025 09:00"
type input "*****"
type input "01/09/2025 10:00"
type input "*****"
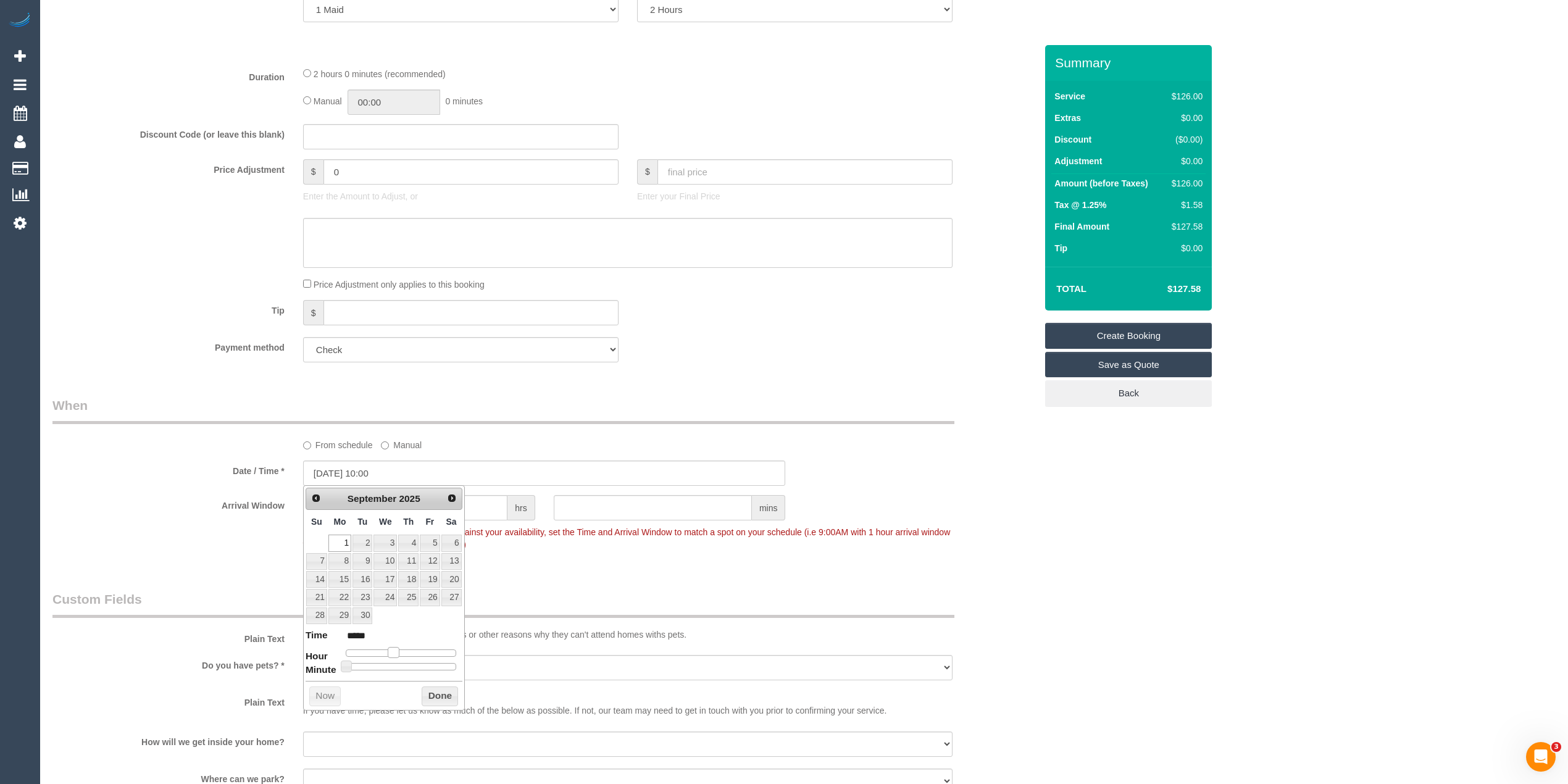
type input "01/09/2025 11:00"
type input "*****"
type input "01/09/2025 12:00"
type input "*****"
drag, startPoint x: 381, startPoint y: 652, endPoint x: 404, endPoint y: 653, distance: 23.0
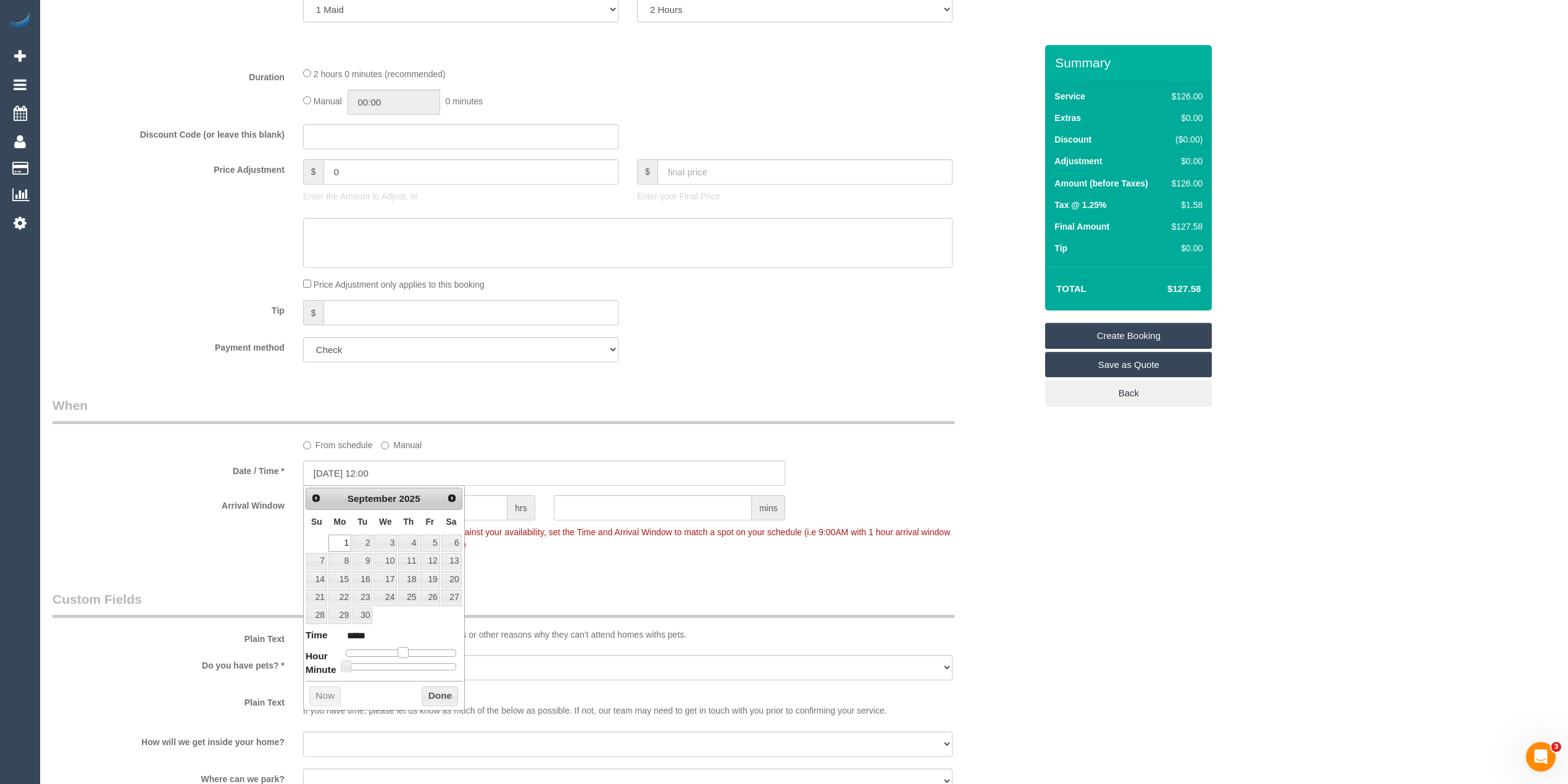
click at [404, 653] on span at bounding box center [403, 652] width 11 height 11
type input "01/09/2025 12:05"
type input "*****"
type input "01/09/2025 12:10"
type input "*****"
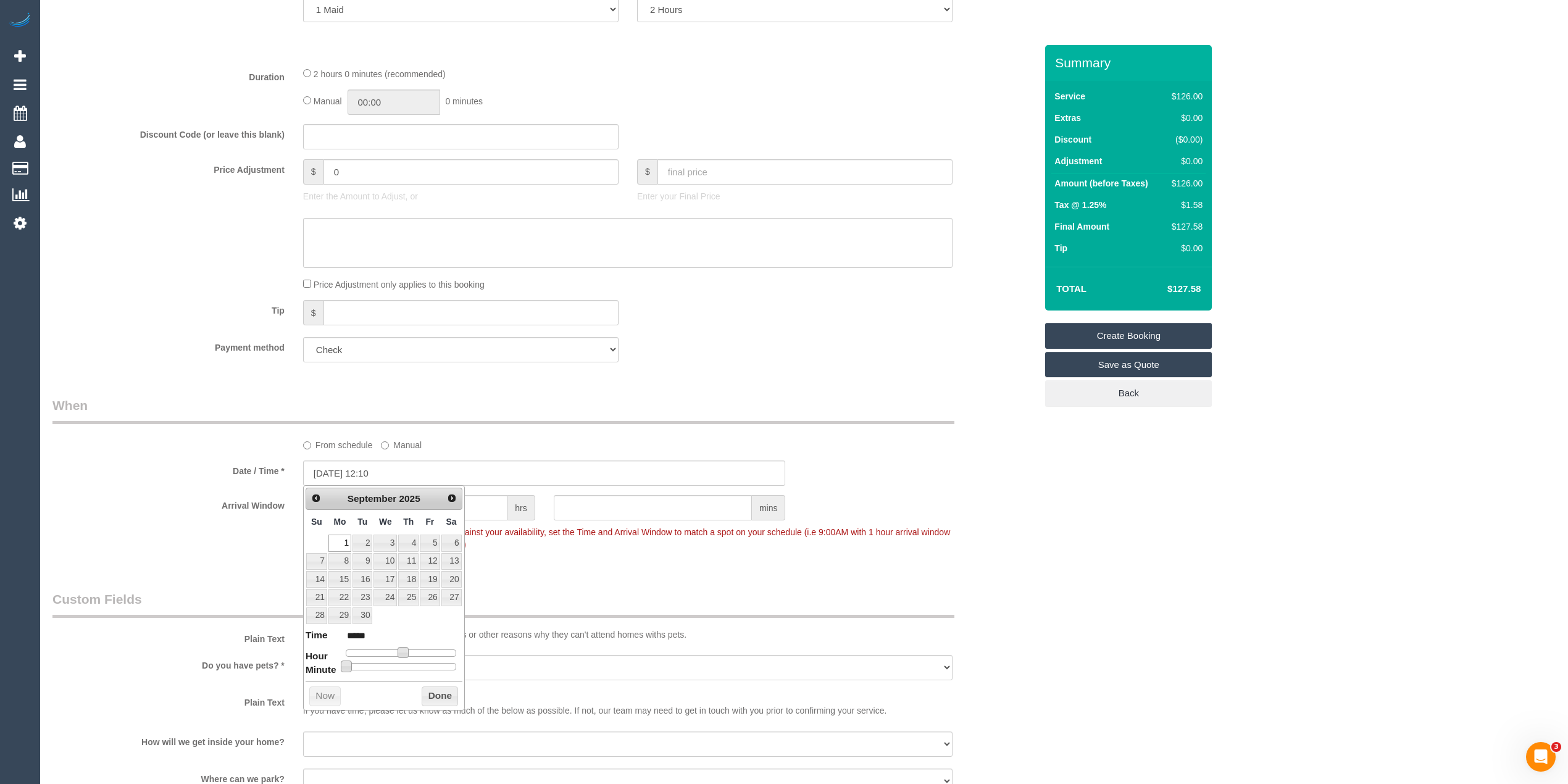
type input "01/09/2025 12:15"
type input "*****"
type input "01/09/2025 12:20"
type input "*****"
type input "01/09/2025 12:25"
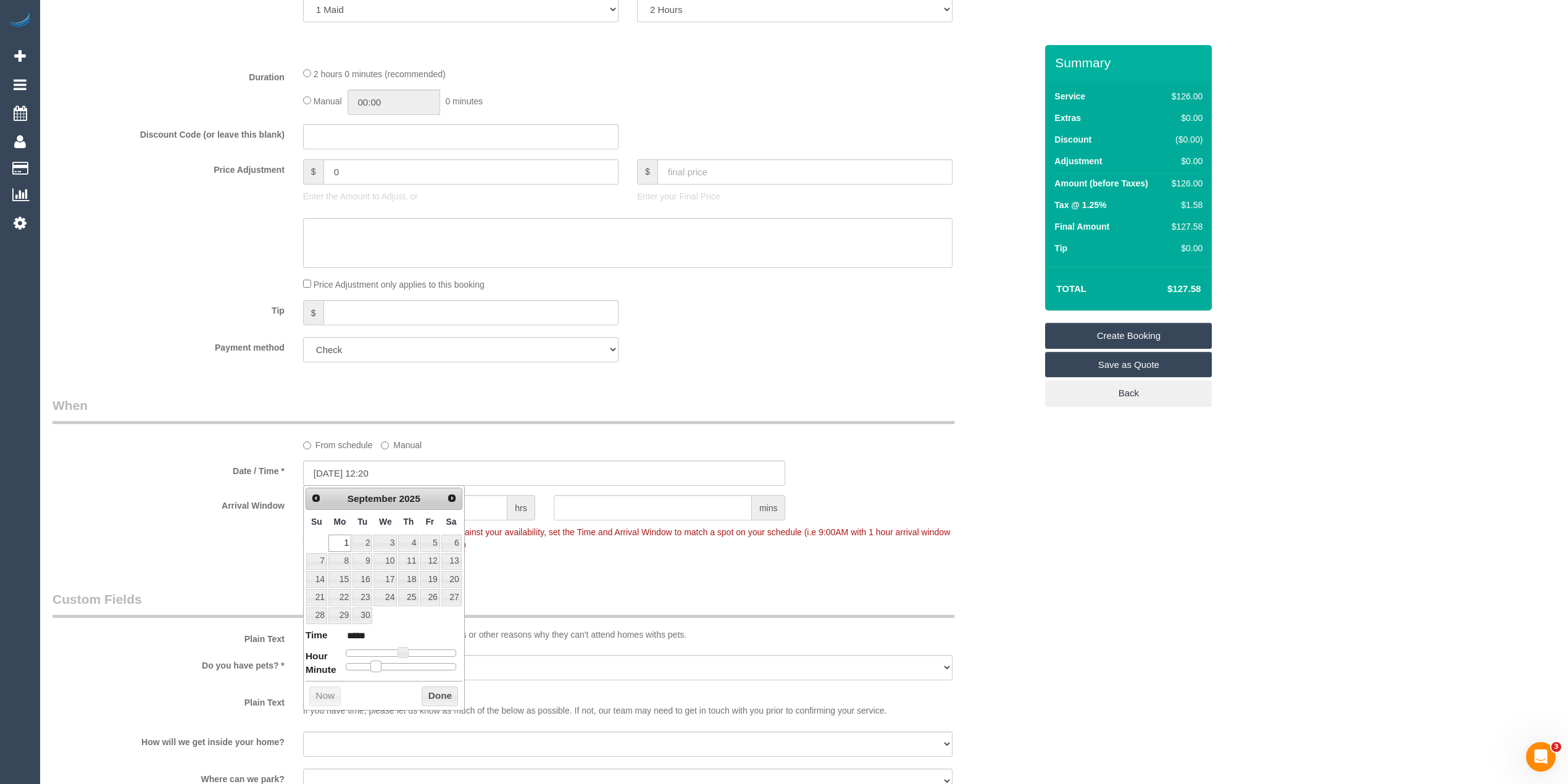
type input "*****"
type input "01/09/2025 12:30"
type input "*****"
drag, startPoint x: 344, startPoint y: 668, endPoint x: 401, endPoint y: 670, distance: 57.0
click at [401, 670] on span at bounding box center [405, 666] width 11 height 11
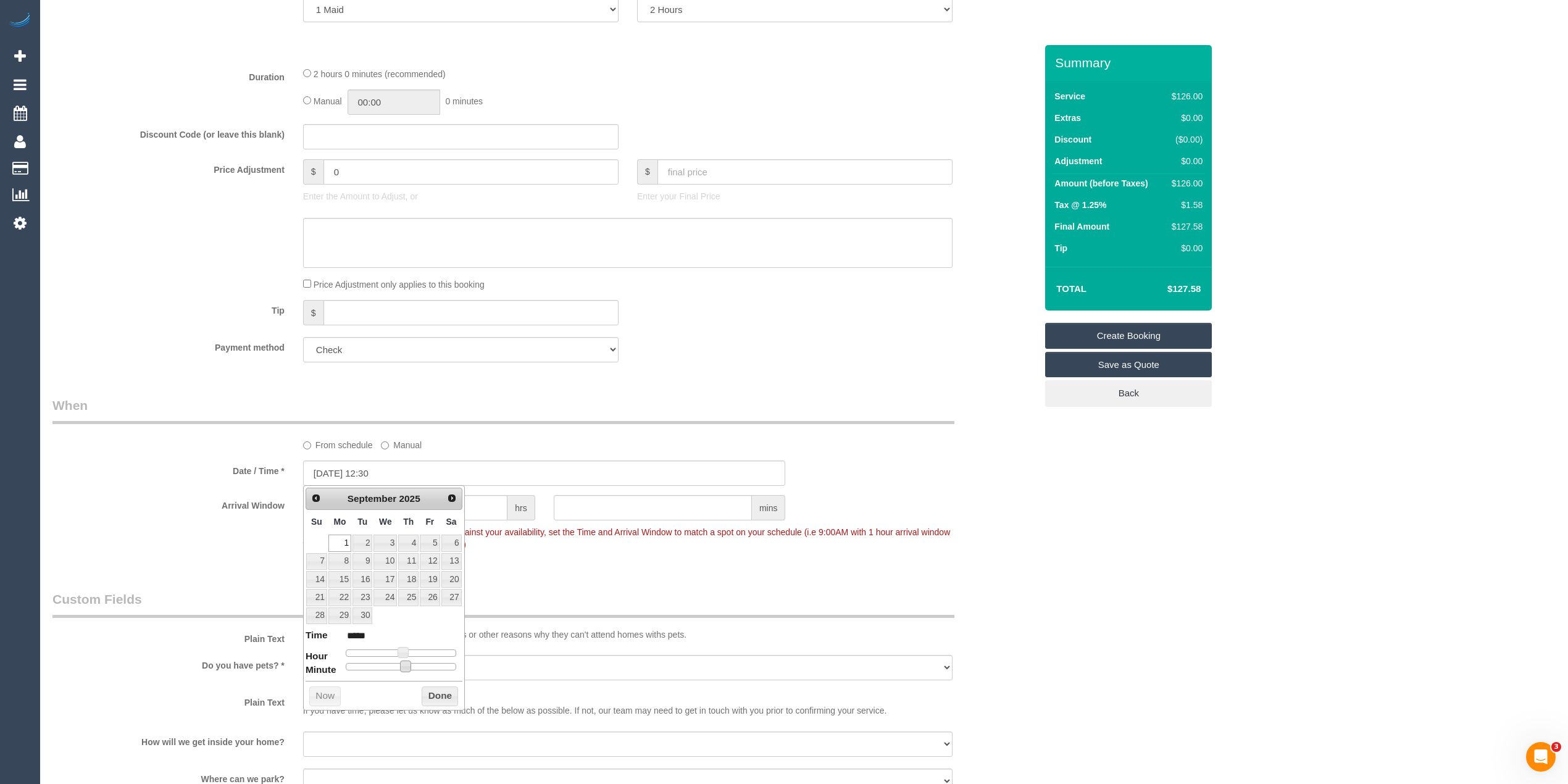
click at [1261, 658] on div "Who Email* mary.tanti.amcservices@fake.com Name * Mrs. Mary Tanti AMC Services …" at bounding box center [804, 402] width 1503 height 1811
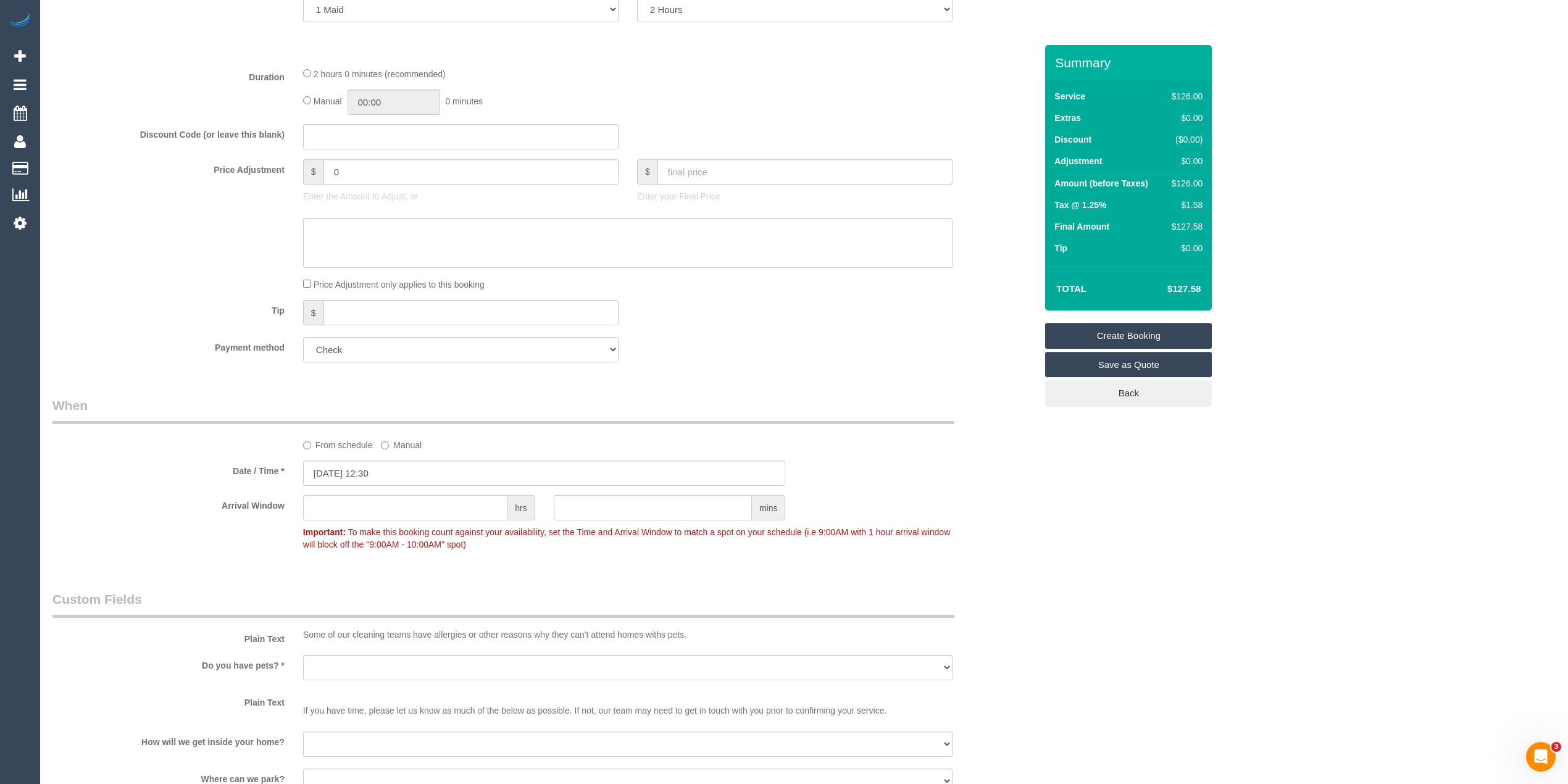
click at [415, 502] on input "text" at bounding box center [405, 508] width 204 height 25
type input "1"
click at [1026, 606] on div "Plain Text Some of our cleaning teams have allergies or other reasons why they …" at bounding box center [543, 618] width 1002 height 56
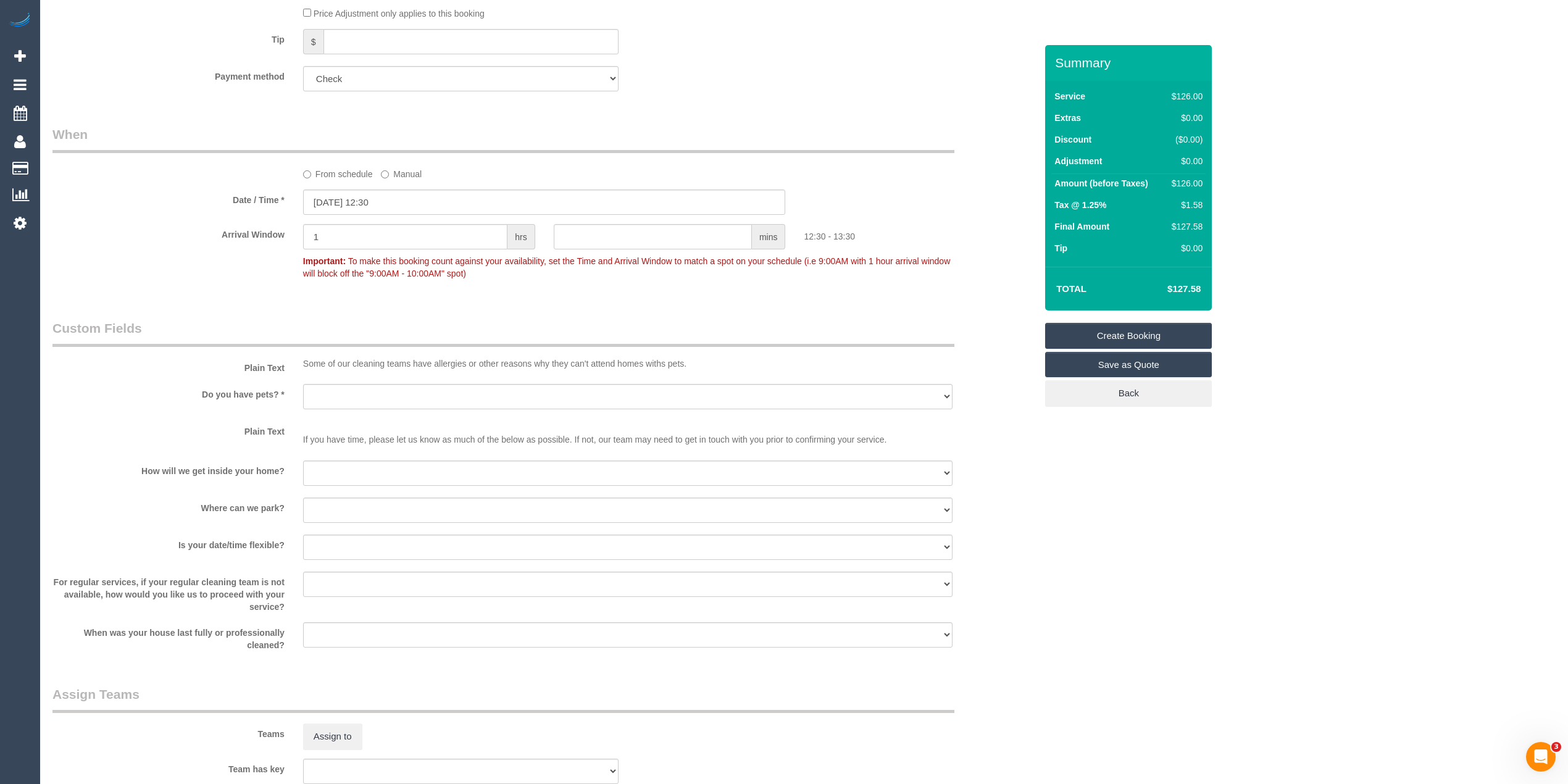
scroll to position [823, 0]
click at [317, 381] on select "Yes - Cats Yes - Dogs No pets Yes - Dogs and Cats Yes - Other" at bounding box center [628, 393] width 649 height 25
select select "number:28"
click at [303, 381] on select "Yes - Cats Yes - Dogs No pets Yes - Dogs and Cats Yes - Other" at bounding box center [628, 393] width 649 height 25
click at [350, 462] on select "I will be home Key will be left (please provide details below) Lock box/Access …" at bounding box center [628, 470] width 649 height 25
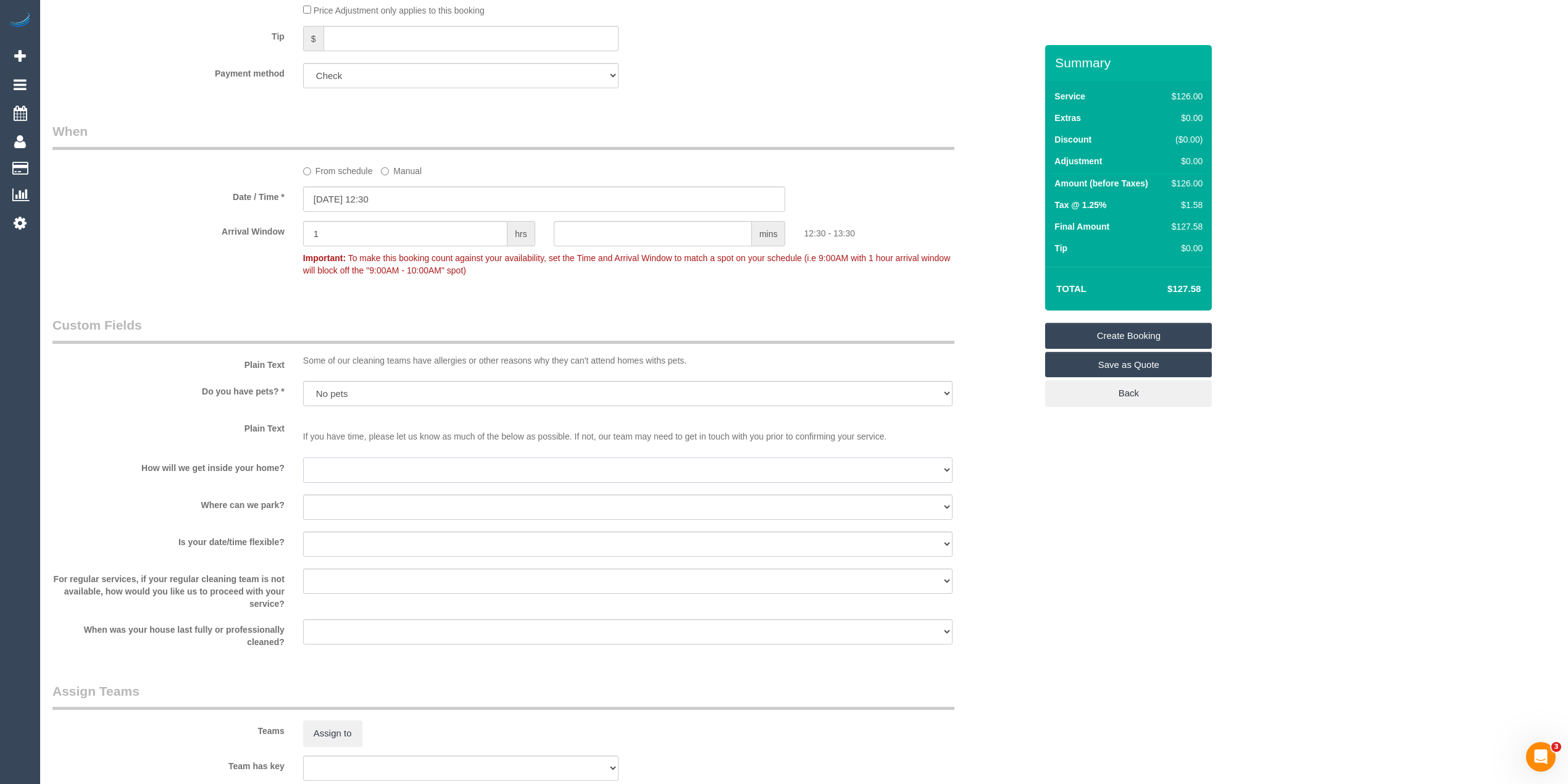
select select "number:14"
click at [303, 458] on select "I will be home Key will be left (please provide details below) Lock box/Access …" at bounding box center [628, 470] width 649 height 25
click at [334, 504] on select "I will provide parking on-site Free street parking Paid street parking (cost wi…" at bounding box center [628, 507] width 649 height 25
select select "number:19"
click at [303, 495] on select "I will provide parking on-site Free street parking Paid street parking (cost wi…" at bounding box center [628, 507] width 649 height 25
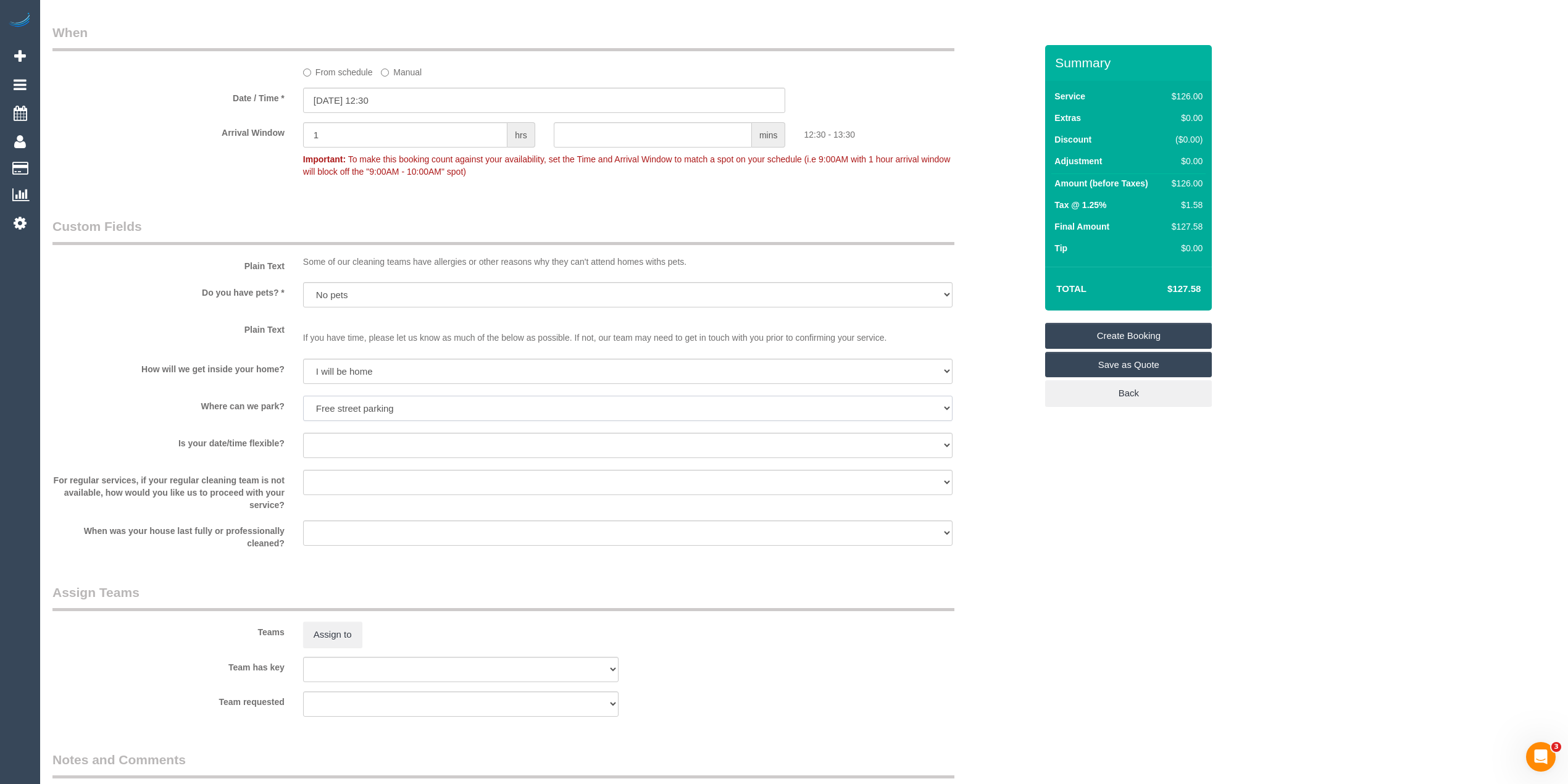
scroll to position [961, 0]
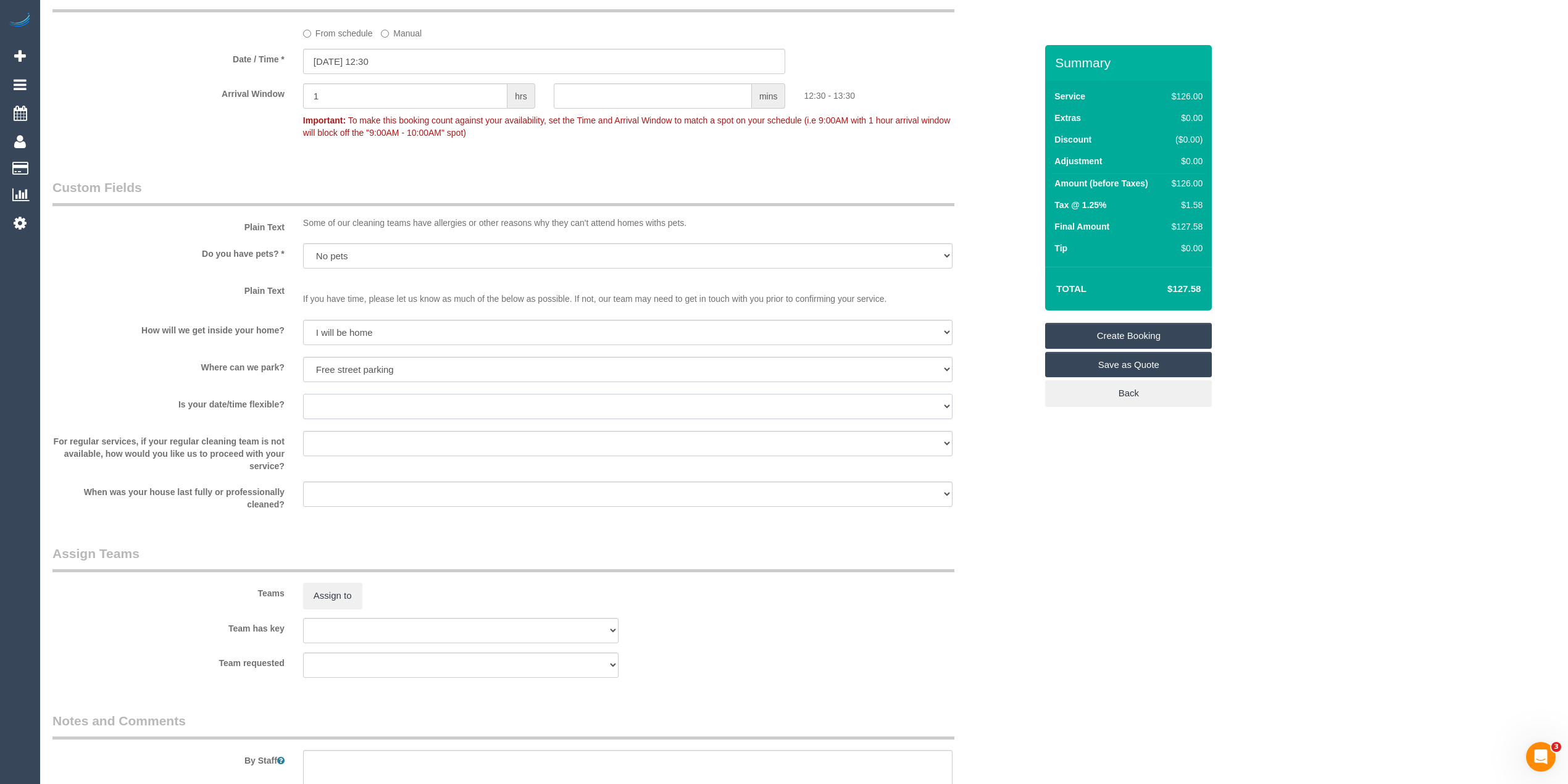
click at [305, 403] on select "Yes - date and time Yes - date but not time Yes - time but not date No - No fle…" at bounding box center [628, 407] width 649 height 25
select select "number:25"
click at [303, 394] on select "Yes - date and time Yes - date but not time Yes - time but not date No - No fle…" at bounding box center [628, 407] width 649 height 25
click at [317, 433] on select "Arrange a cleaner to cover and do not bother you Arrange a cleaner to cover and…" at bounding box center [628, 444] width 649 height 25
select select "number:35"
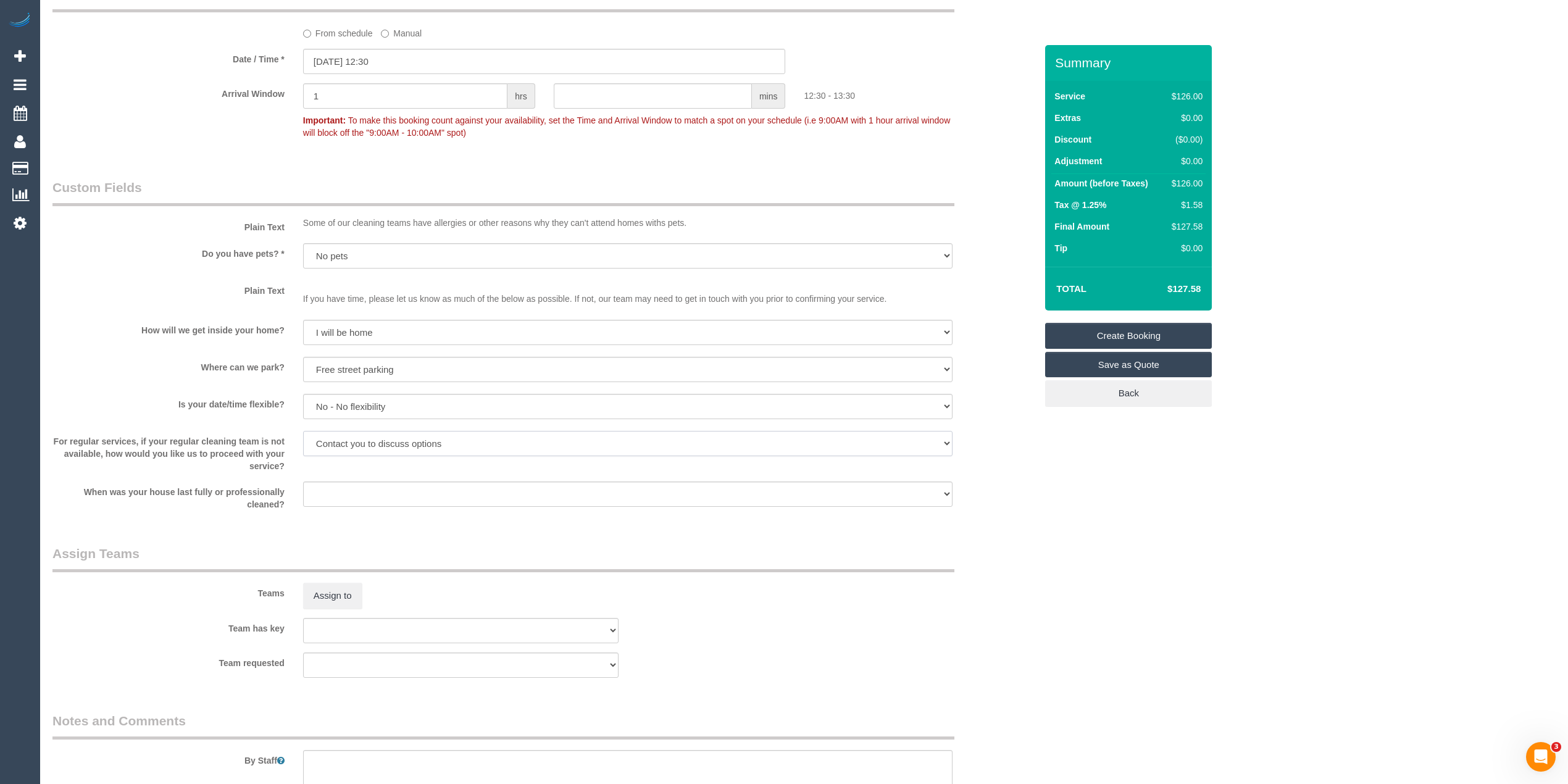
click at [303, 431] on select "Arrange a cleaner to cover and do not bother you Arrange a cleaner to cover and…" at bounding box center [628, 444] width 649 height 25
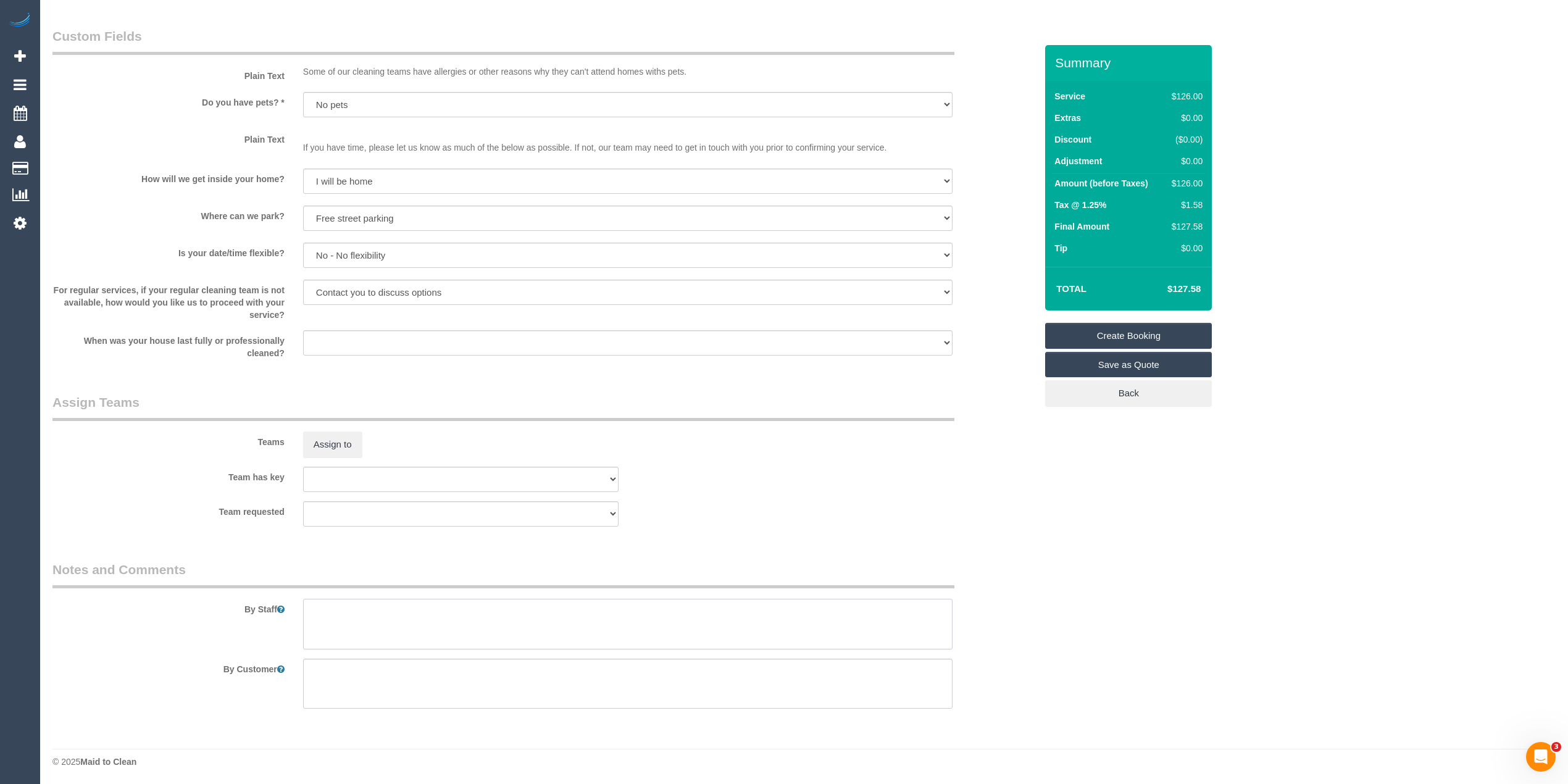
click at [697, 608] on textarea at bounding box center [628, 624] width 649 height 50
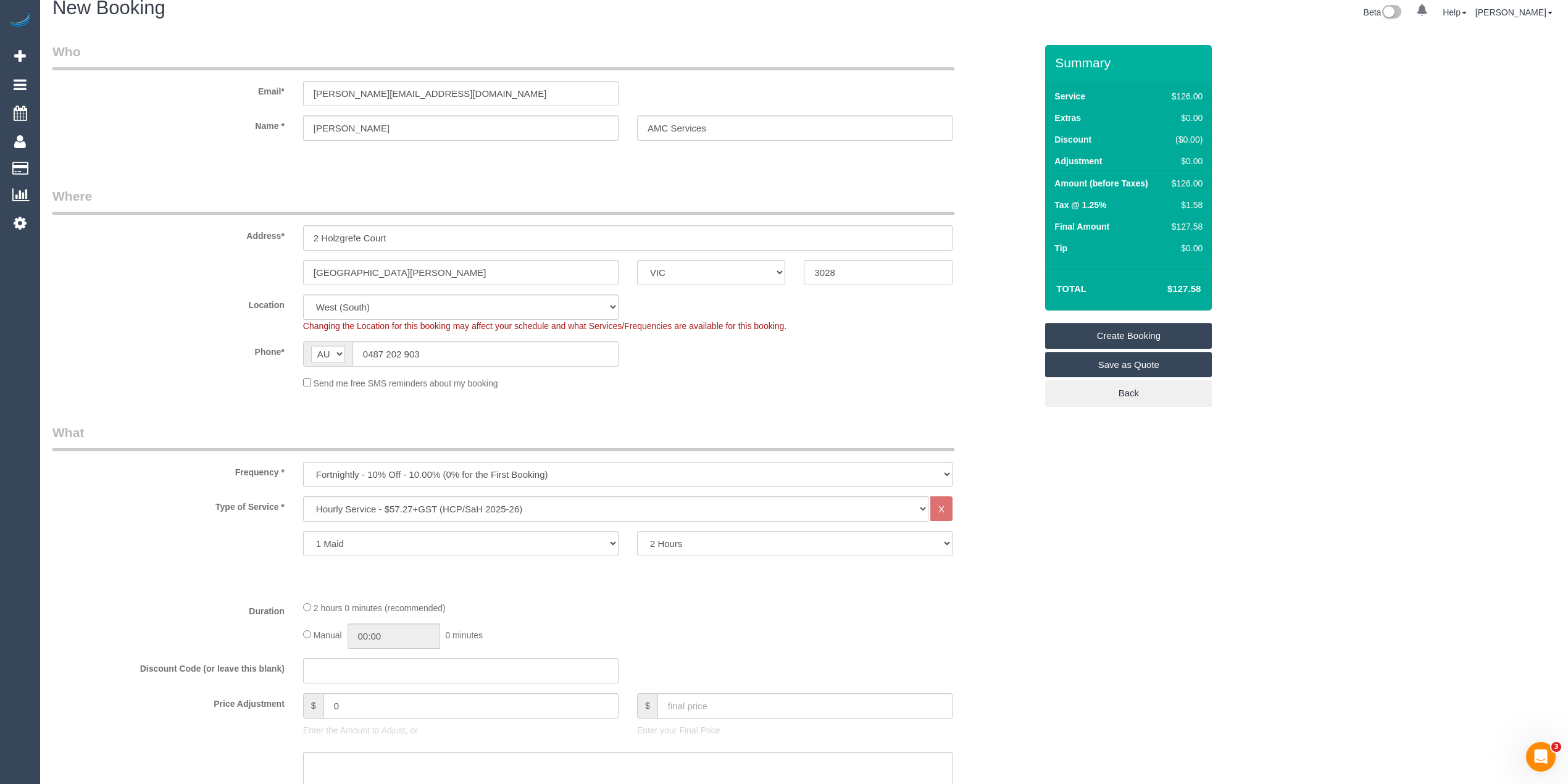
scroll to position [0, 0]
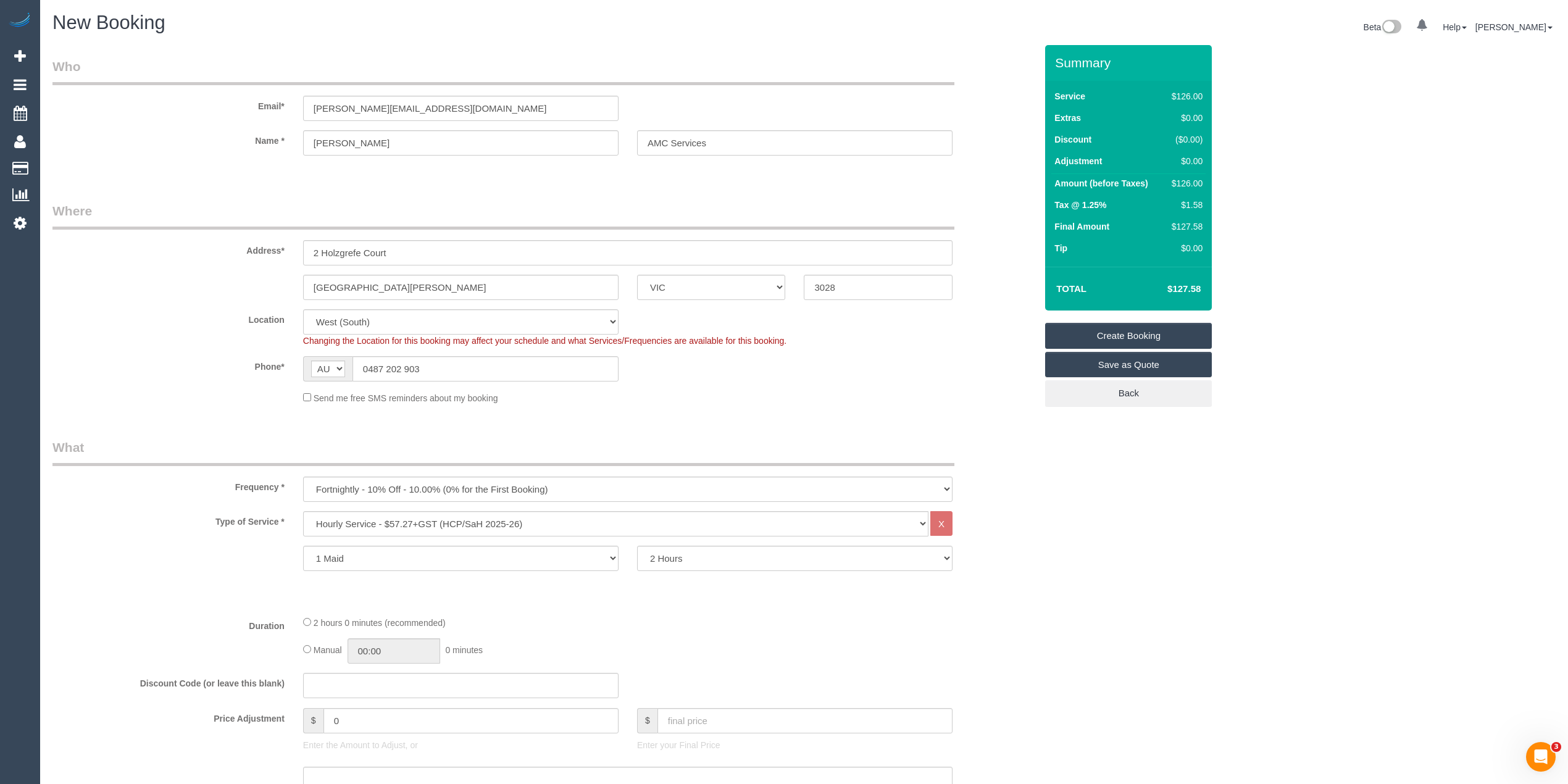
type textarea "Please ask Mary which areas she wants cleaned, thank you."
drag, startPoint x: 499, startPoint y: 121, endPoint x: 174, endPoint y: 99, distance: 325.7
click at [174, 99] on sui-booking-customer "Email* mary.tanti.amcservices@fake.com Name * Mrs. Mary Tanti AMC Services" at bounding box center [544, 112] width 983 height 110
click at [559, 142] on input "Mrs. Mary Tanti" at bounding box center [461, 143] width 316 height 25
click at [498, 103] on input "mary.tanti.amcservices@fake.com" at bounding box center [461, 108] width 316 height 25
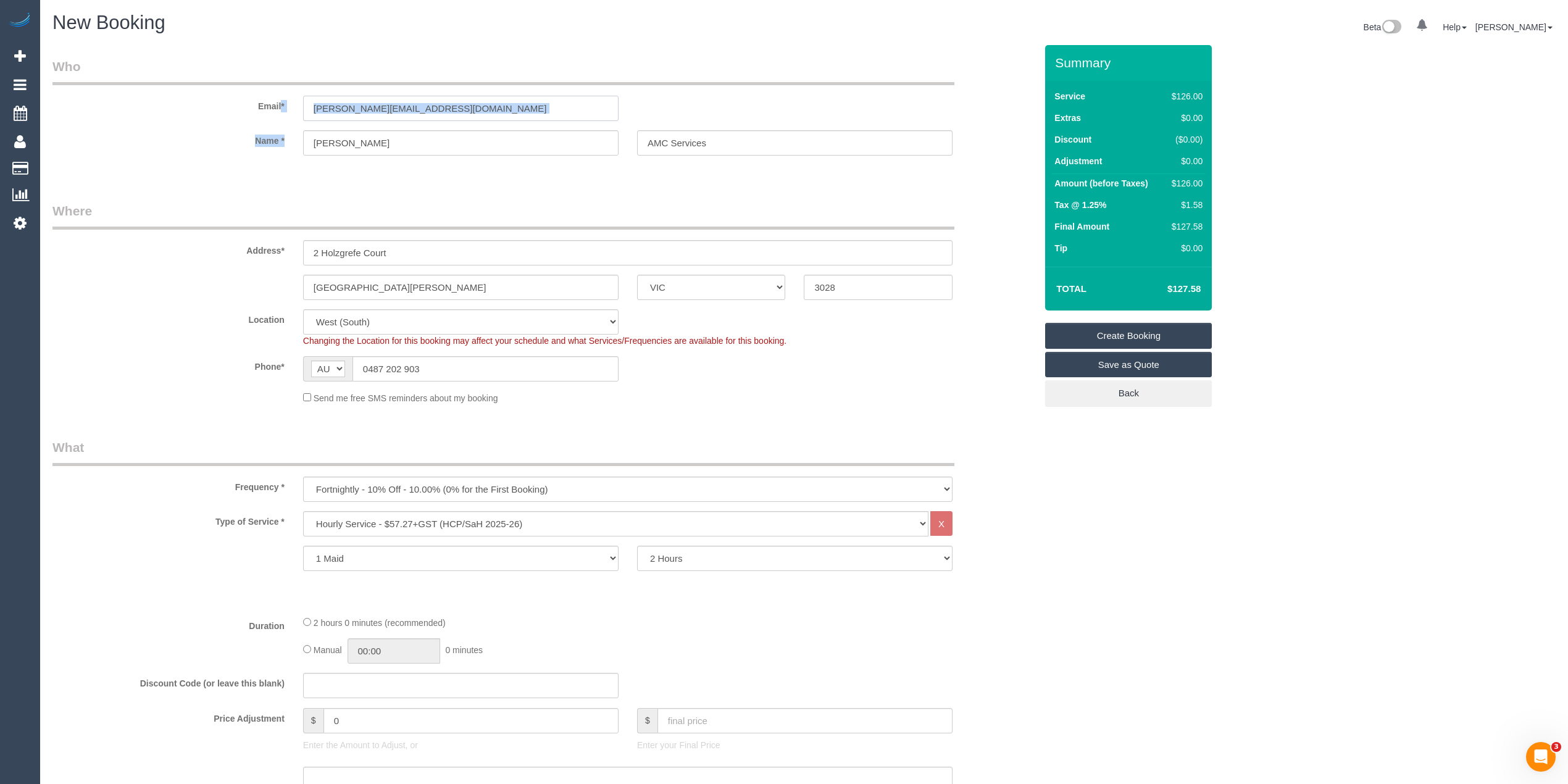
click at [481, 101] on input "mary.tanti.amcservices@fake.com" at bounding box center [461, 108] width 316 height 25
drag, startPoint x: 486, startPoint y: 105, endPoint x: 235, endPoint y: 90, distance: 251.4
click at [235, 90] on div "Email* mary.tanti.amcservices@fake.com" at bounding box center [543, 89] width 1002 height 64
click at [1158, 331] on link "Create Booking" at bounding box center [1127, 336] width 166 height 26
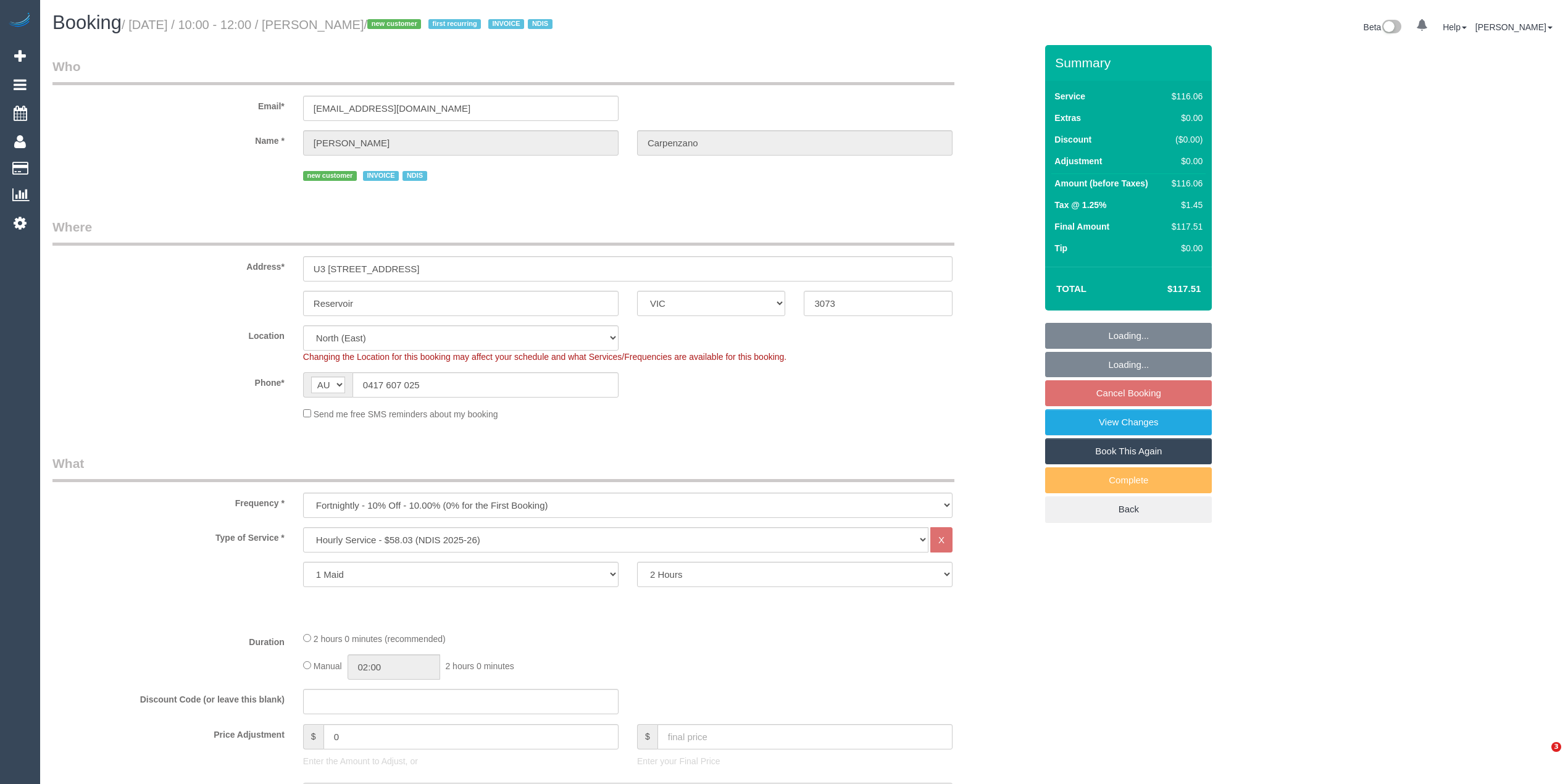
select select "VIC"
select select "spot3"
select select "number:28"
select select "number:14"
select select "number:19"
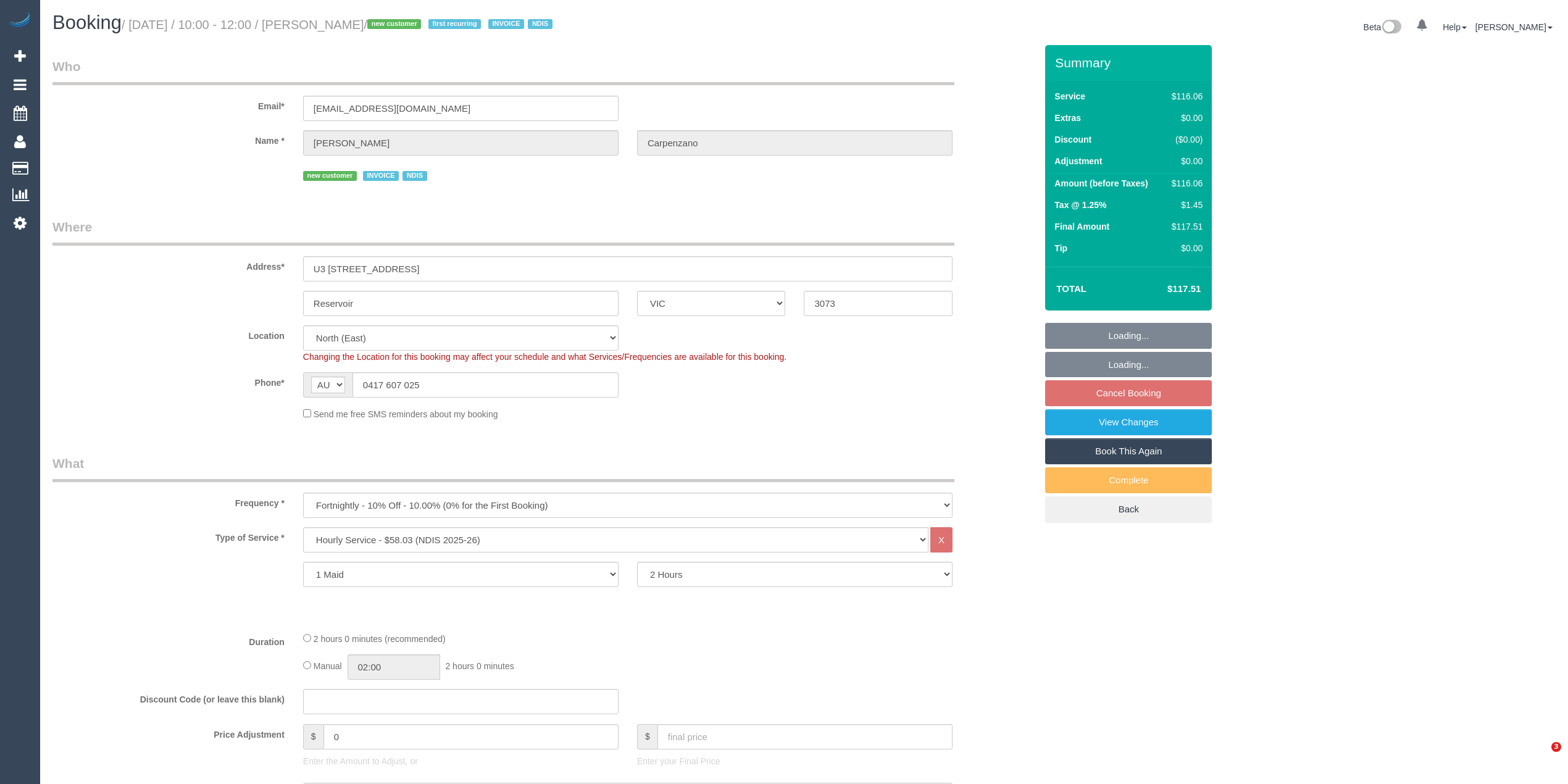
select select "number:36"
select select "number:34"
select select "number:12"
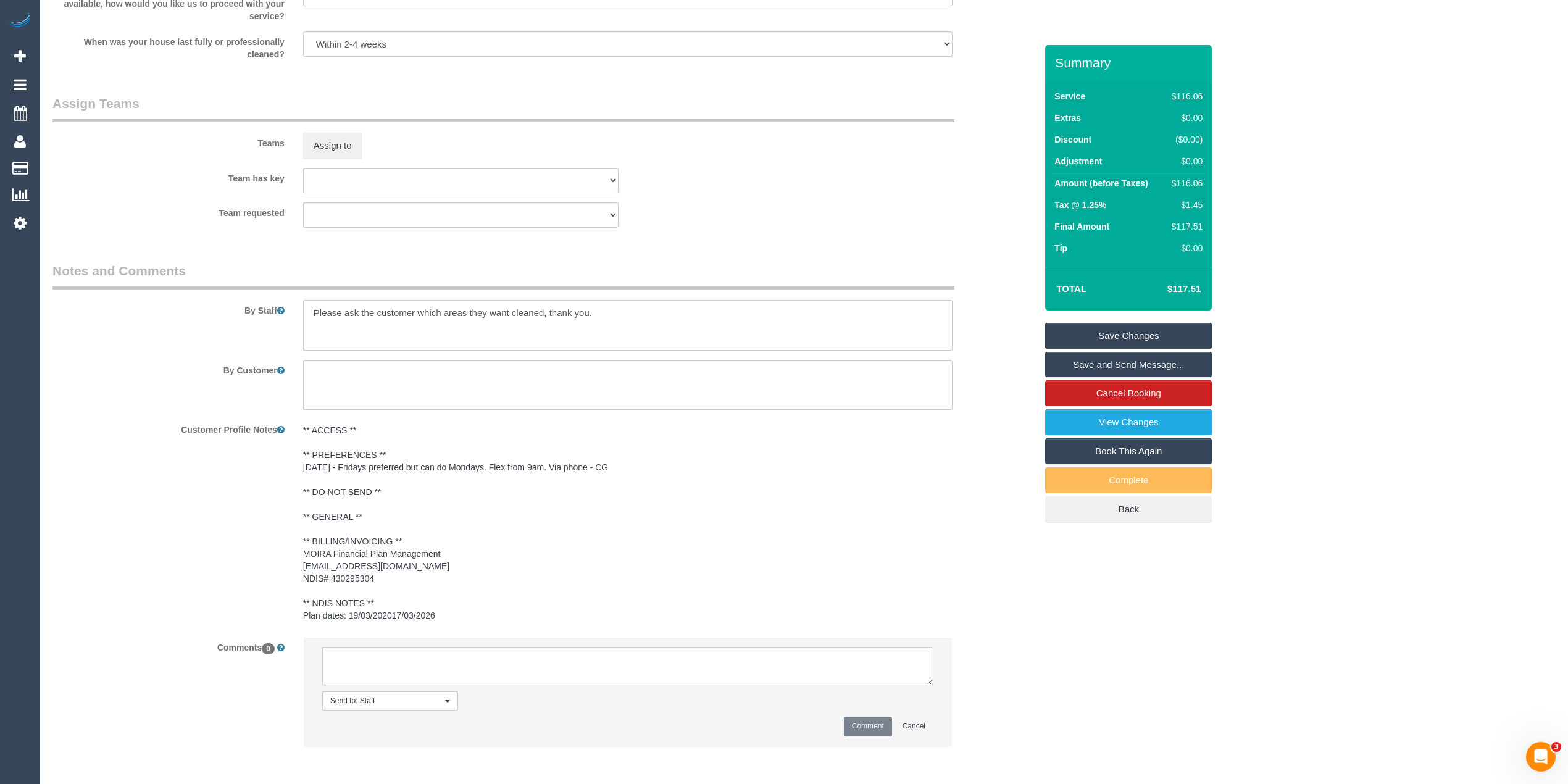
click at [484, 652] on textarea at bounding box center [628, 666] width 611 height 38
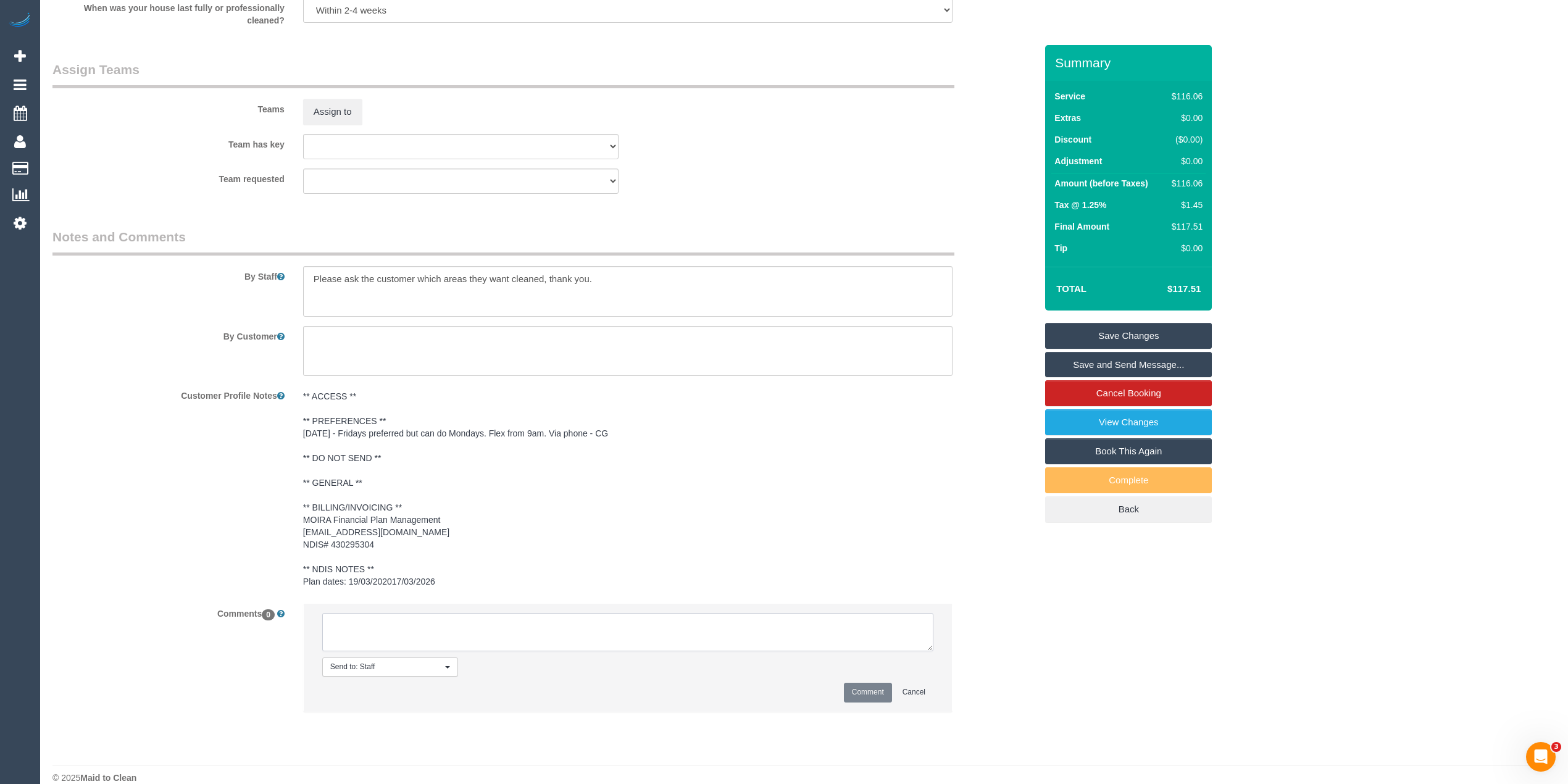
scroll to position [1411, 0]
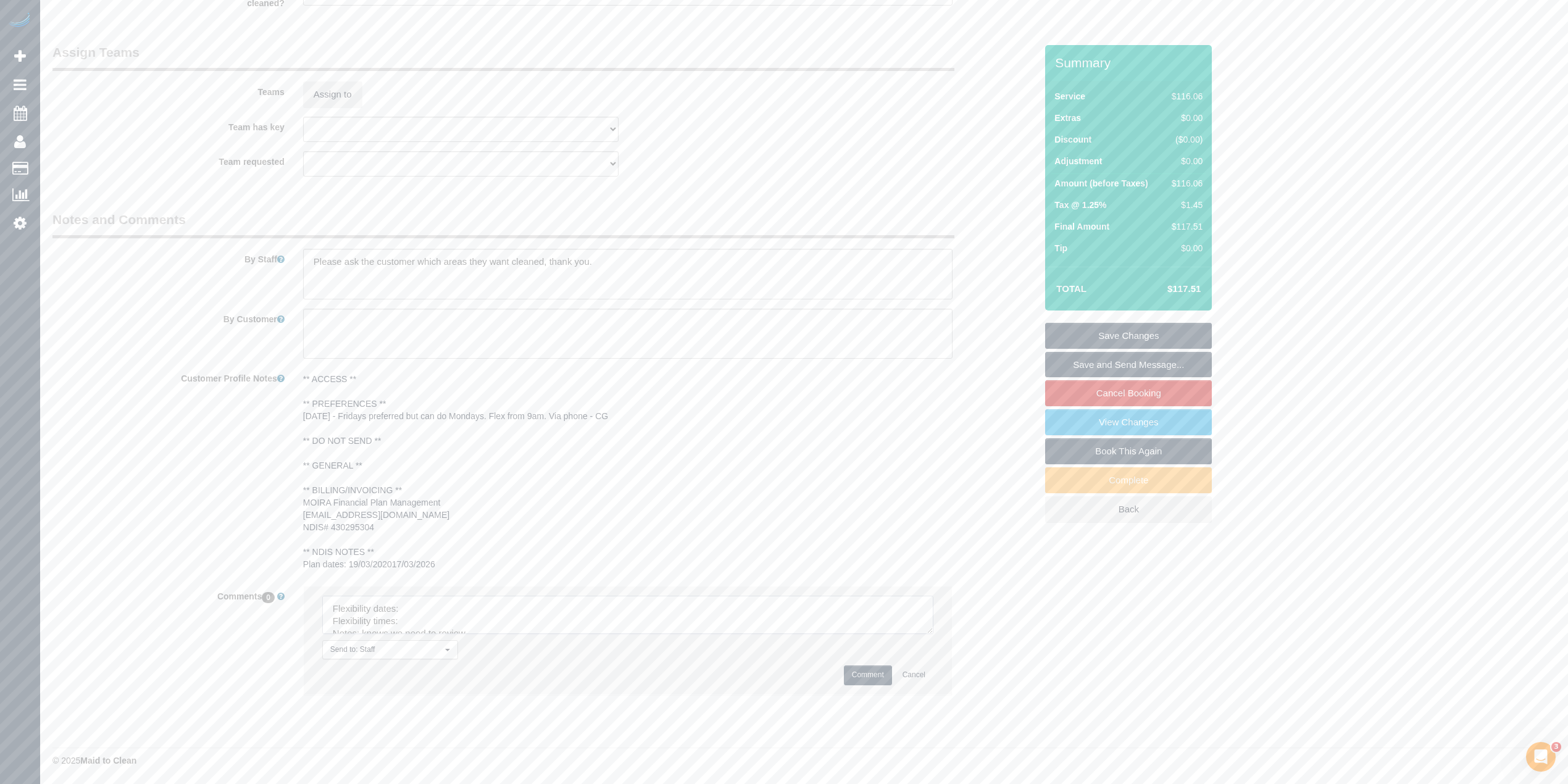
drag, startPoint x: 921, startPoint y: 626, endPoint x: 938, endPoint y: 670, distance: 47.2
click at [933, 634] on textarea at bounding box center [628, 615] width 611 height 38
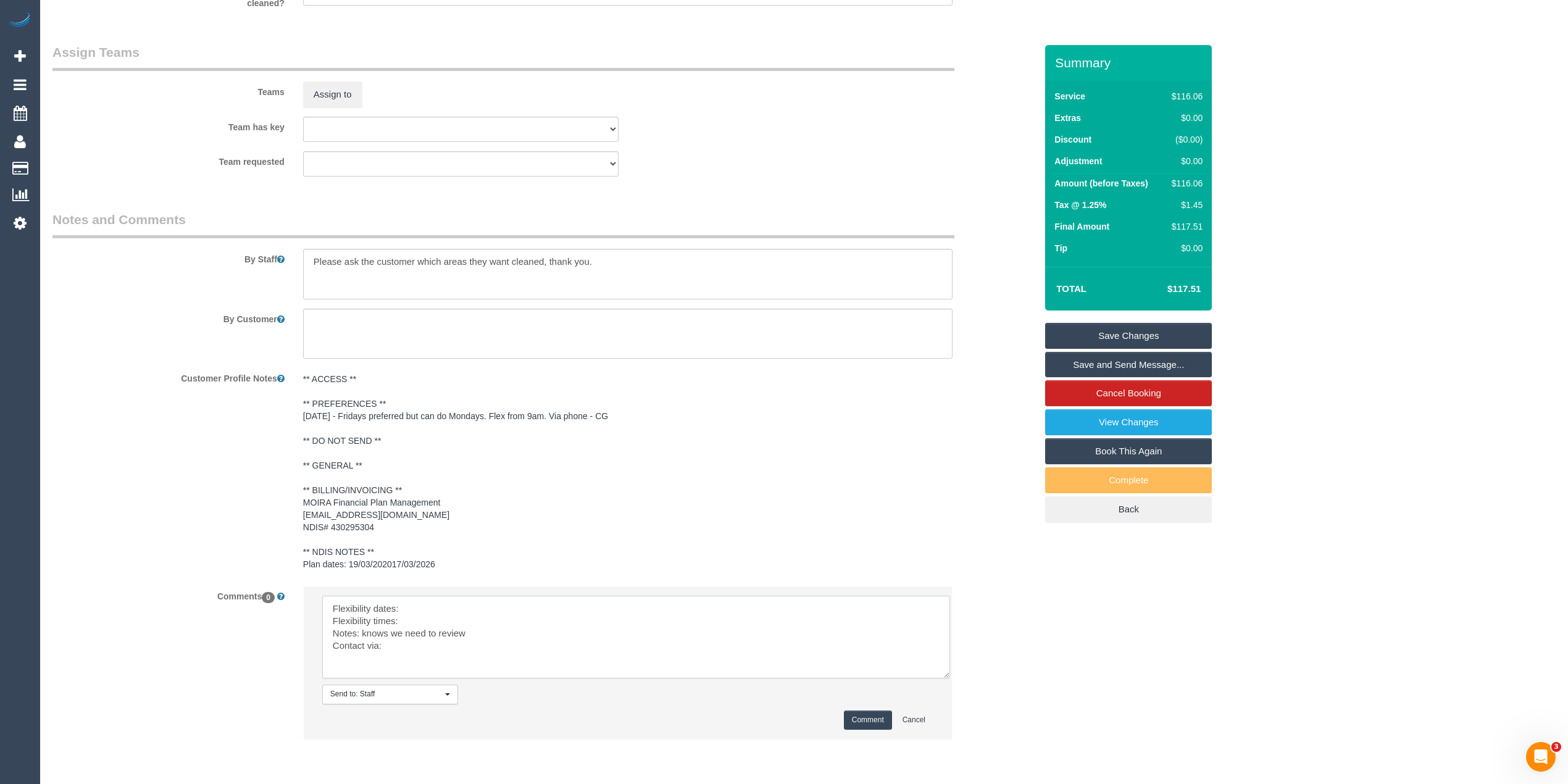
click at [440, 606] on textarea at bounding box center [636, 638] width 628 height 83
click at [447, 621] on textarea at bounding box center [636, 638] width 628 height 83
click at [435, 643] on textarea at bounding box center [636, 638] width 628 height 83
type textarea "Flexibility dates: Fridays preferred but can do Mondays Flexibility times: flex…"
click at [860, 712] on button "Comment" at bounding box center [867, 720] width 48 height 19
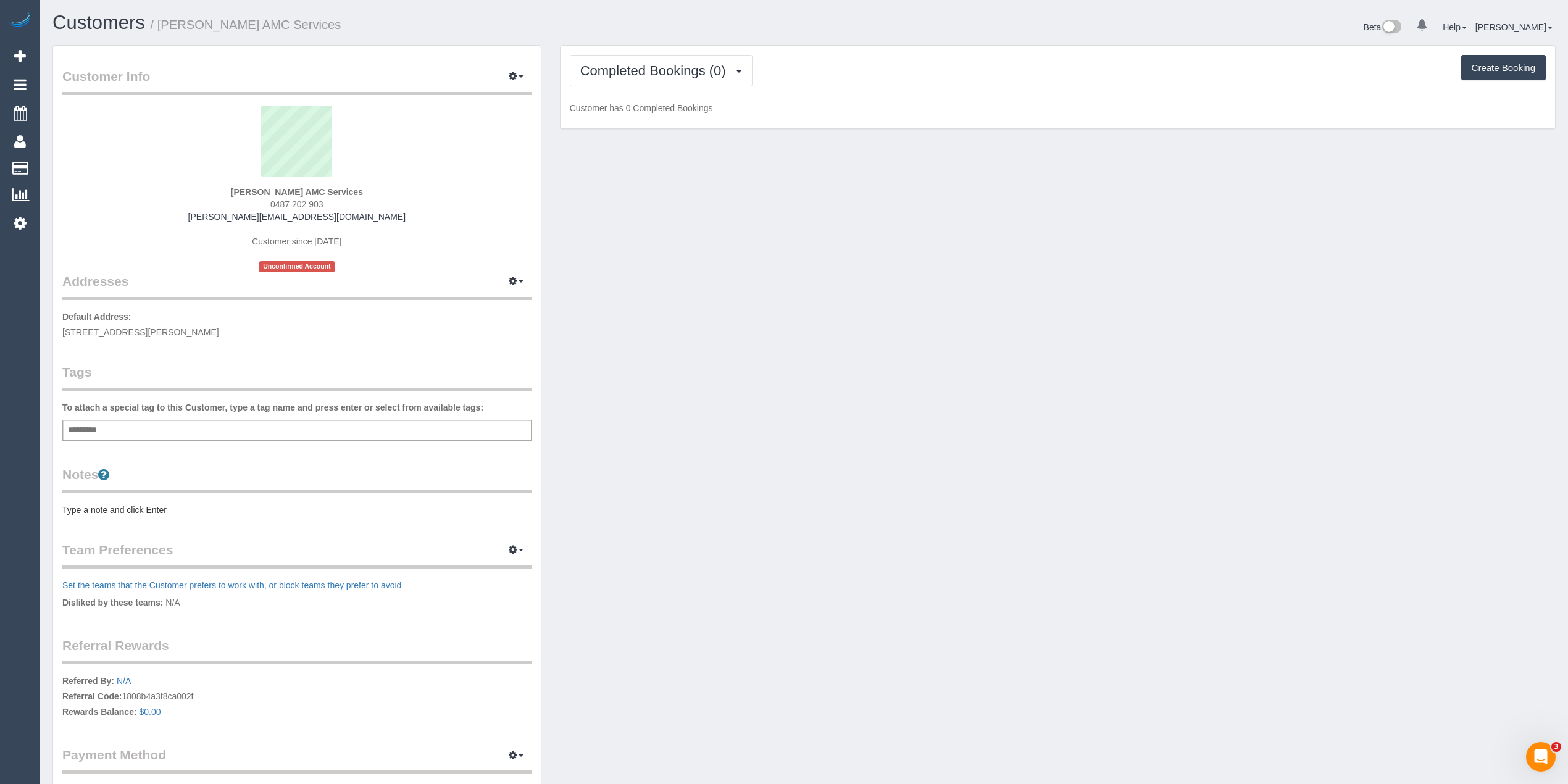
click at [252, 425] on div "Add a tag" at bounding box center [296, 430] width 469 height 21
type input "***"
type input "****"
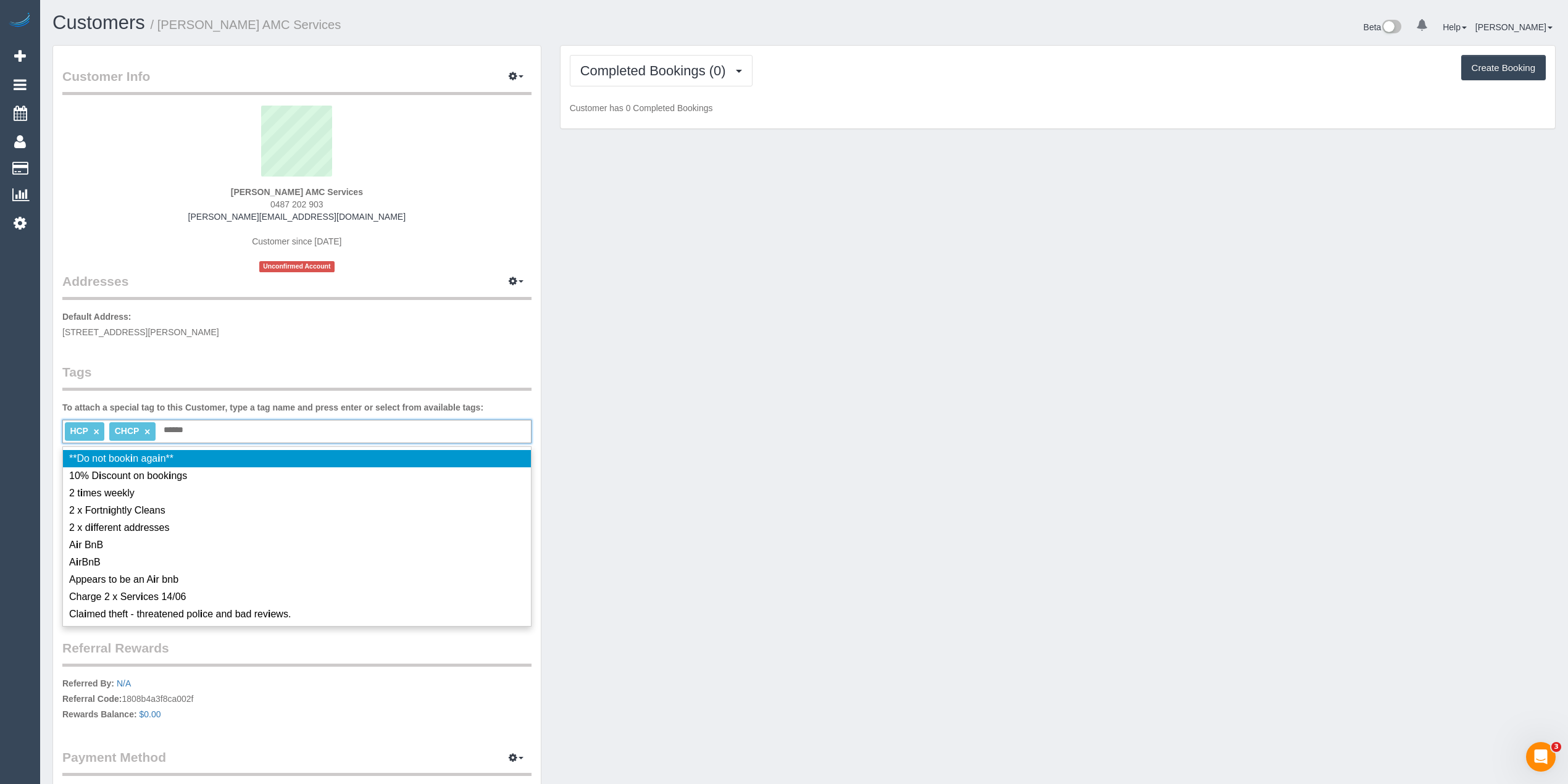
type input "*******"
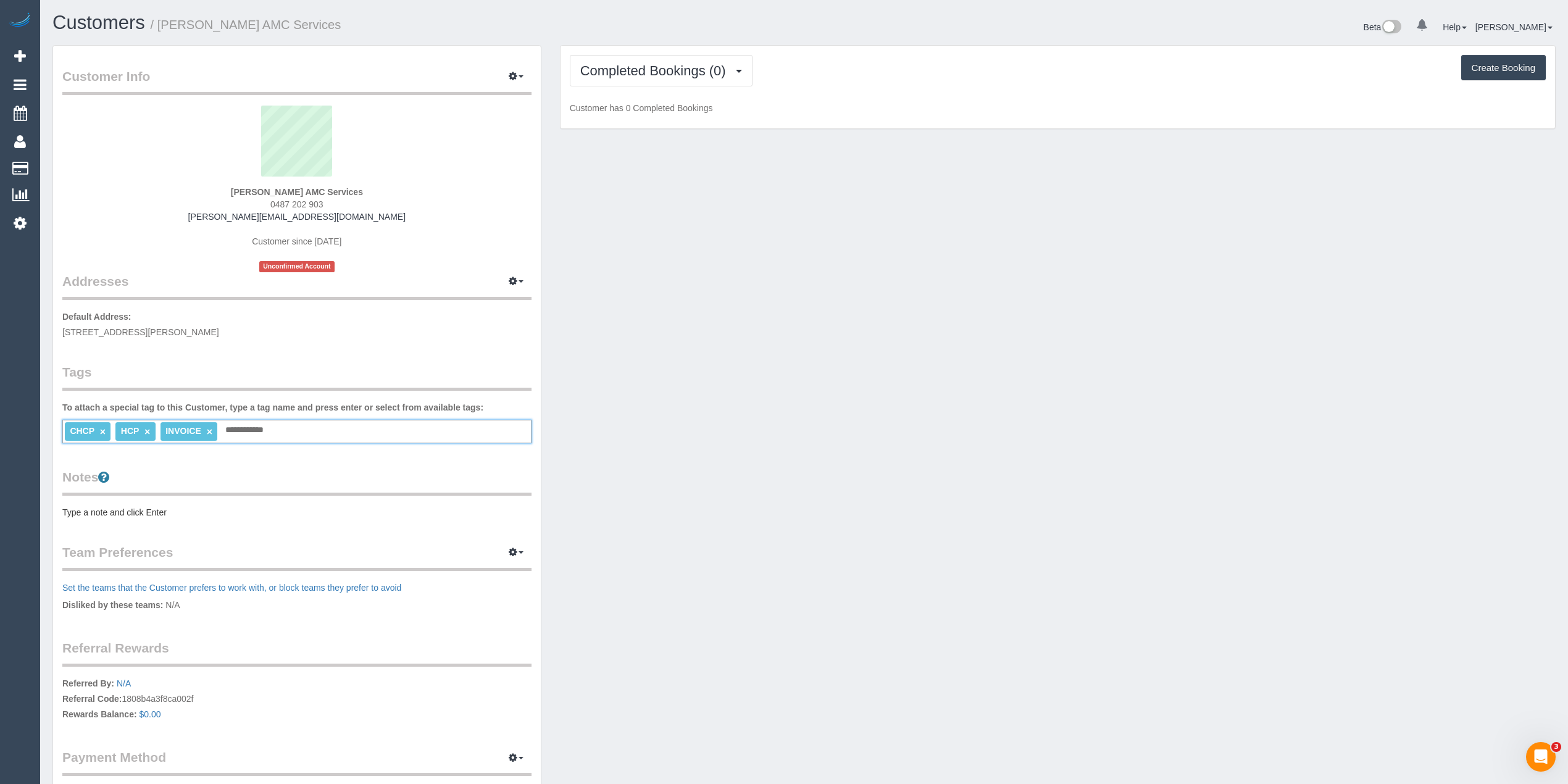
type input "**********"
click at [101, 507] on pre "Type a note and click Enter" at bounding box center [296, 513] width 469 height 13
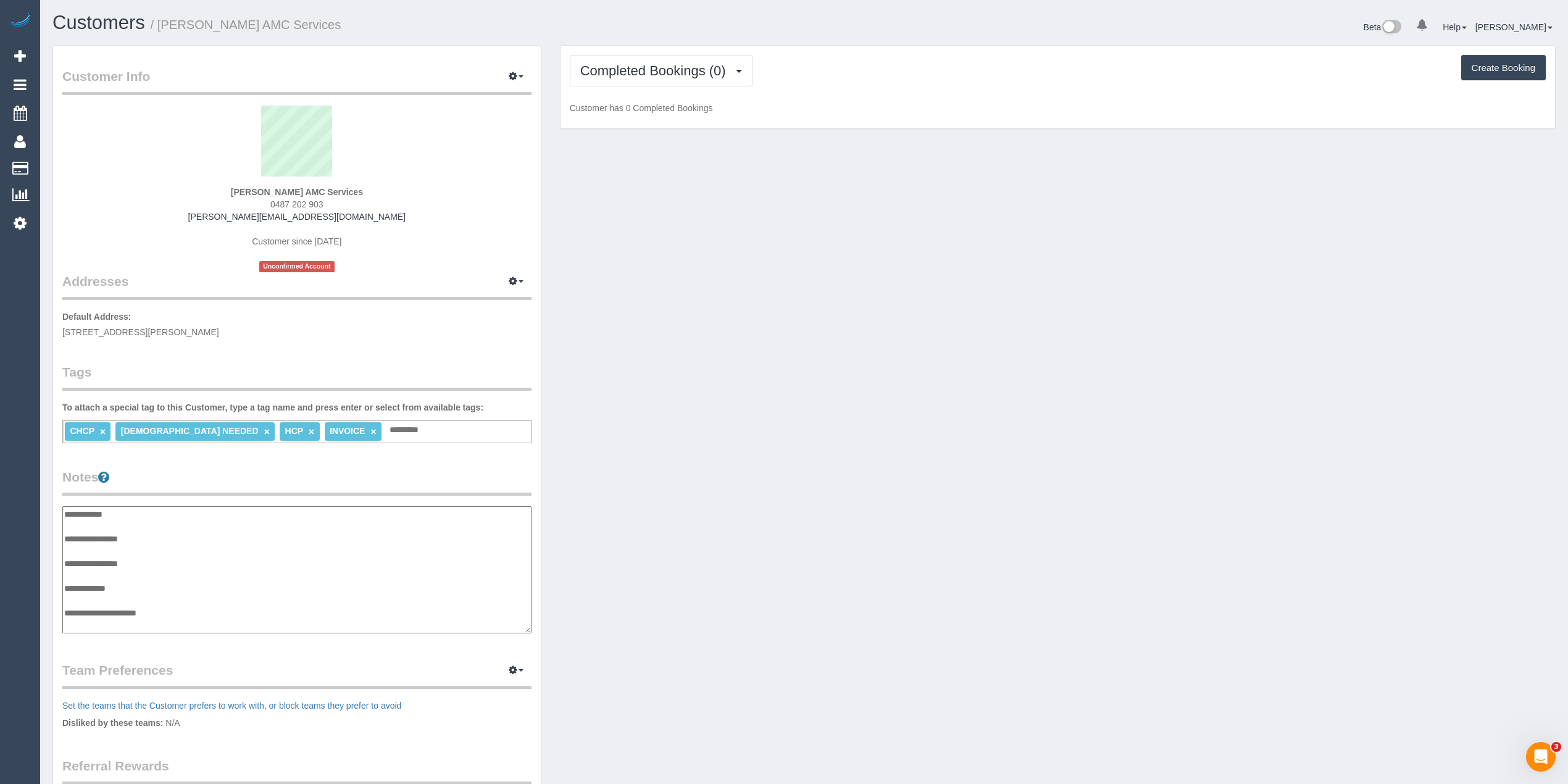
scroll to position [10, 0]
click at [159, 529] on textarea "**********" at bounding box center [296, 570] width 469 height 128
type textarea "**********"
click at [191, 538] on textarea "**********" at bounding box center [296, 570] width 469 height 128
click at [191, 619] on textarea "**********" at bounding box center [296, 570] width 469 height 128
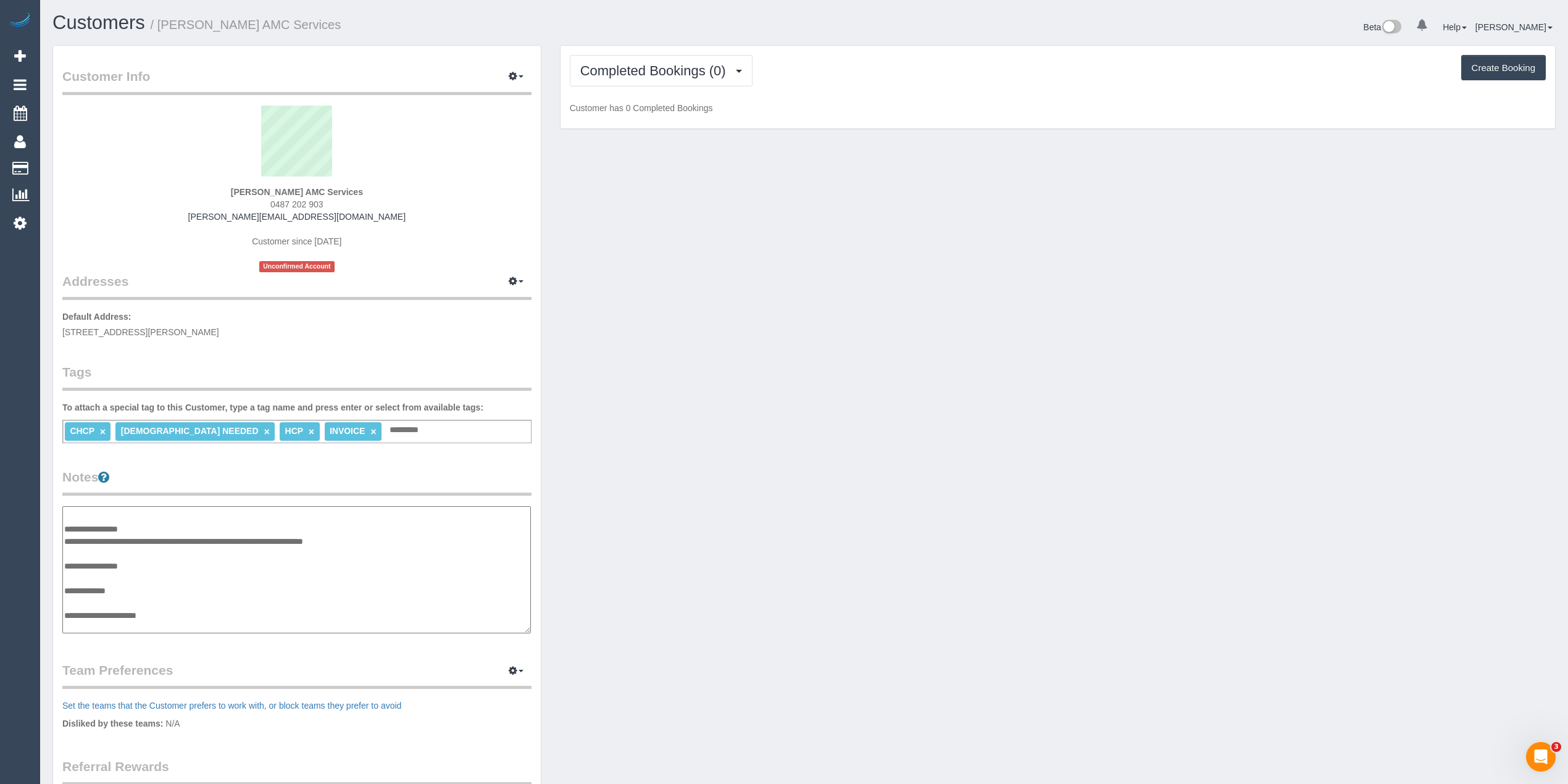
paste textarea "**********"
click at [180, 623] on textarea "**********" at bounding box center [296, 570] width 469 height 128
paste textarea "**********"
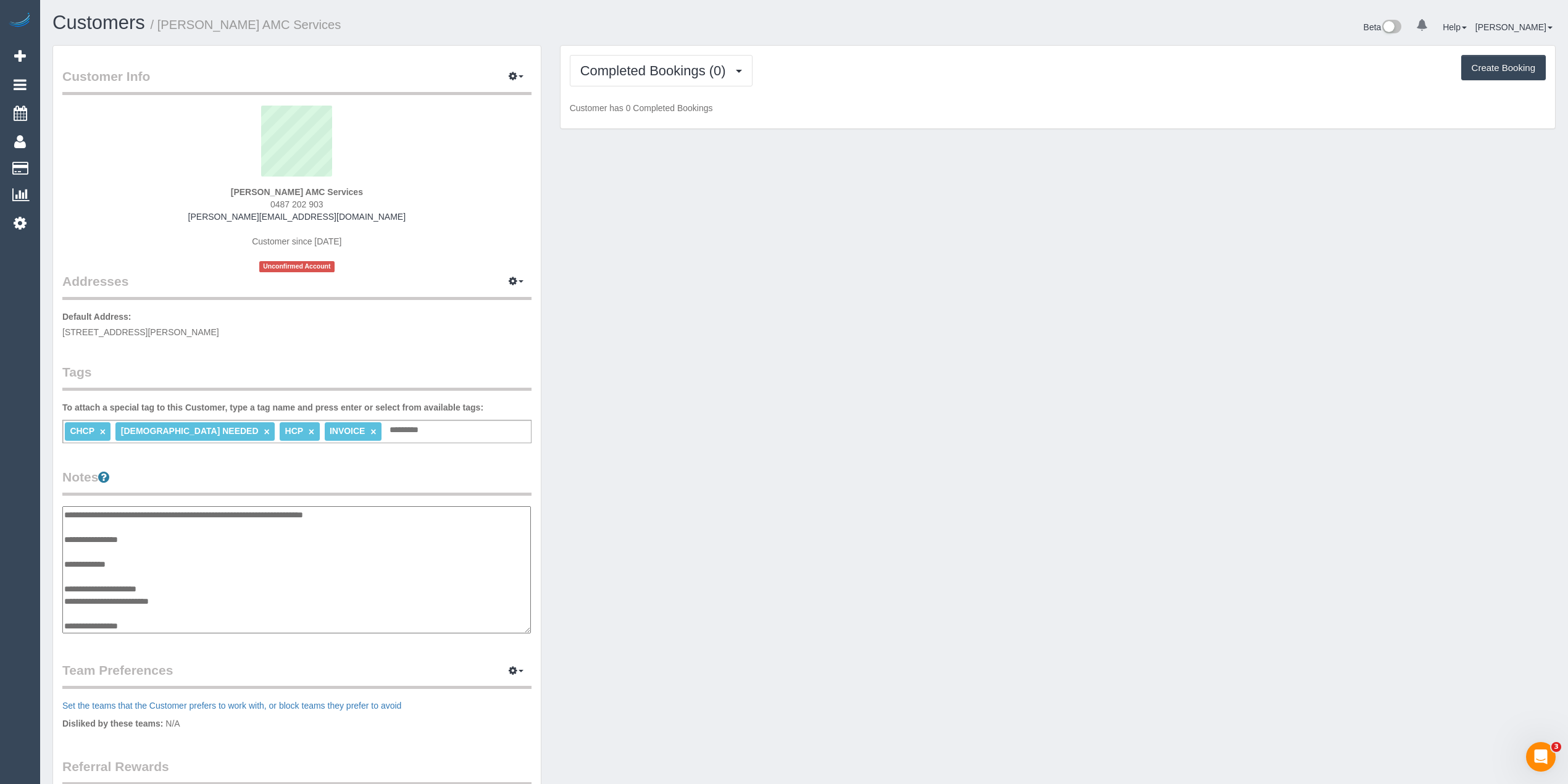
type textarea "**********"
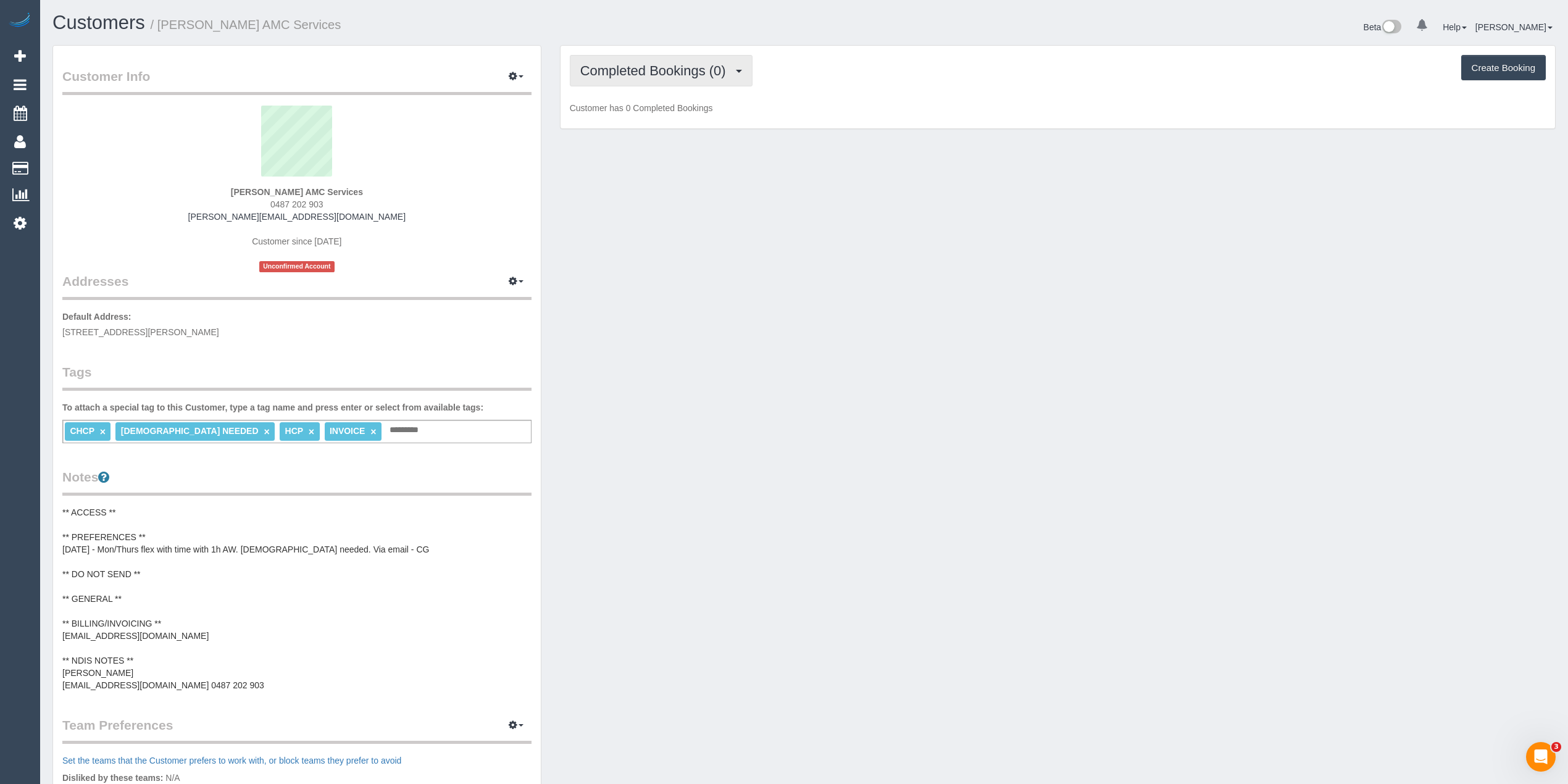
click at [603, 67] on span "Completed Bookings (0)" at bounding box center [656, 70] width 152 height 16
click at [643, 114] on link "Upcoming Bookings (11)" at bounding box center [635, 115] width 130 height 16
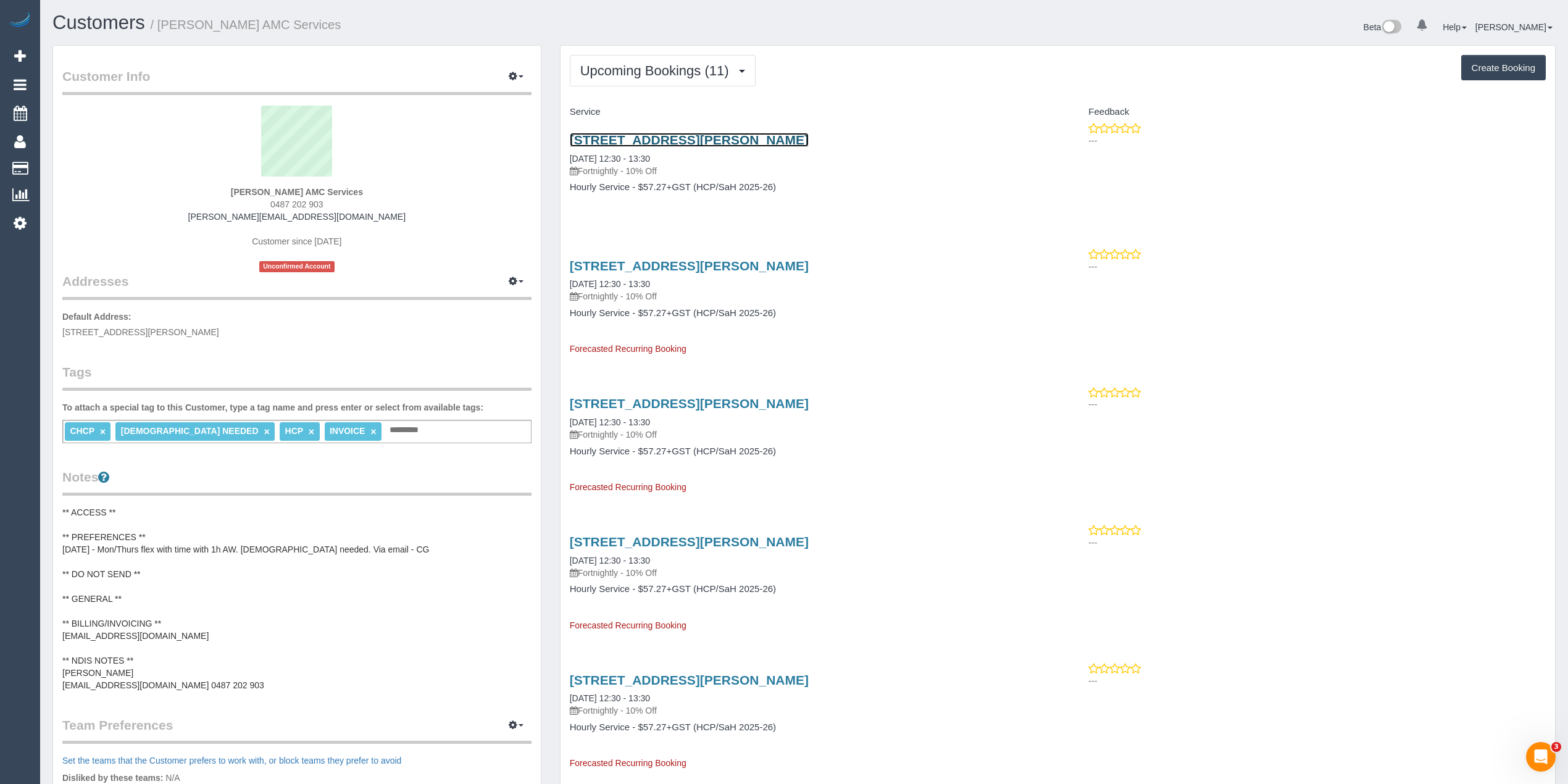
click at [689, 137] on link "2 Holzgrefe Court, Altona Meadows, VIC 3028" at bounding box center [689, 139] width 239 height 14
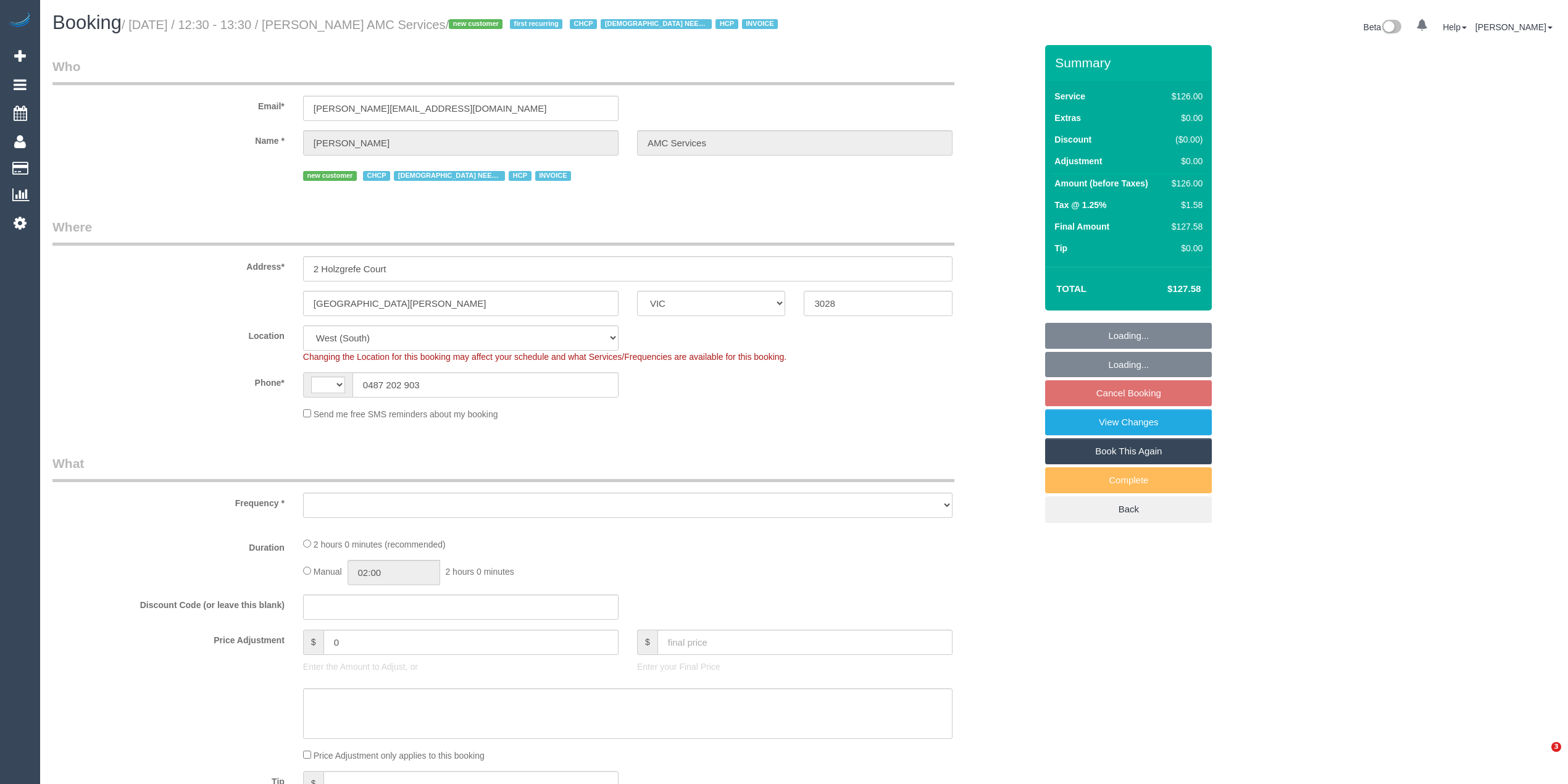
select select "VIC"
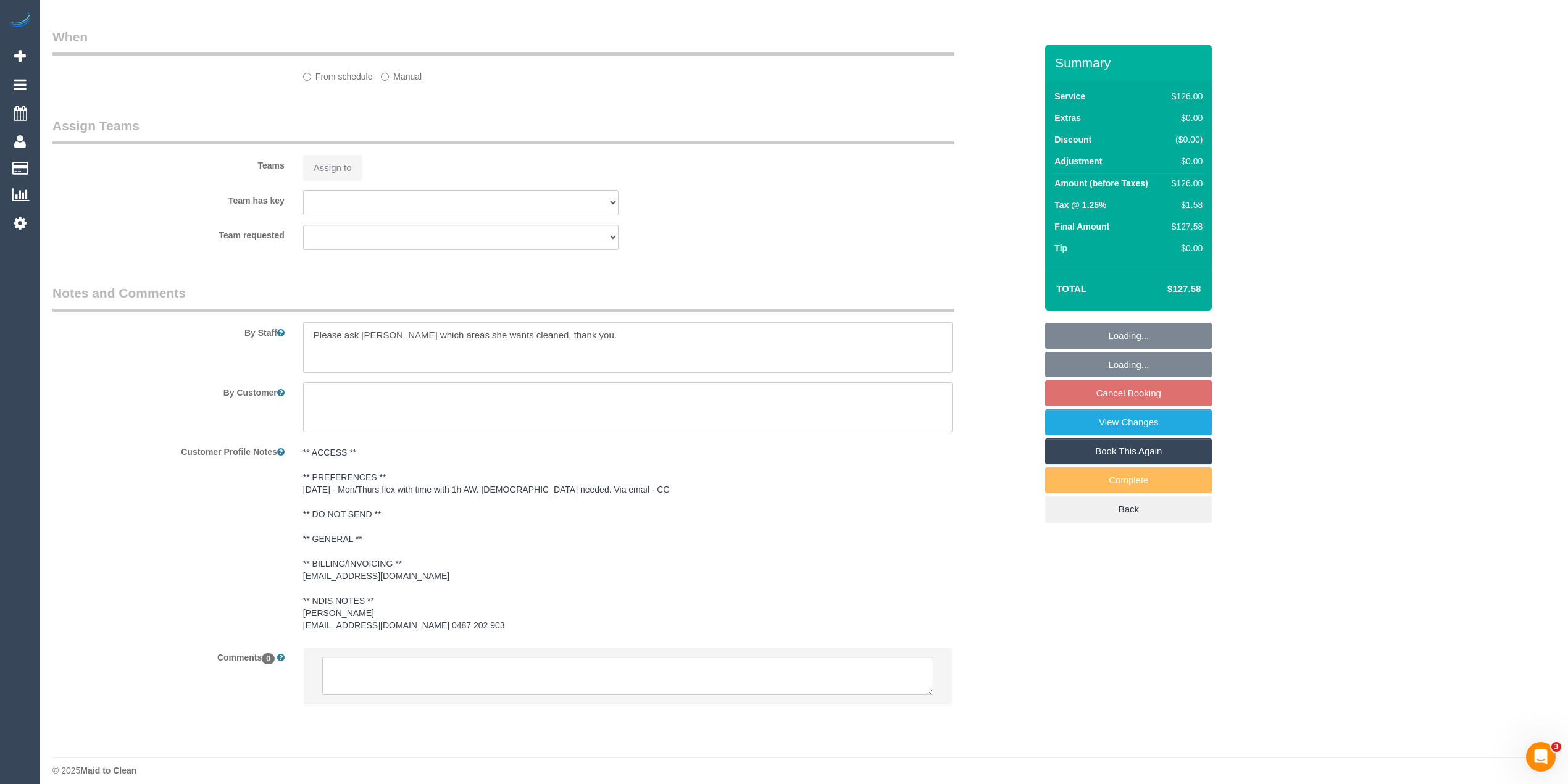
select select "string:AU"
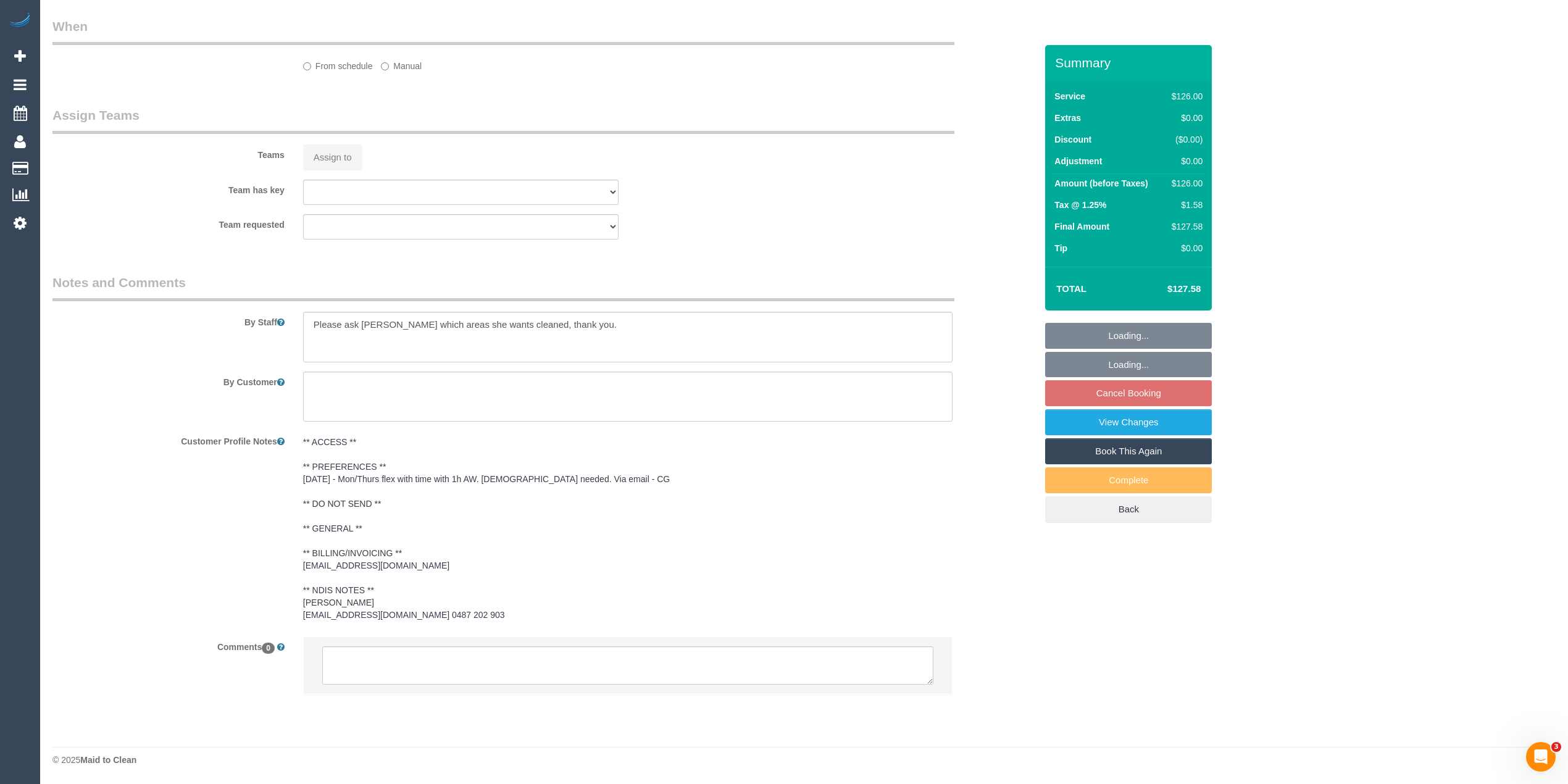
select select "object:617"
select select "120"
select select "number:28"
select select "number:14"
select select "number:19"
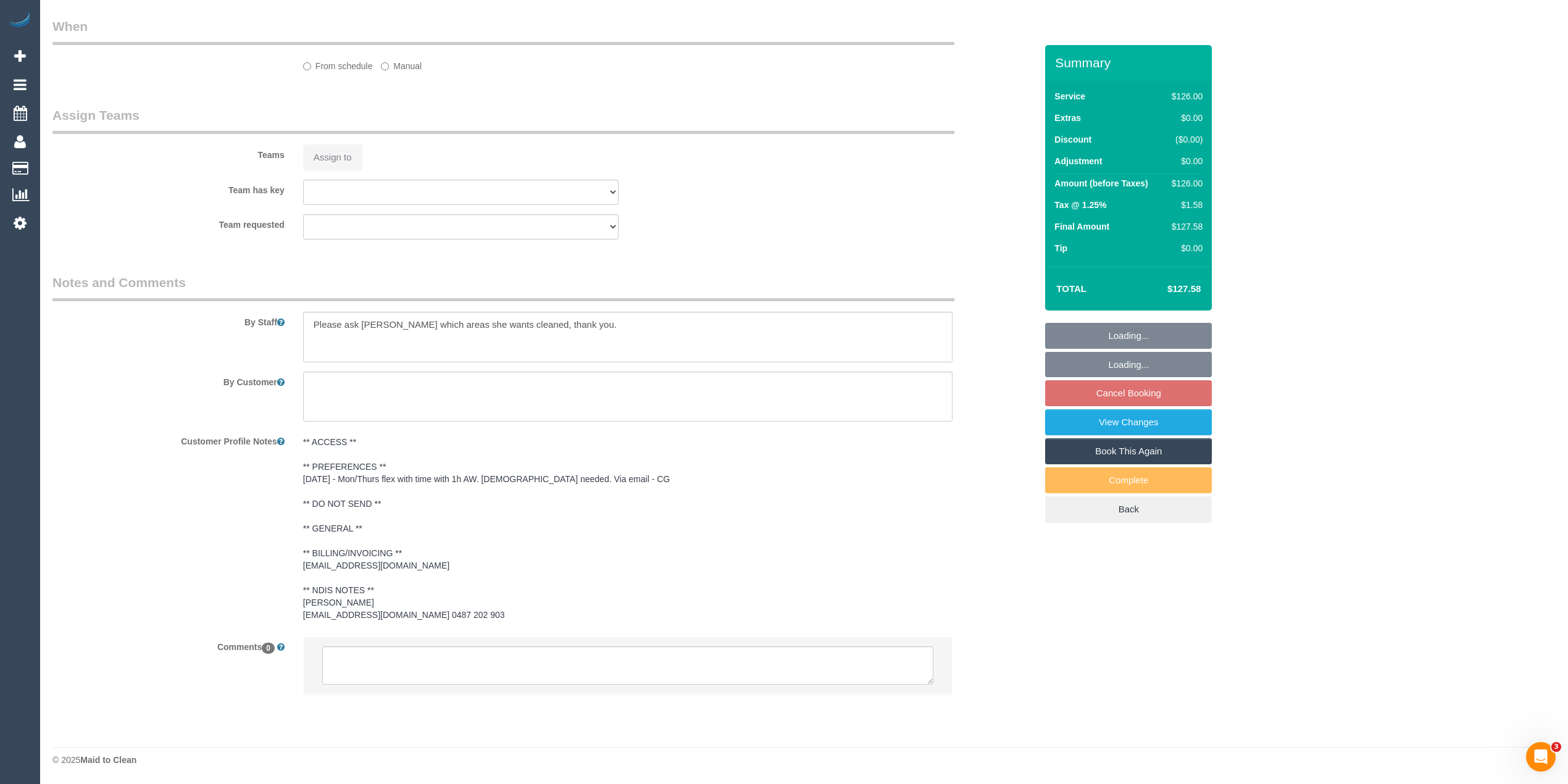
select select "number:25"
select select "number:35"
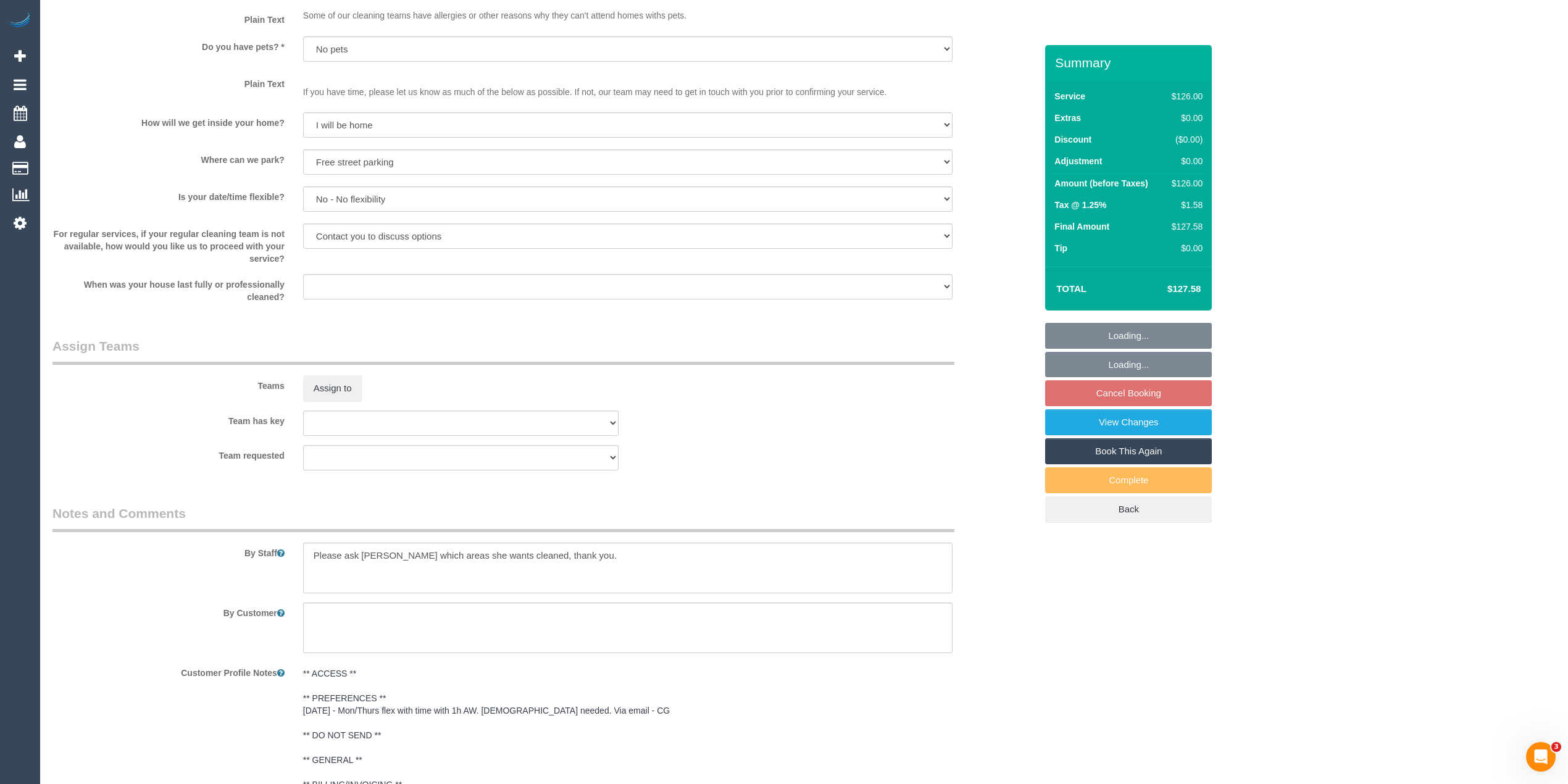
scroll to position [1430, 0]
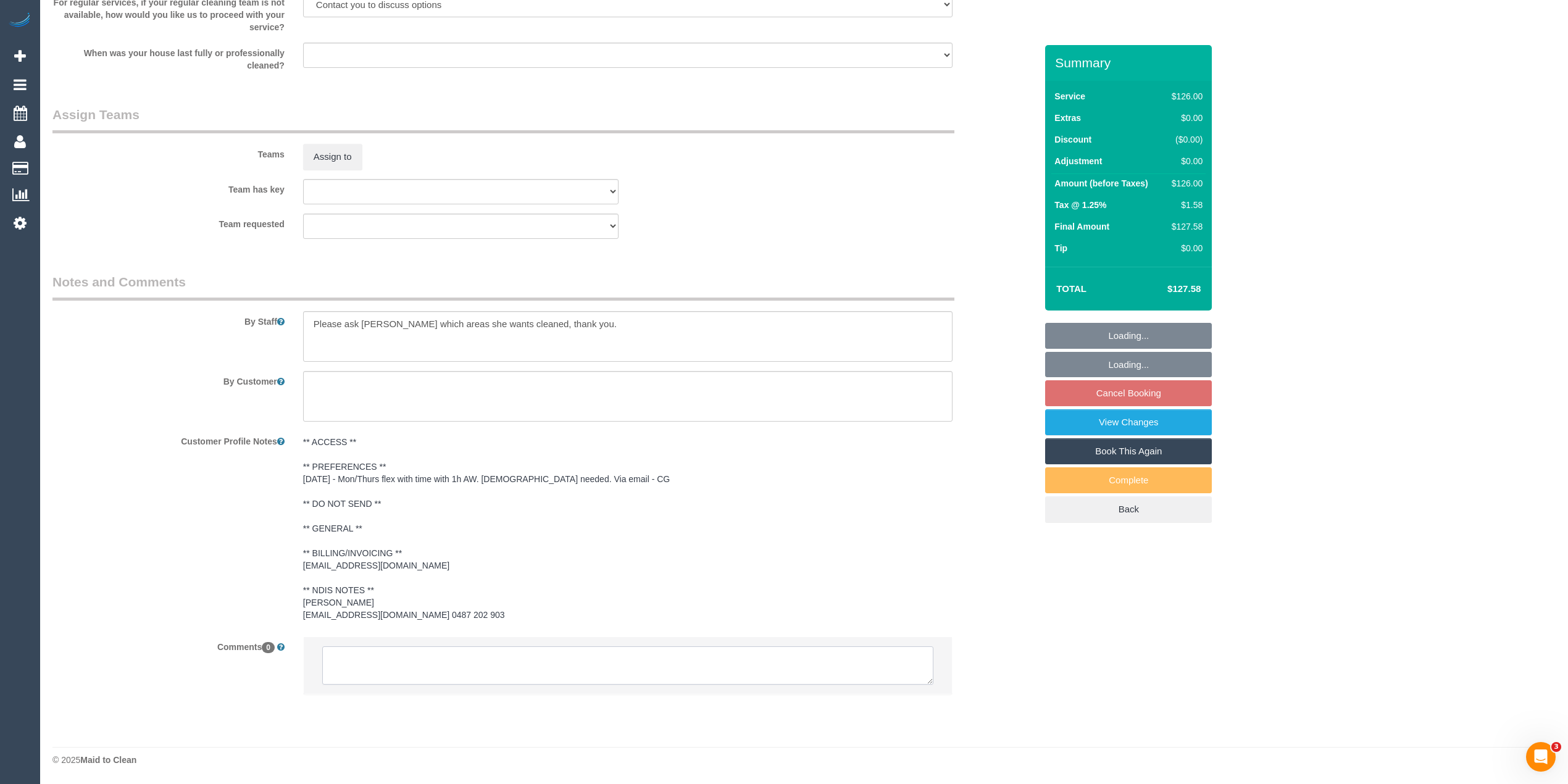
click at [430, 663] on textarea at bounding box center [628, 666] width 611 height 38
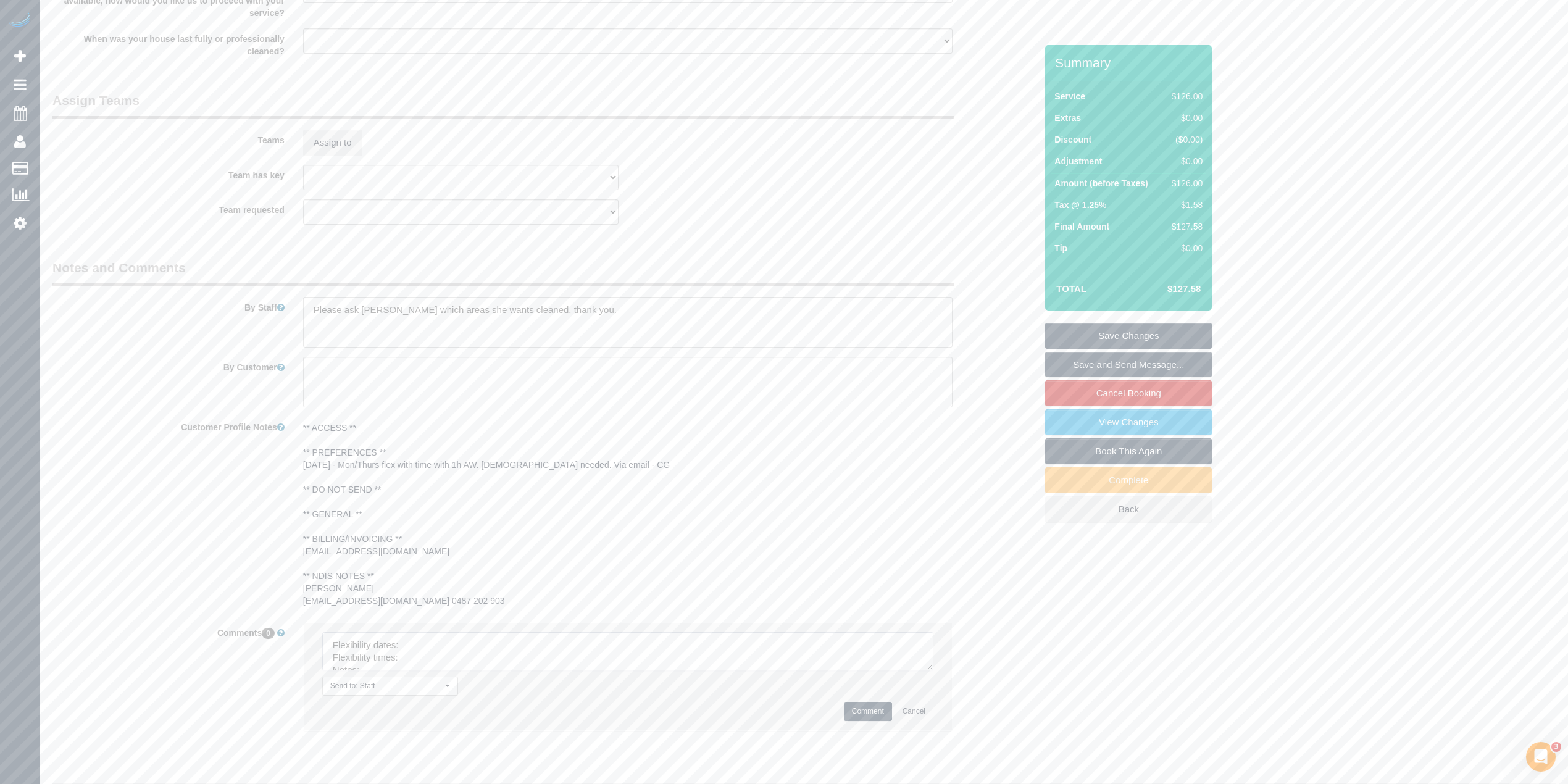
scroll to position [24, 0]
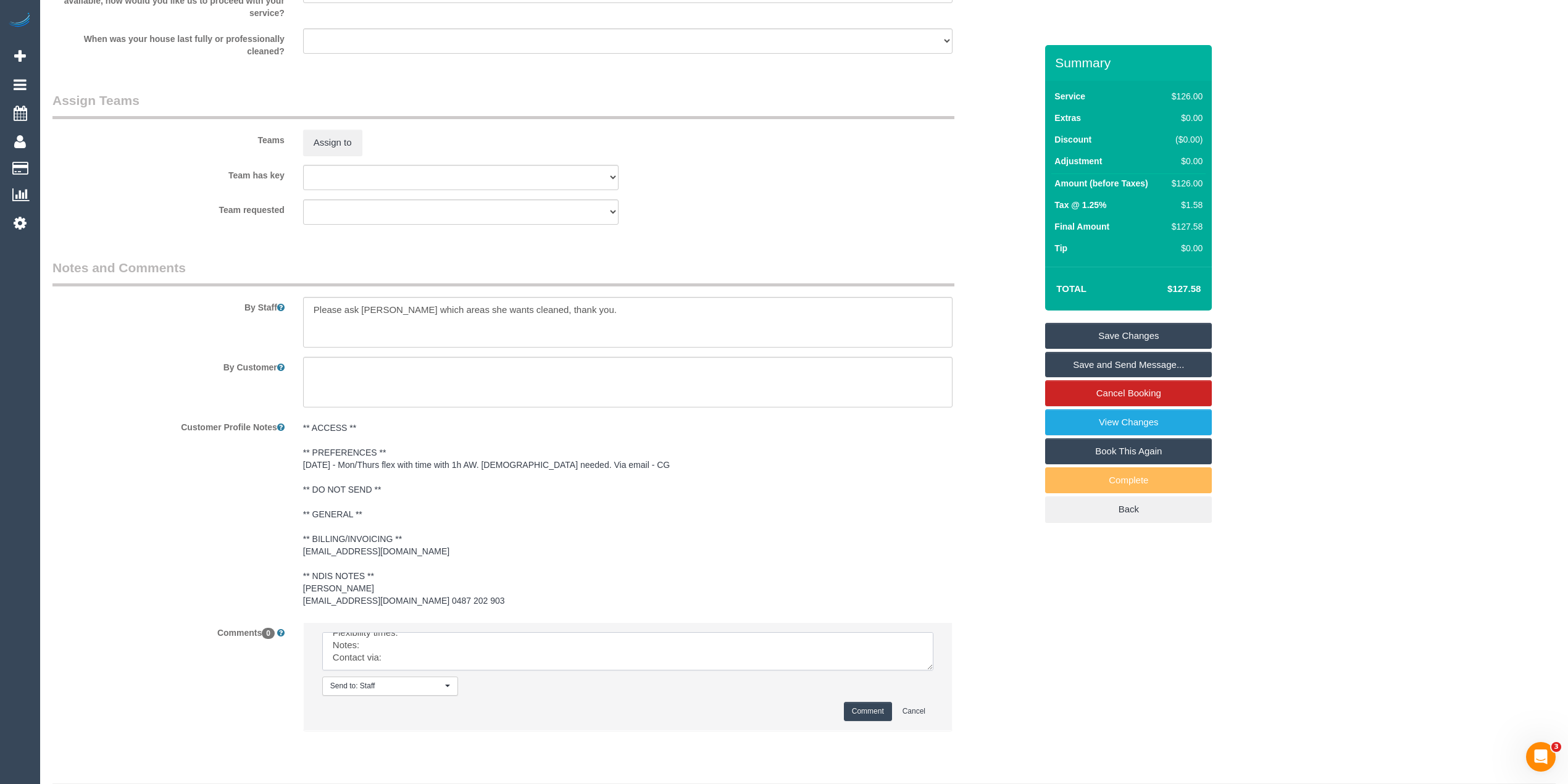
drag, startPoint x: 919, startPoint y: 678, endPoint x: 948, endPoint y: 722, distance: 52.7
click at [951, 725] on div "Send to: Staff Nothing selected Send to: Staff Send to: Customer Send to: Team …" at bounding box center [628, 677] width 649 height 109
drag, startPoint x: 921, startPoint y: 677, endPoint x: 941, endPoint y: 743, distance: 69.0
click at [933, 671] on textarea at bounding box center [628, 652] width 611 height 38
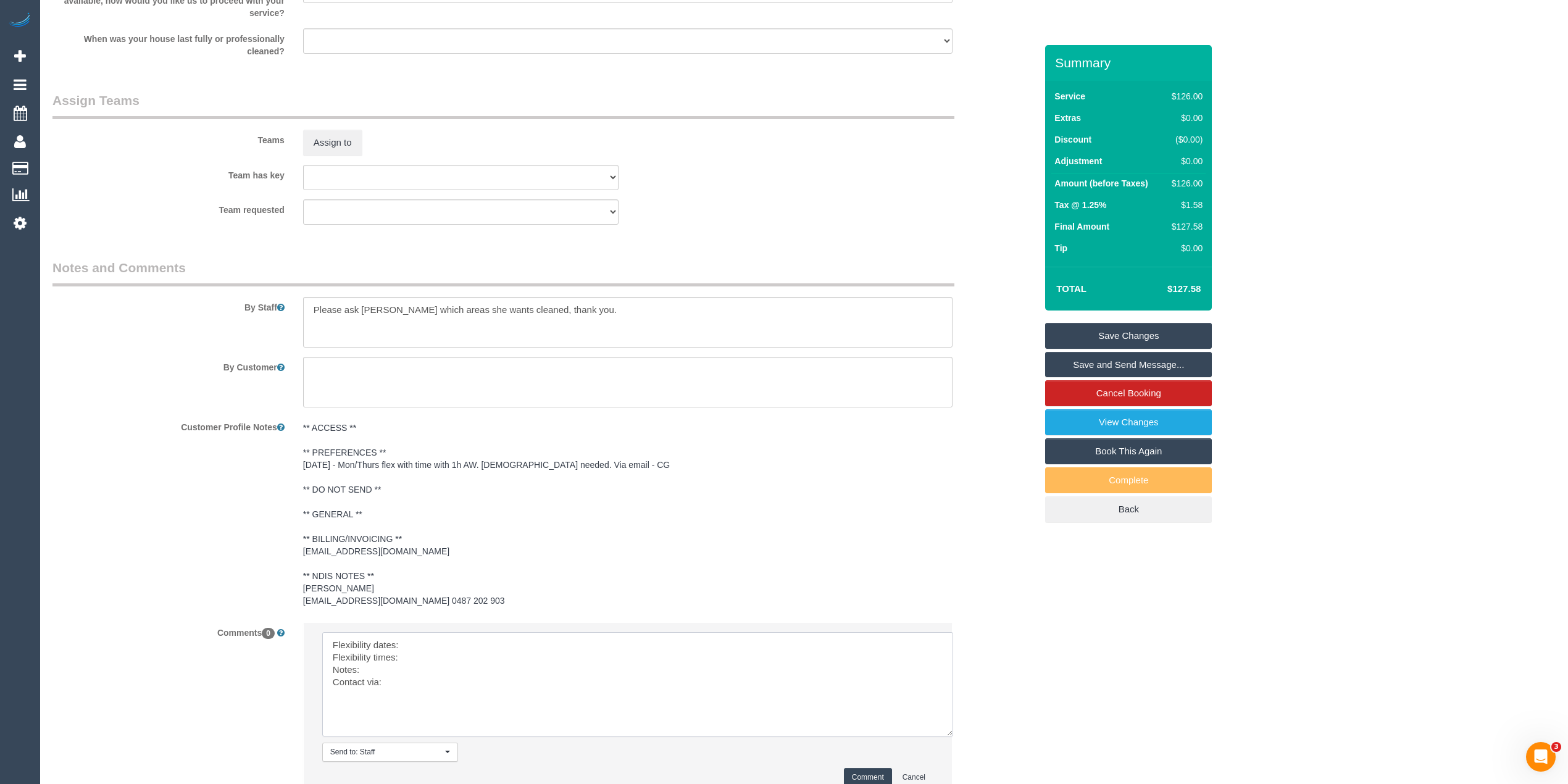
click at [428, 653] on textarea at bounding box center [637, 684] width 631 height 104
click at [435, 672] on textarea at bounding box center [637, 684] width 631 height 104
click at [418, 683] on textarea at bounding box center [637, 684] width 631 height 104
click at [413, 697] on textarea at bounding box center [637, 684] width 631 height 104
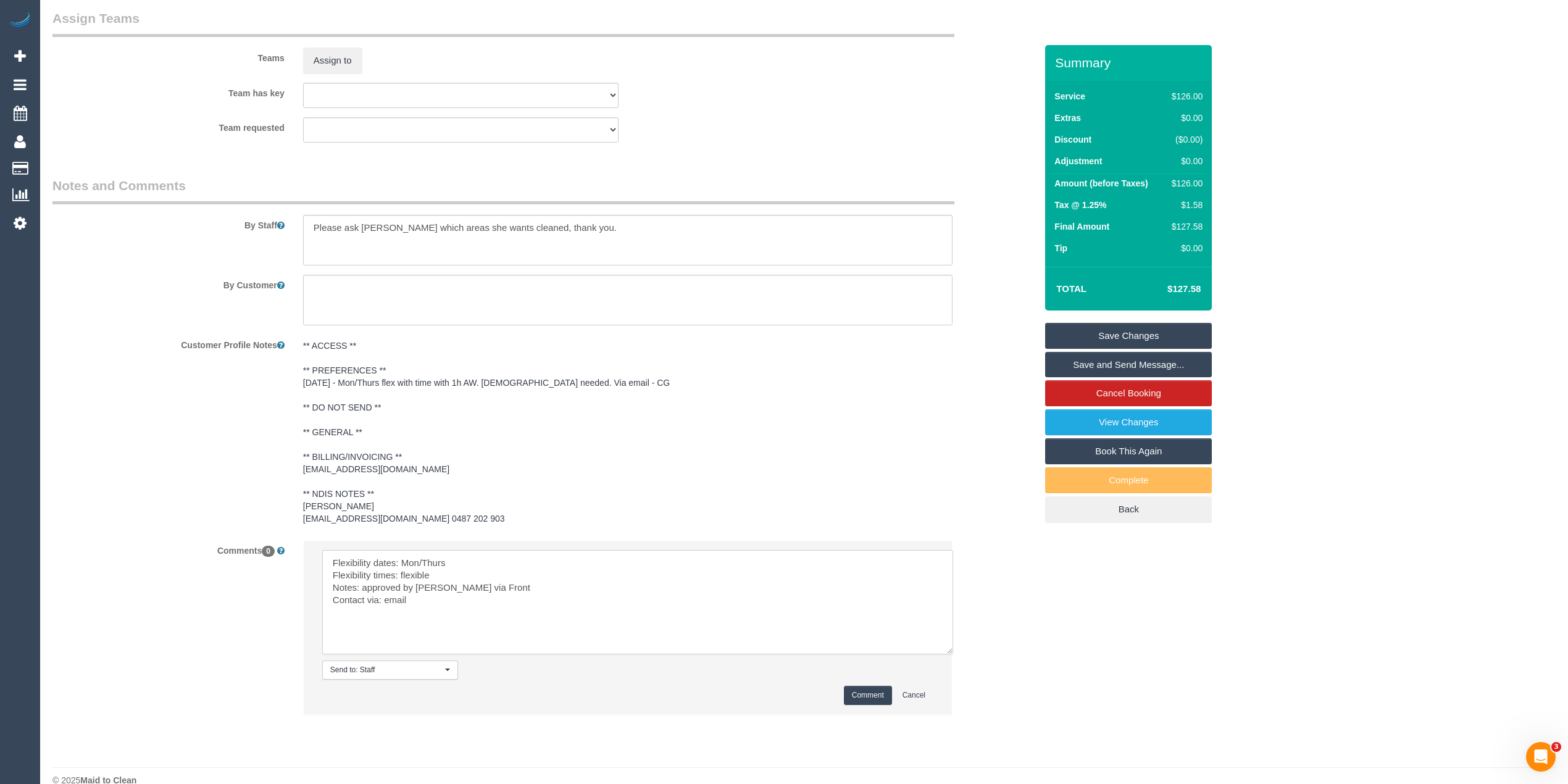
scroll to position [1547, 0]
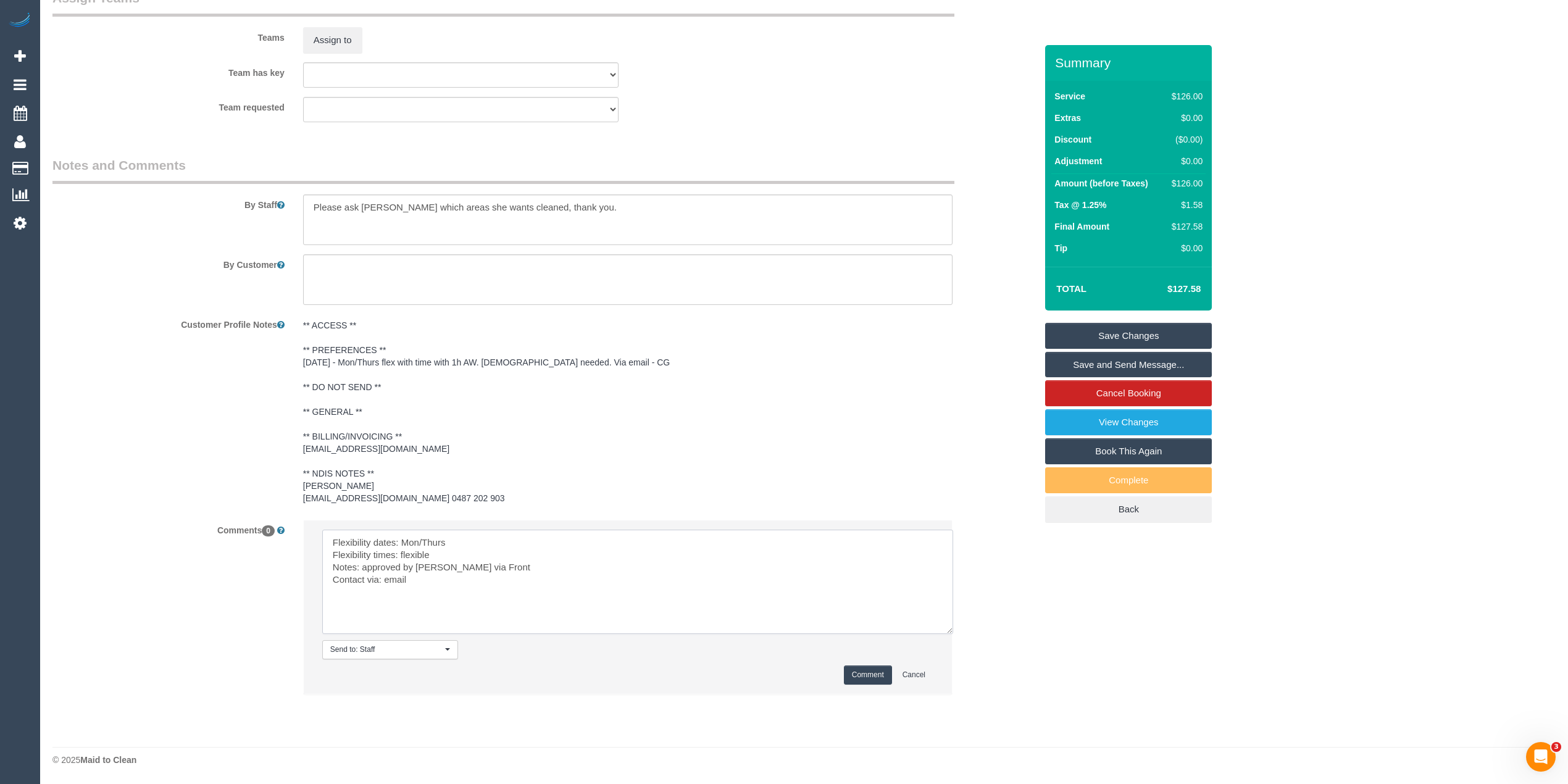
type textarea "Flexibility dates: Mon/Thurs Flexibility times: flexible Notes: approved by Ste…"
click at [872, 675] on button "Comment" at bounding box center [867, 675] width 48 height 19
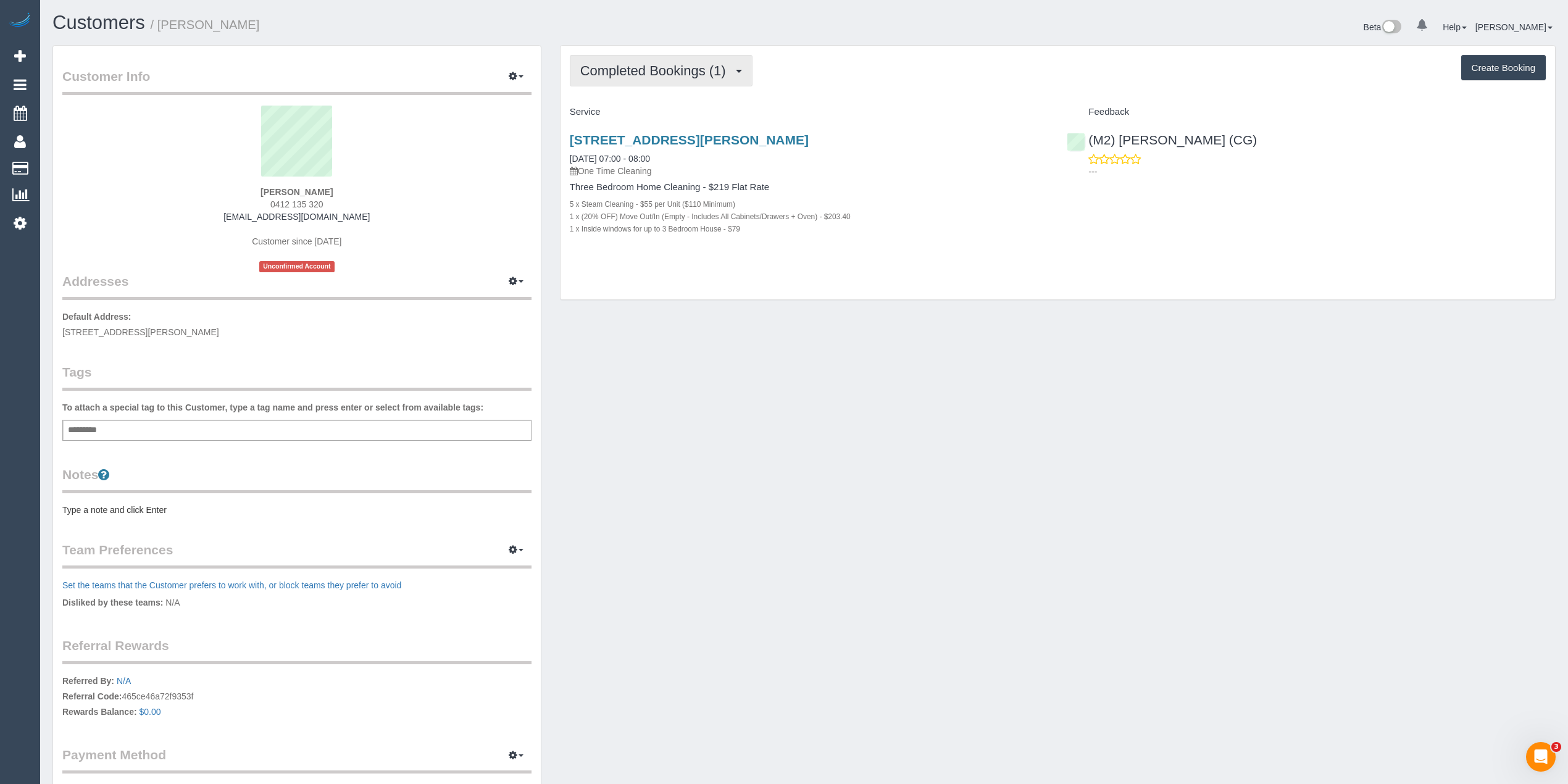
click at [659, 63] on span "Completed Bookings (1)" at bounding box center [656, 70] width 152 height 16
click at [346, 223] on div "[PERSON_NAME] 0412 135 320 [EMAIL_ADDRESS][DOMAIN_NAME] Customer since [DATE] U…" at bounding box center [296, 189] width 469 height 166
drag, startPoint x: 343, startPoint y: 217, endPoint x: 227, endPoint y: 220, distance: 116.0
click at [227, 220] on div "[PERSON_NAME] 0412 135 320 [EMAIL_ADDRESS][DOMAIN_NAME] Customer since [DATE] U…" at bounding box center [296, 189] width 469 height 166
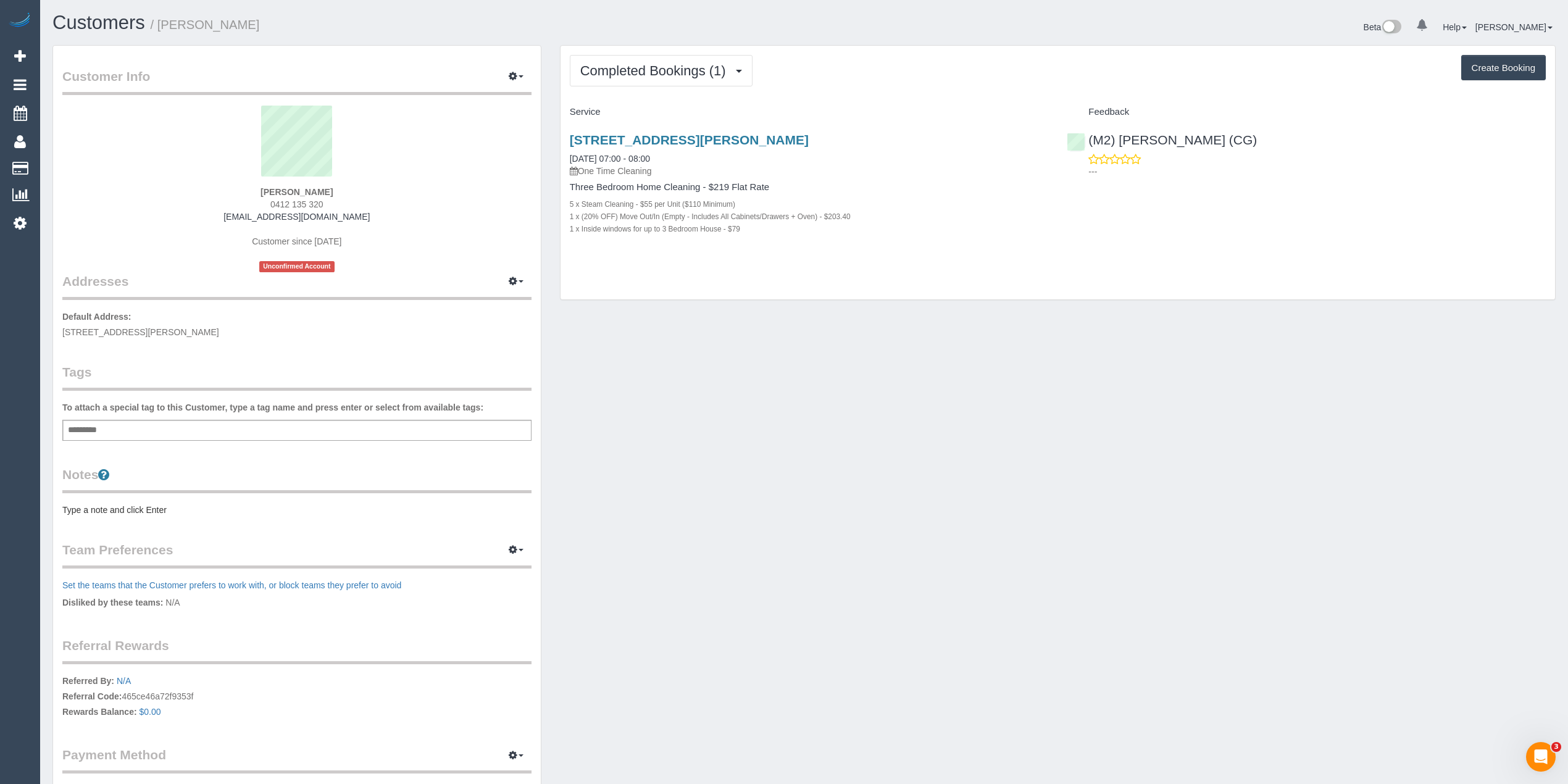
copy link "[EMAIL_ADDRESS][DOMAIN_NAME]"
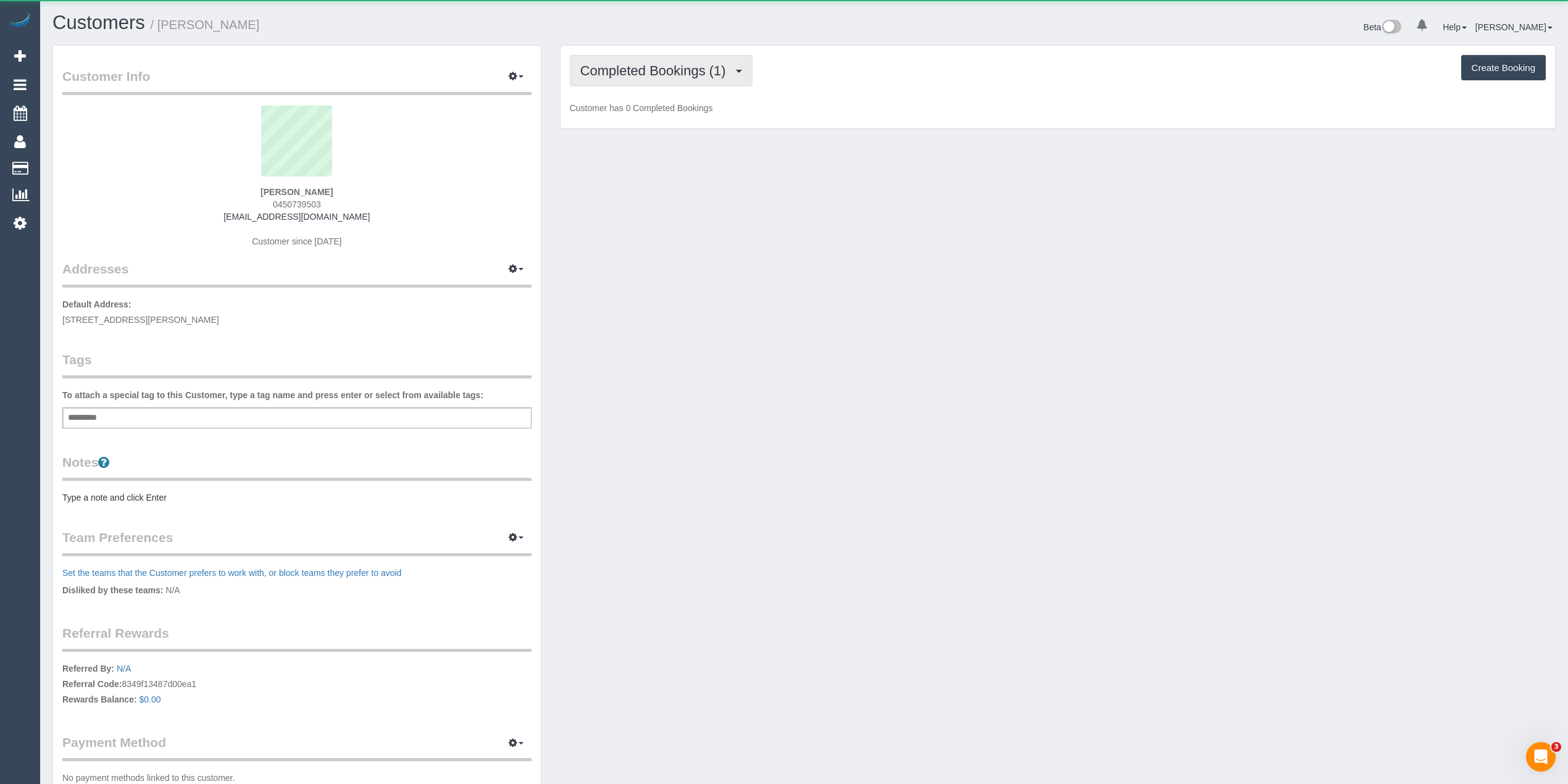
click at [671, 67] on span "Completed Bookings (1)" at bounding box center [656, 70] width 152 height 16
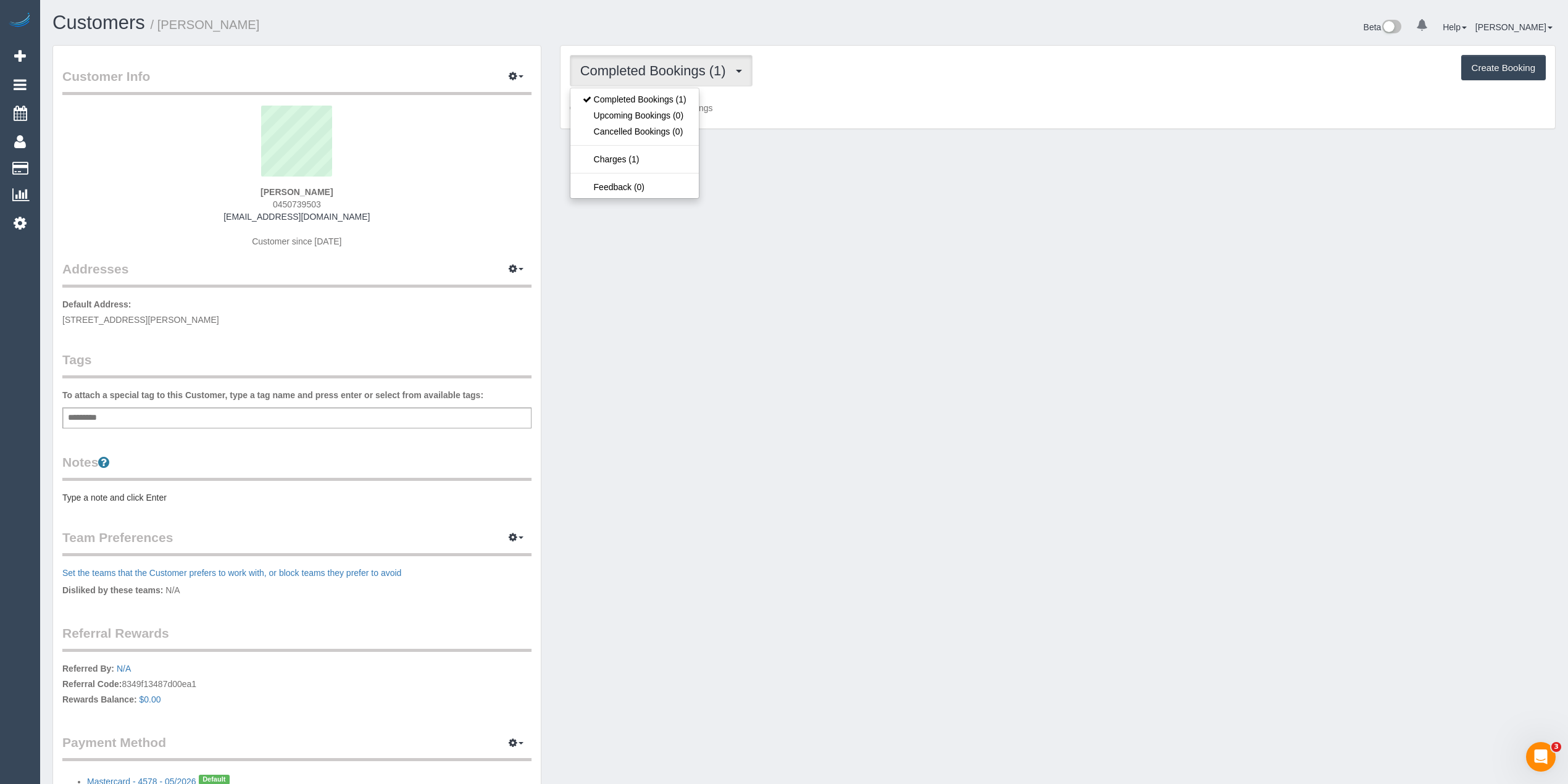
click at [671, 67] on span "Completed Bookings (1)" at bounding box center [656, 70] width 152 height 16
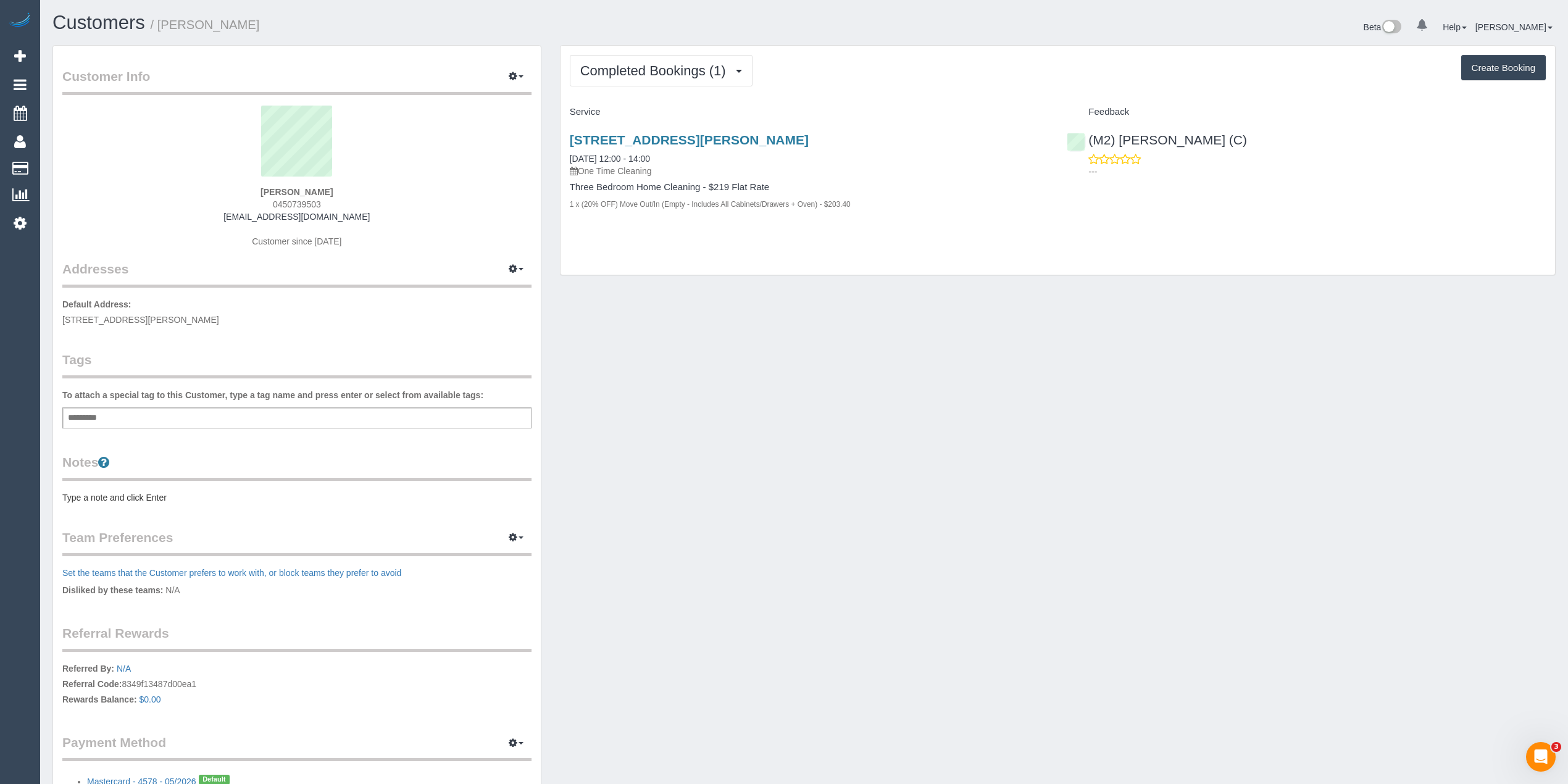
drag, startPoint x: 350, startPoint y: 218, endPoint x: 220, endPoint y: 216, distance: 130.0
click at [220, 216] on div "[PERSON_NAME] 0450739503 [EMAIL_ADDRESS][DOMAIN_NAME] Customer since [DATE]" at bounding box center [296, 183] width 469 height 155
copy link "[EMAIL_ADDRESS][DOMAIN_NAME]"
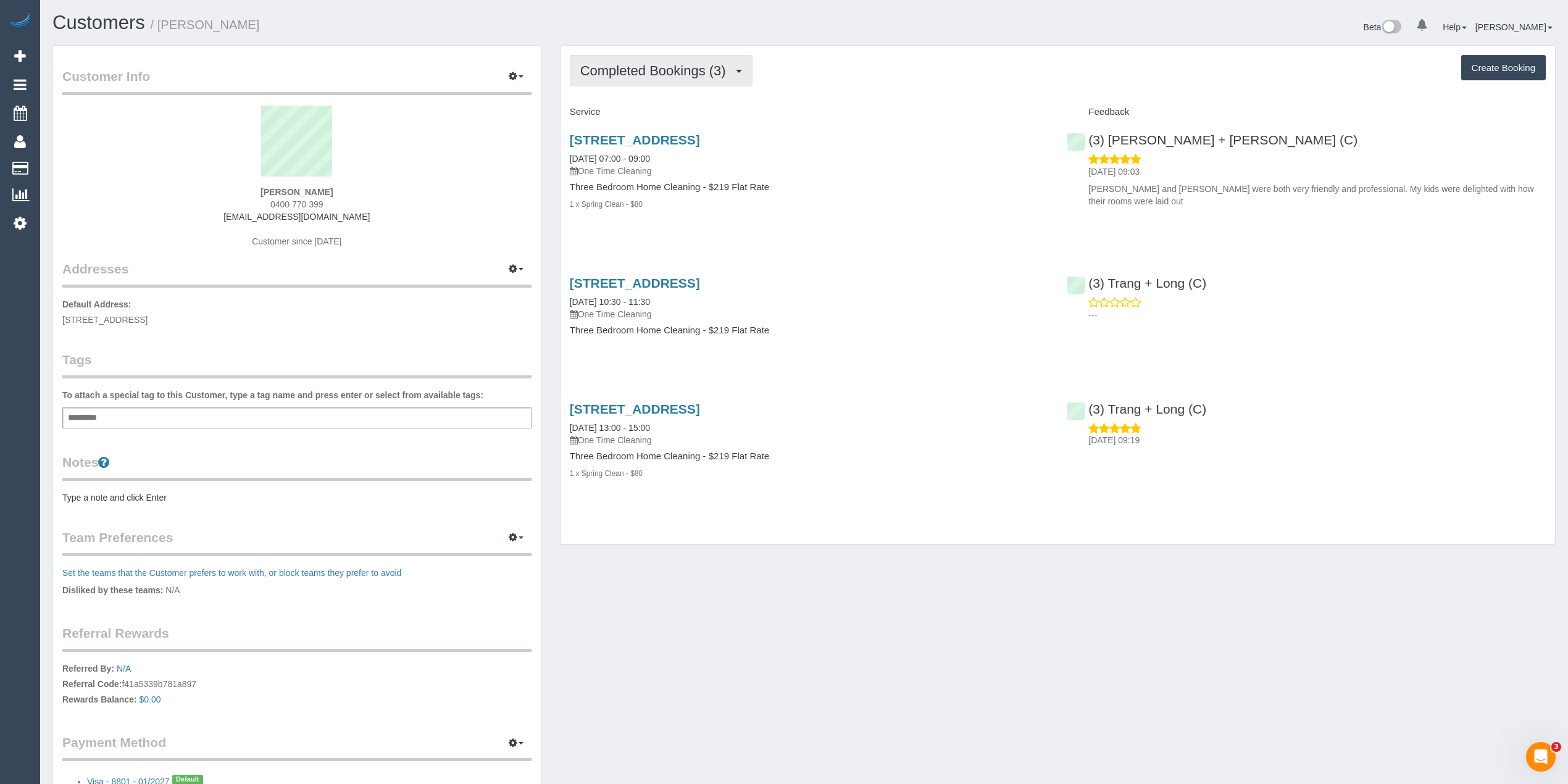
click at [635, 70] on span "Completed Bookings (3)" at bounding box center [656, 70] width 152 height 16
drag, startPoint x: 353, startPoint y: 213, endPoint x: 226, endPoint y: 220, distance: 127.2
click at [226, 220] on div "[PERSON_NAME] 0400 770 399 [EMAIL_ADDRESS][DOMAIN_NAME] Customer since [DATE]" at bounding box center [296, 183] width 469 height 155
click at [379, 212] on div "[PERSON_NAME] 0400 770 399 [EMAIL_ADDRESS][DOMAIN_NAME] Customer since [DATE]" at bounding box center [296, 183] width 469 height 155
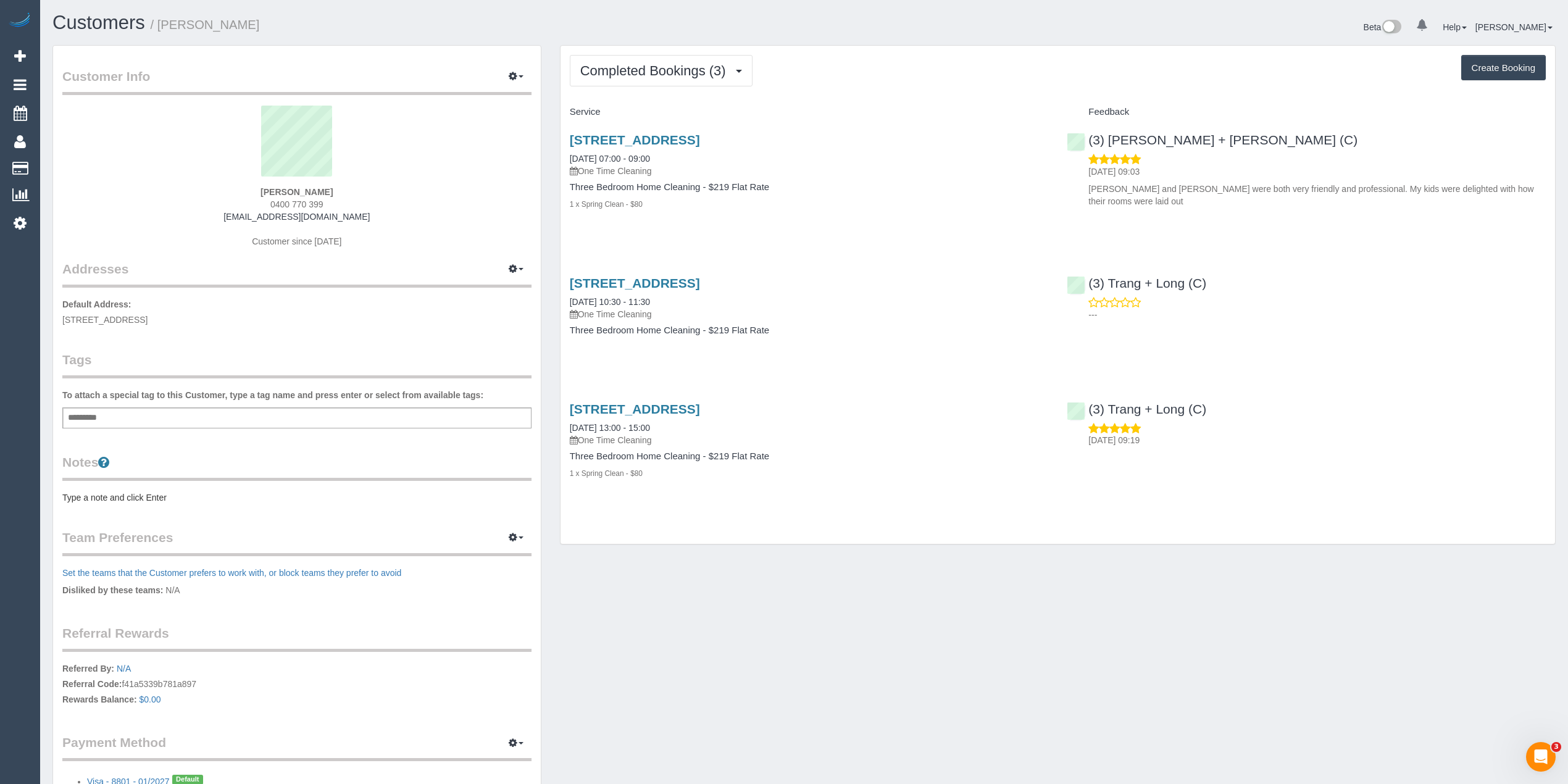
drag, startPoint x: 364, startPoint y: 217, endPoint x: 197, endPoint y: 215, distance: 167.0
click at [197, 215] on div "David Wragg 0400 770 399 davidawragg@gmail.com Customer since 2025" at bounding box center [296, 183] width 469 height 155
copy link "davidawragg@gmail.com"
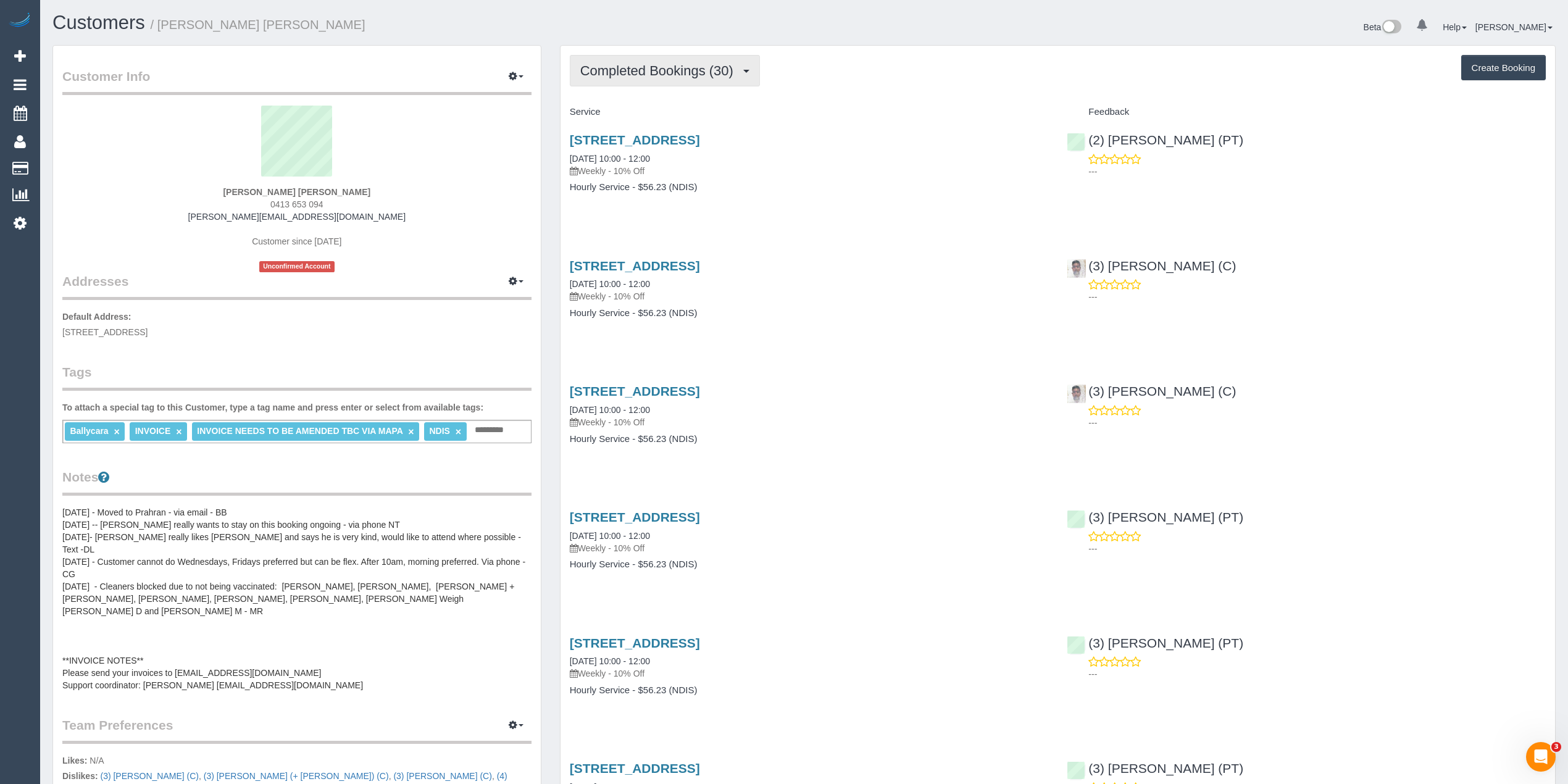
click at [620, 79] on button "Completed Bookings (30)" at bounding box center [665, 70] width 190 height 32
click at [619, 77] on button "Completed Bookings (30)" at bounding box center [665, 70] width 190 height 32
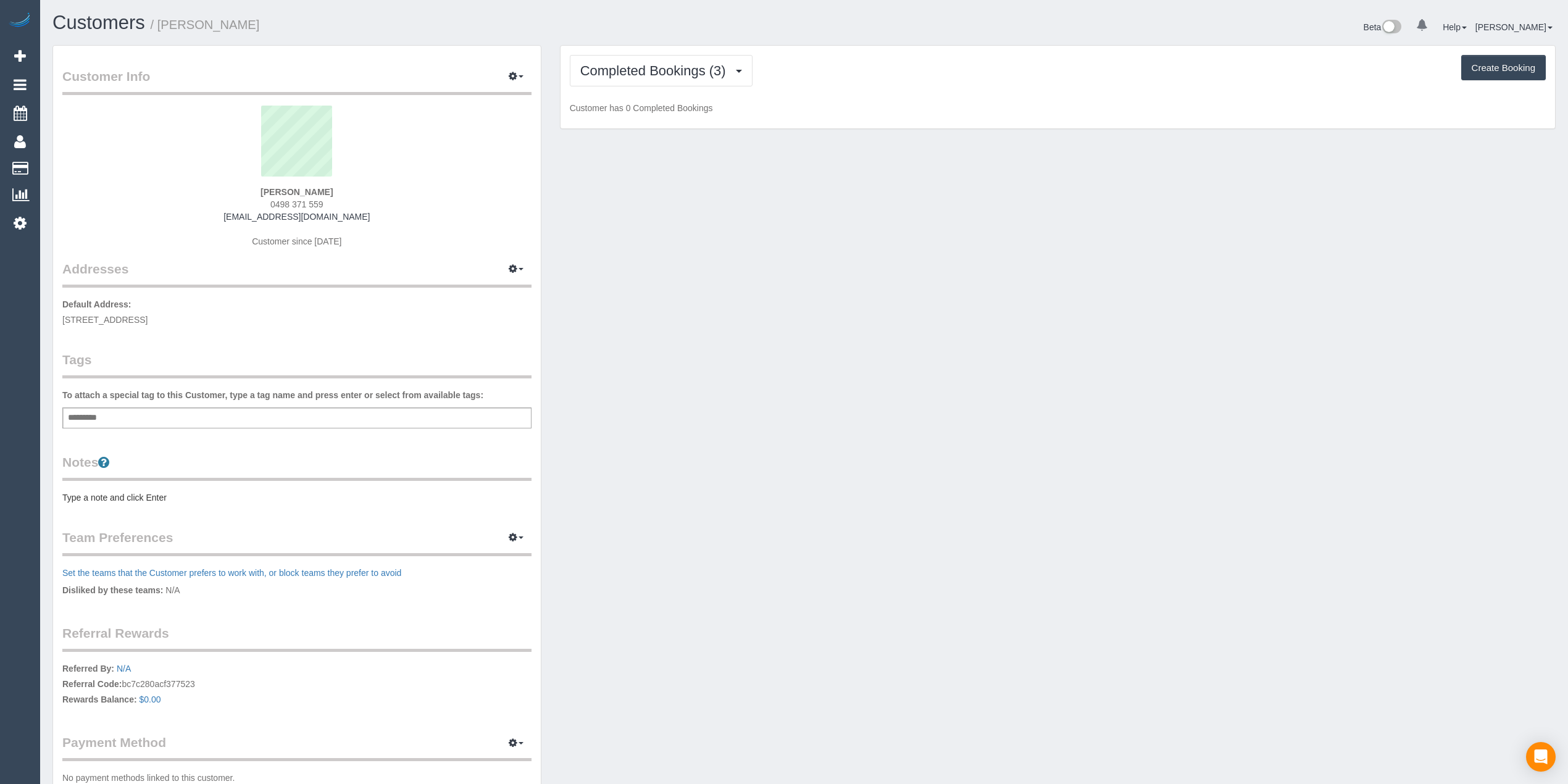
click at [548, 61] on div "Customer Info Edit Contact Info Send Message Email Preferences Special Sales Ta…" at bounding box center [296, 439] width 507 height 787
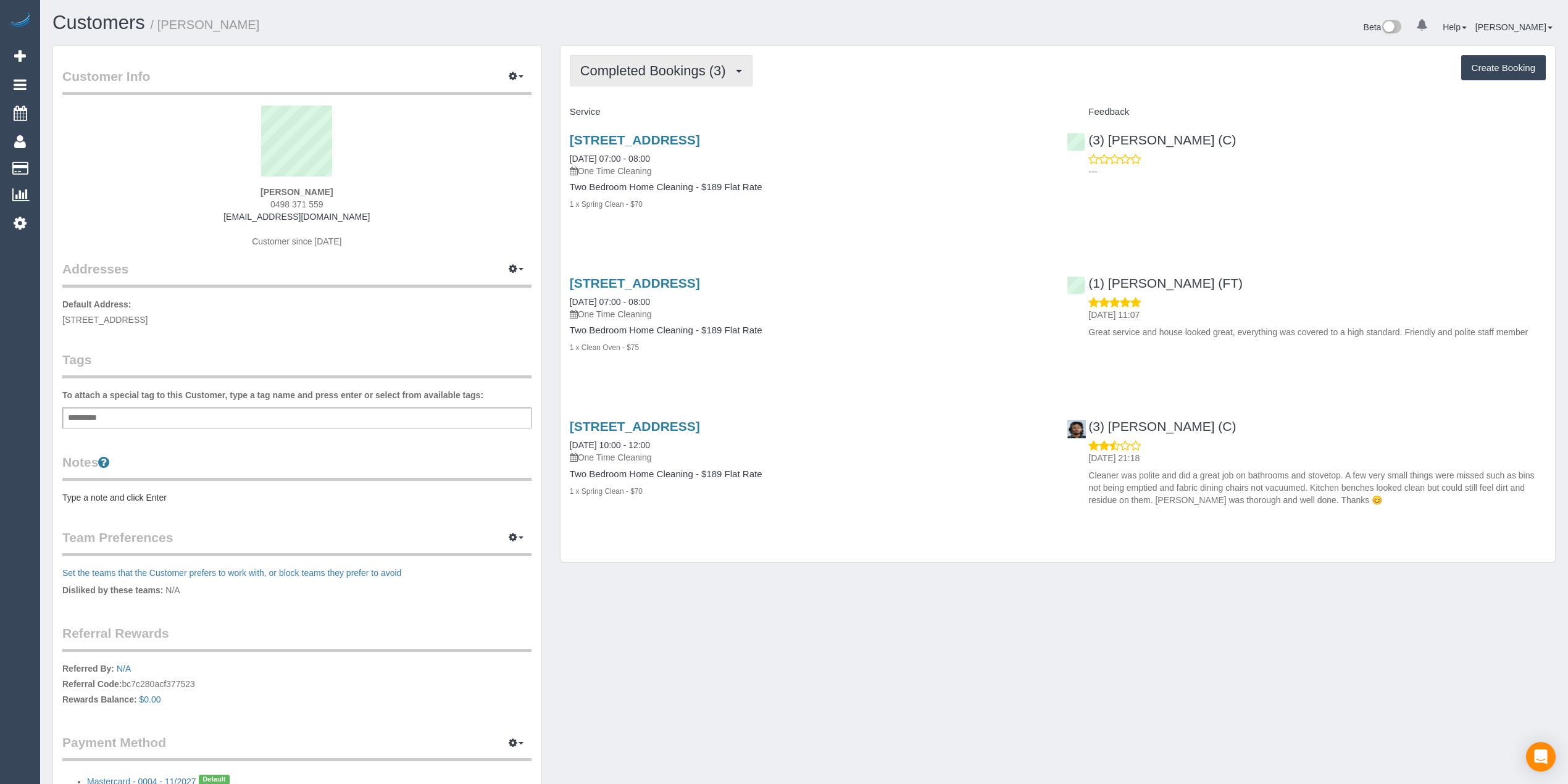
click at [608, 70] on span "Completed Bookings (3)" at bounding box center [656, 70] width 152 height 16
drag, startPoint x: 357, startPoint y: 220, endPoint x: 225, endPoint y: 219, distance: 132.0
click at [225, 219] on div "Allison Blacker 0498 371 559 allisonblacker3@gmail.com Customer since 2025" at bounding box center [296, 183] width 469 height 155
copy link "allisonblacker3@gmail.com"
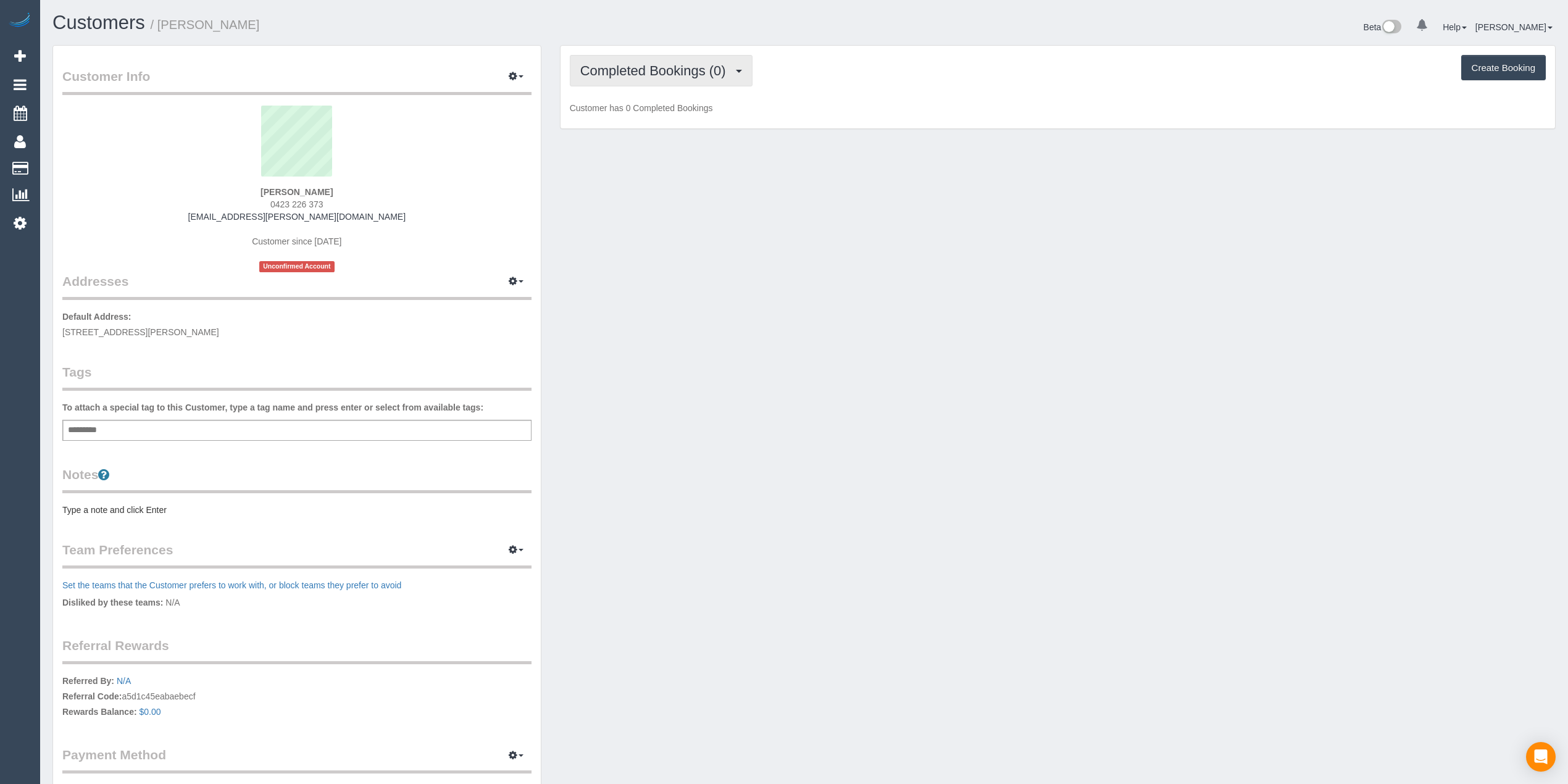
click at [651, 67] on span "Completed Bookings (0)" at bounding box center [656, 70] width 152 height 16
click at [650, 114] on link "Upcoming Bookings (2)" at bounding box center [634, 115] width 129 height 16
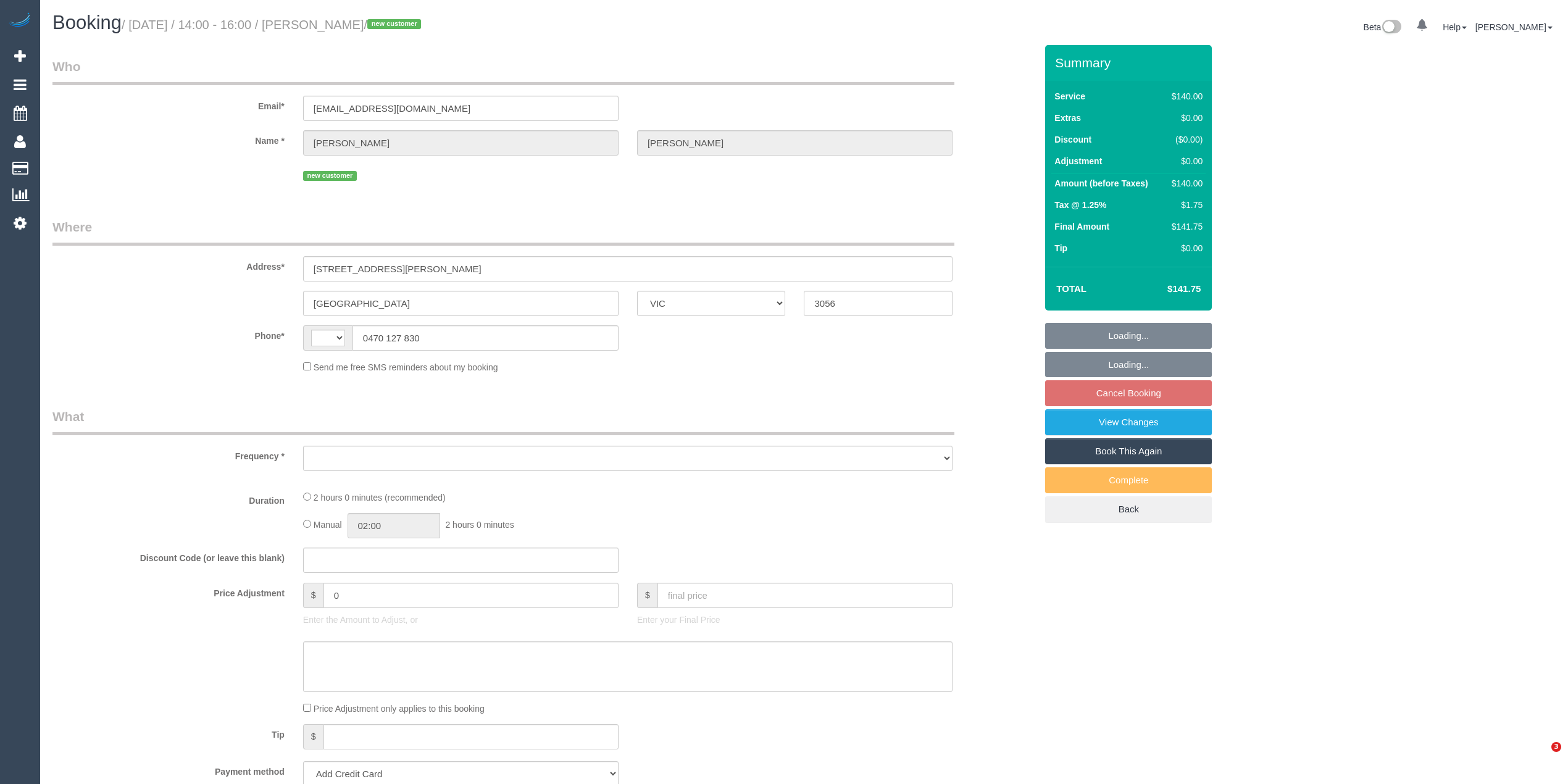
select select "VIC"
select select "string:stripe-pm_1S0H1X2GScqysDRVlpD7Lc6q"
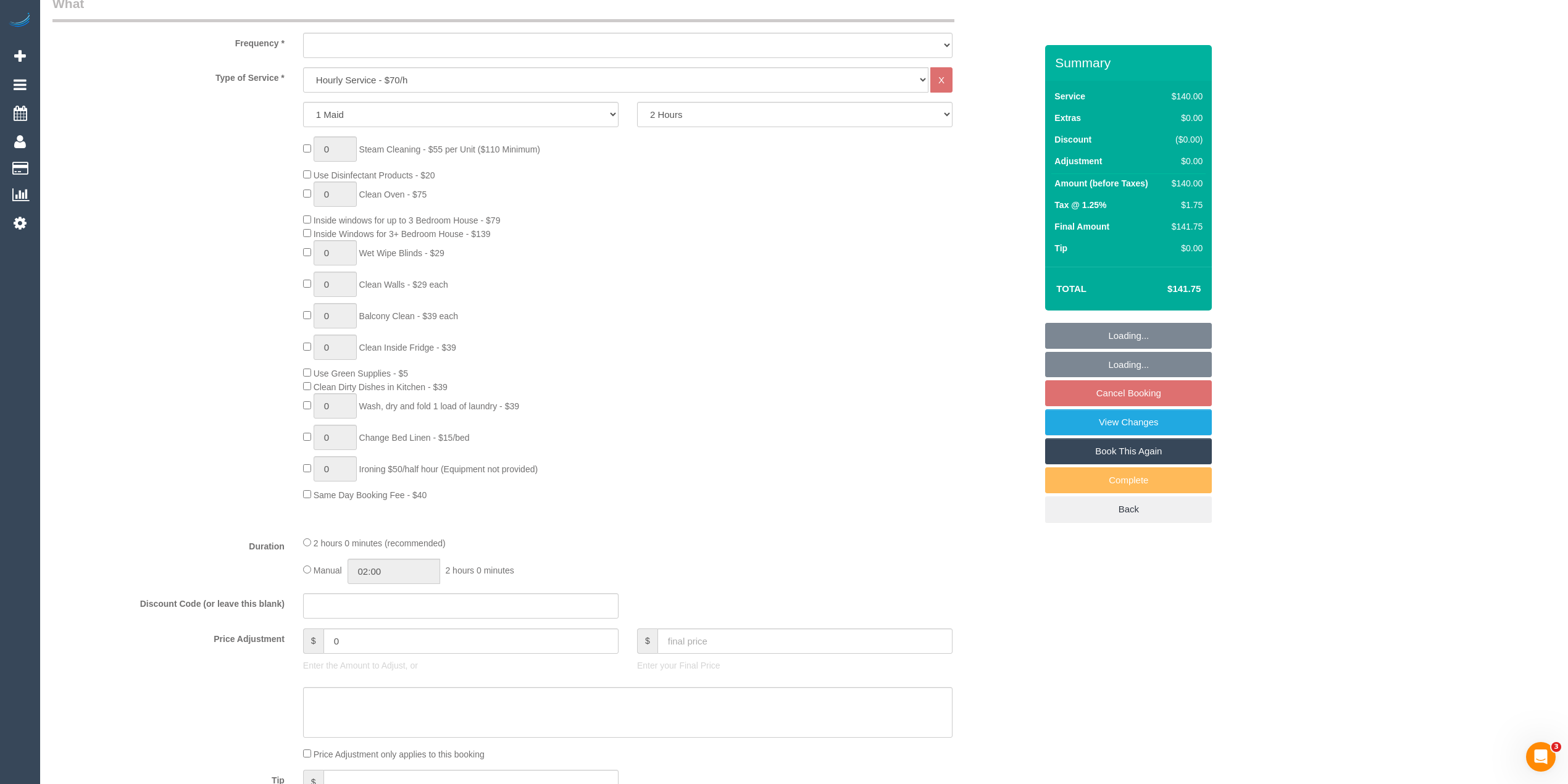
select select "string:AU"
select select "object:864"
select select "spot1"
select select "number:28"
select select "number:14"
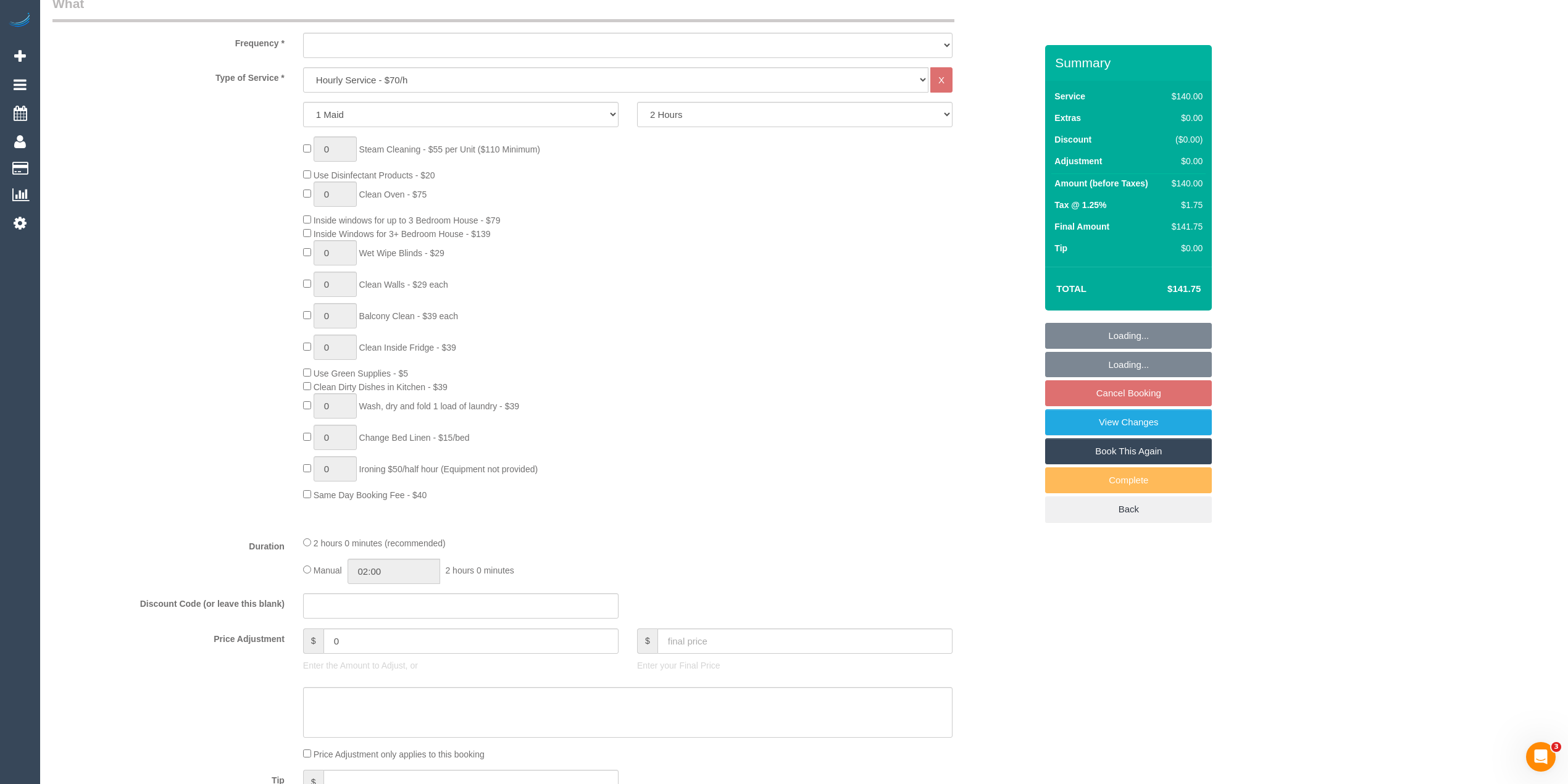
select select "number:19"
select select "number:24"
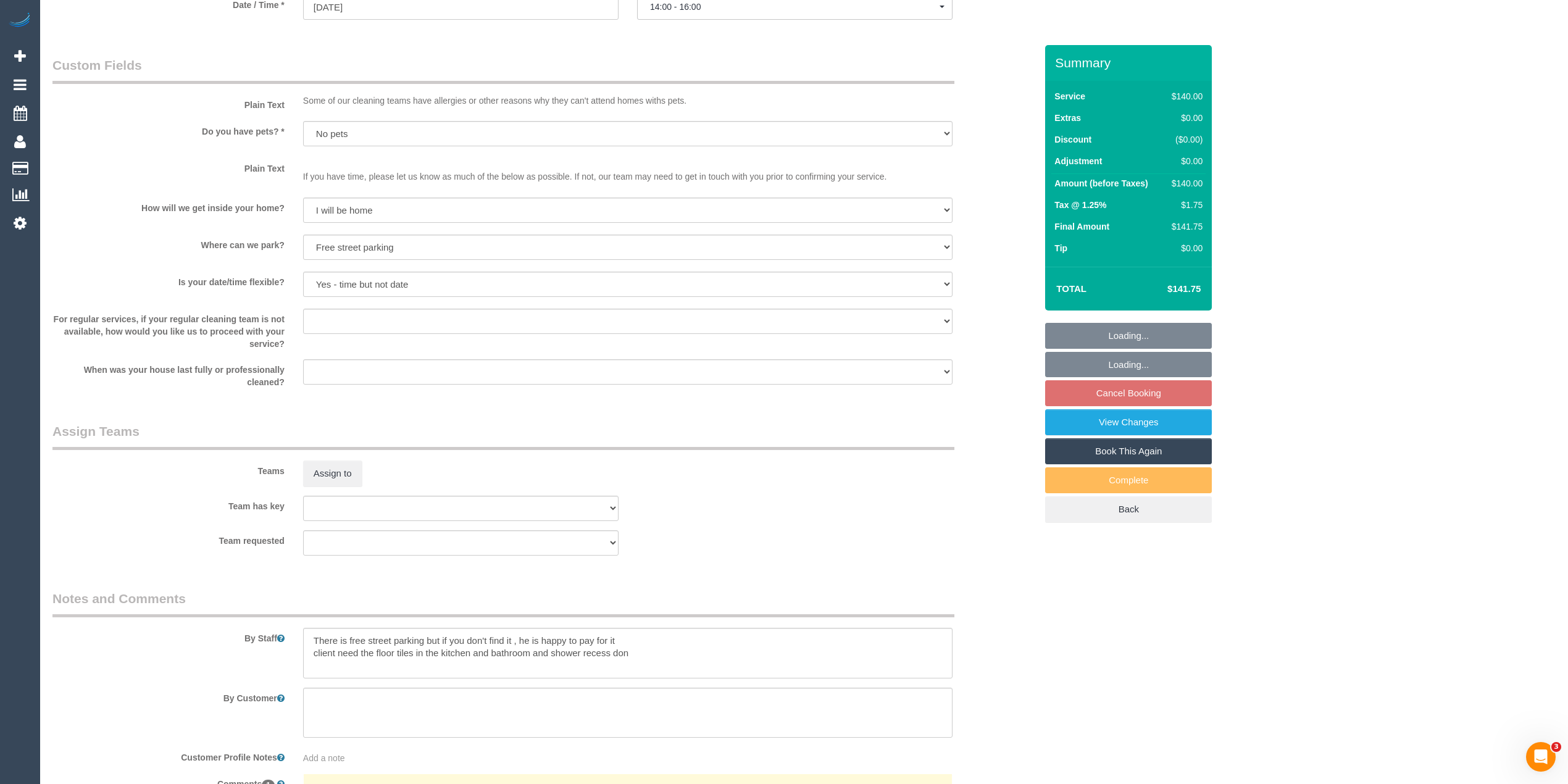
select select "object:1720"
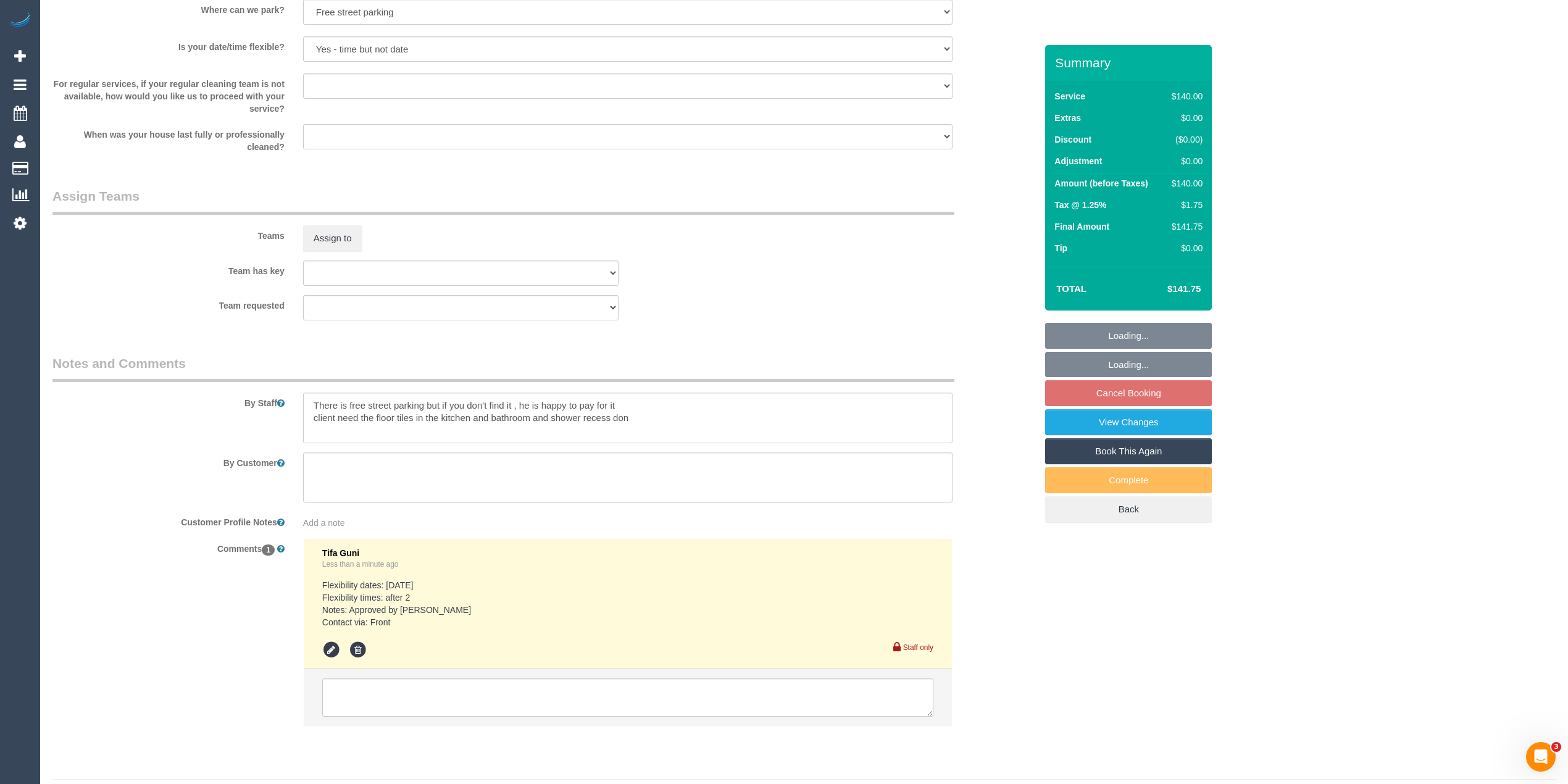
scroll to position [1665, 0]
